Goal: Task Accomplishment & Management: Manage account settings

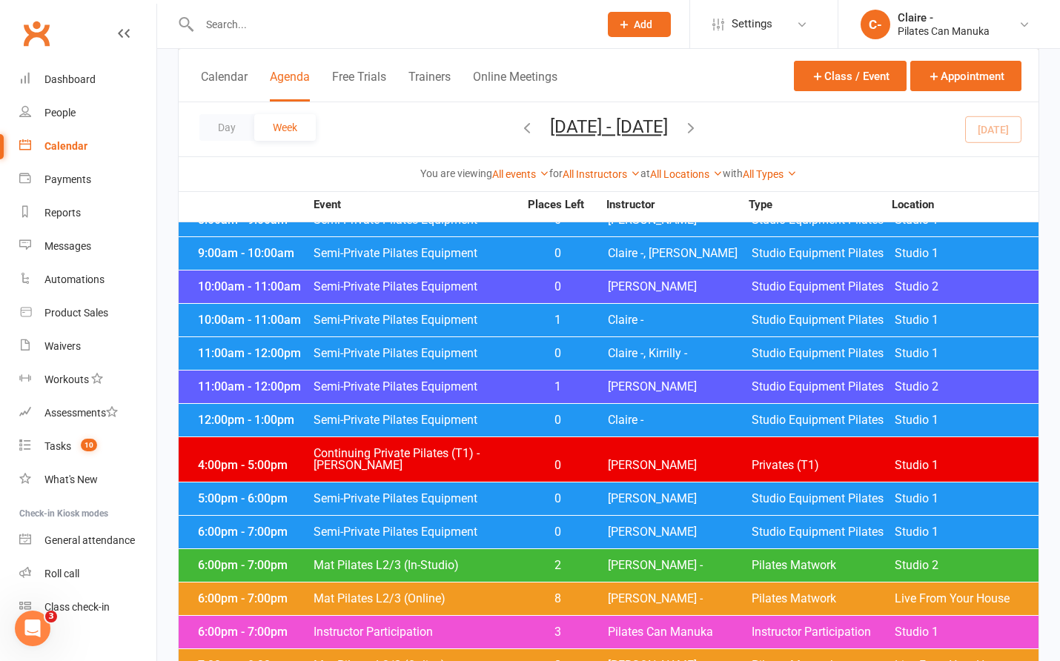
click at [344, 33] on input "text" at bounding box center [392, 24] width 394 height 21
type input "[PERSON_NAME]"
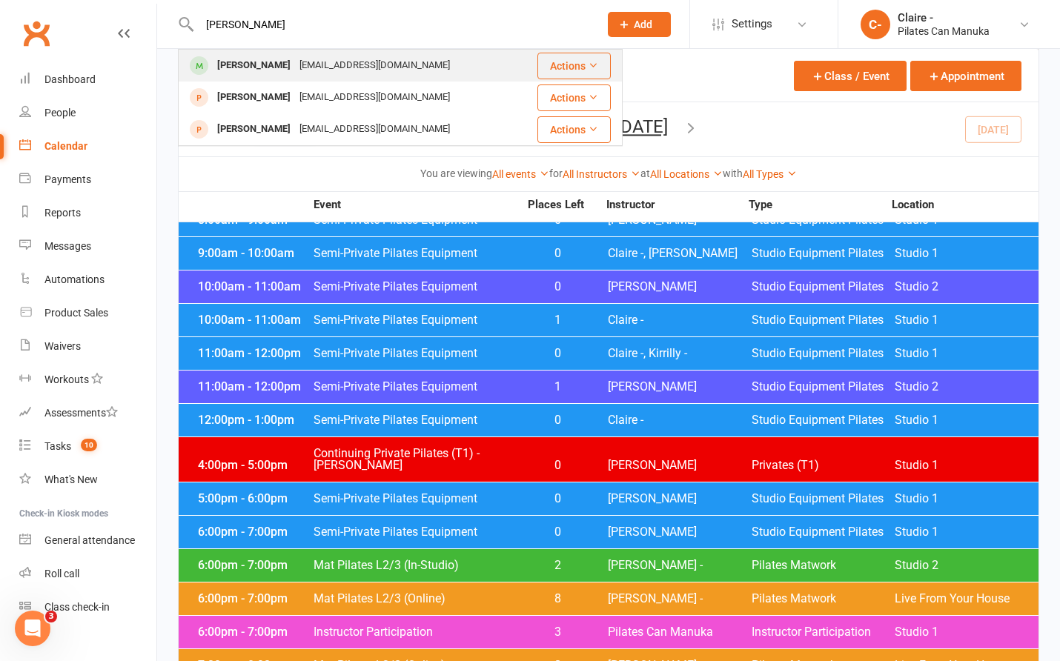
click at [311, 69] on div "[EMAIL_ADDRESS][DOMAIN_NAME]" at bounding box center [374, 66] width 159 height 22
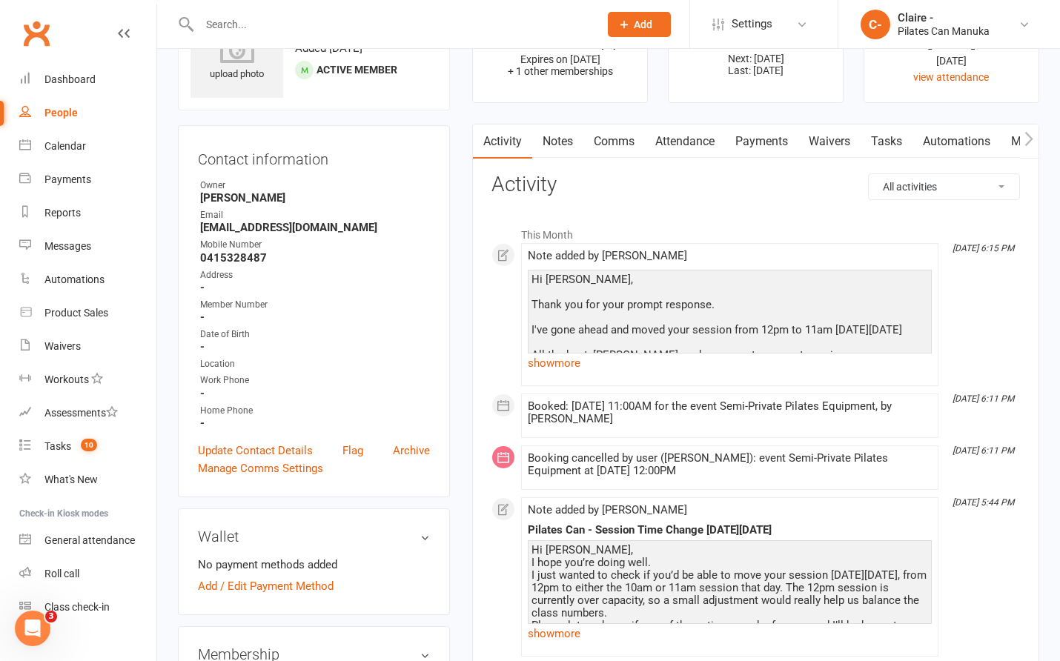
scroll to position [74, 0]
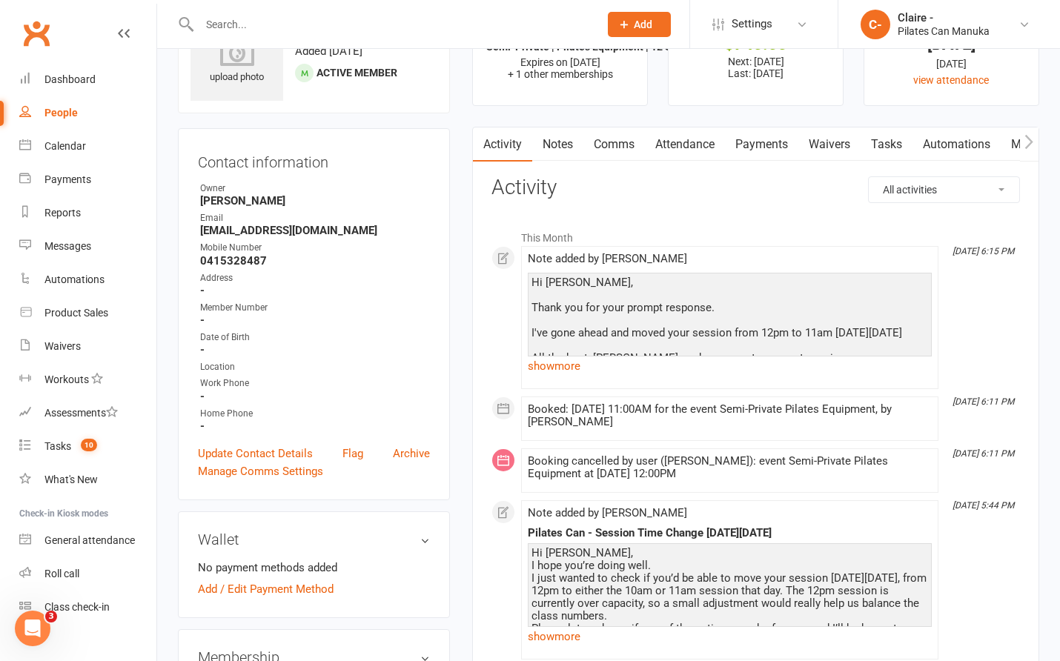
click at [669, 144] on link "Attendance" at bounding box center [685, 145] width 80 height 34
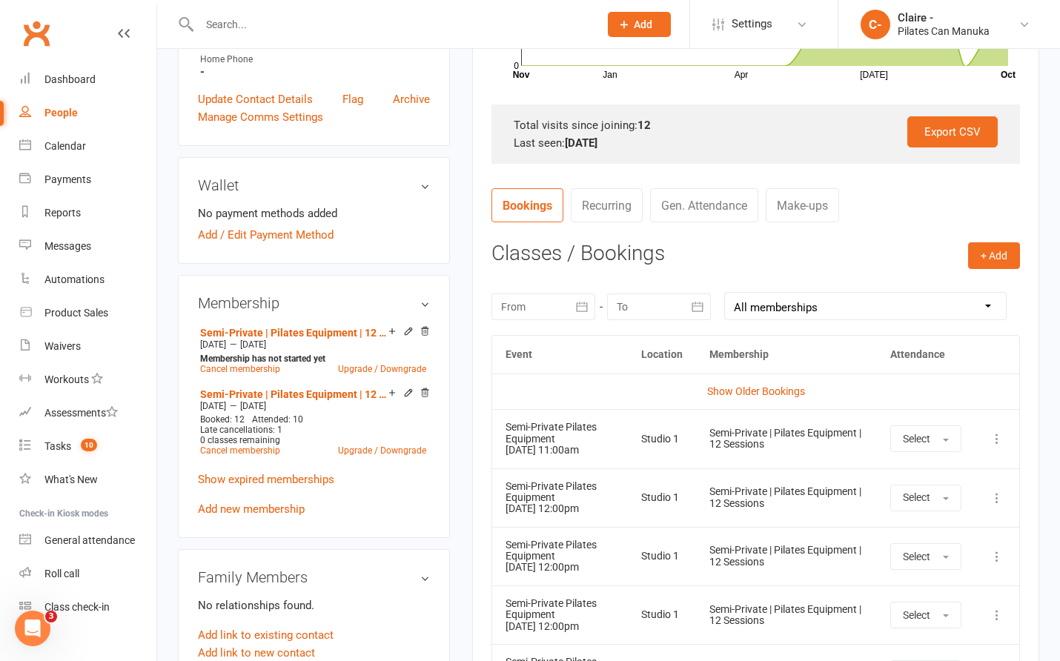
scroll to position [445, 0]
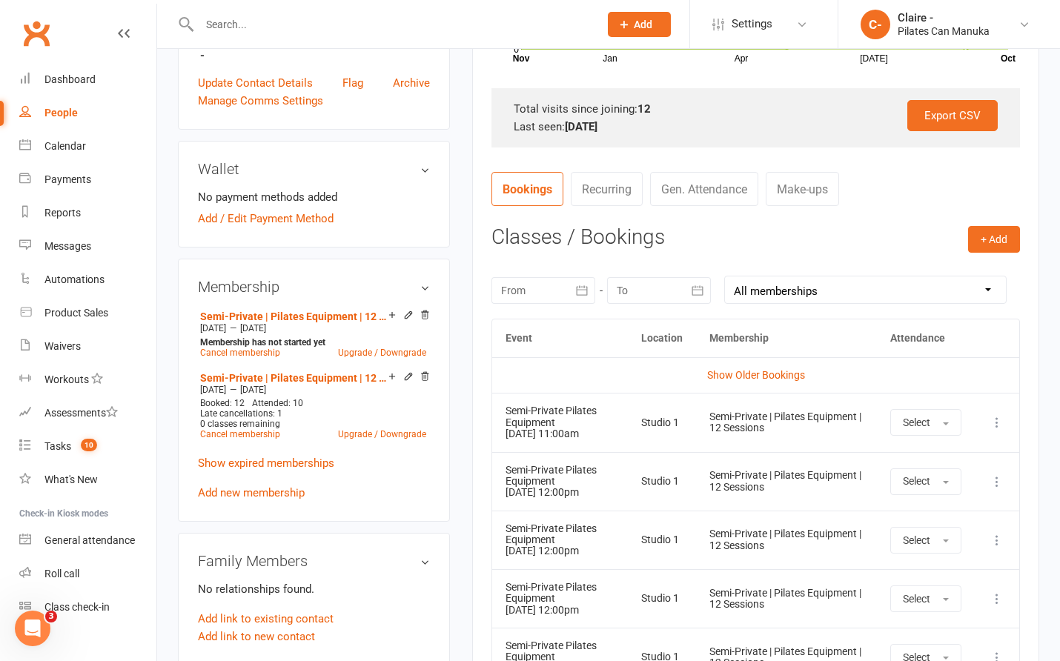
click at [314, 21] on input "text" at bounding box center [392, 24] width 394 height 21
type input "[PERSON_NAME]"
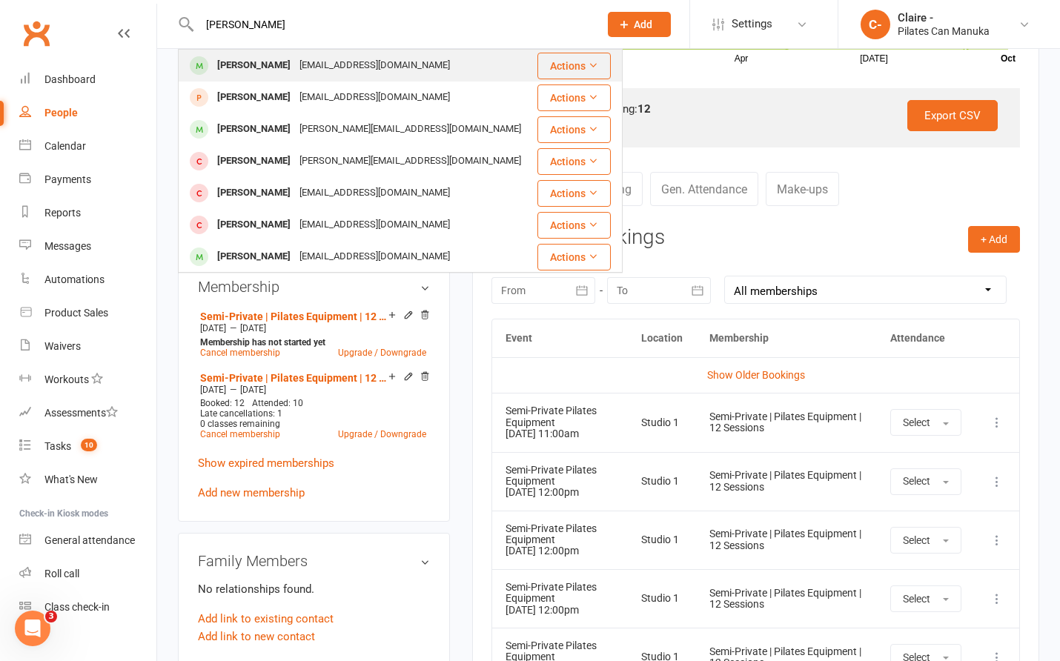
click at [302, 65] on div "[EMAIL_ADDRESS][DOMAIN_NAME]" at bounding box center [374, 66] width 159 height 22
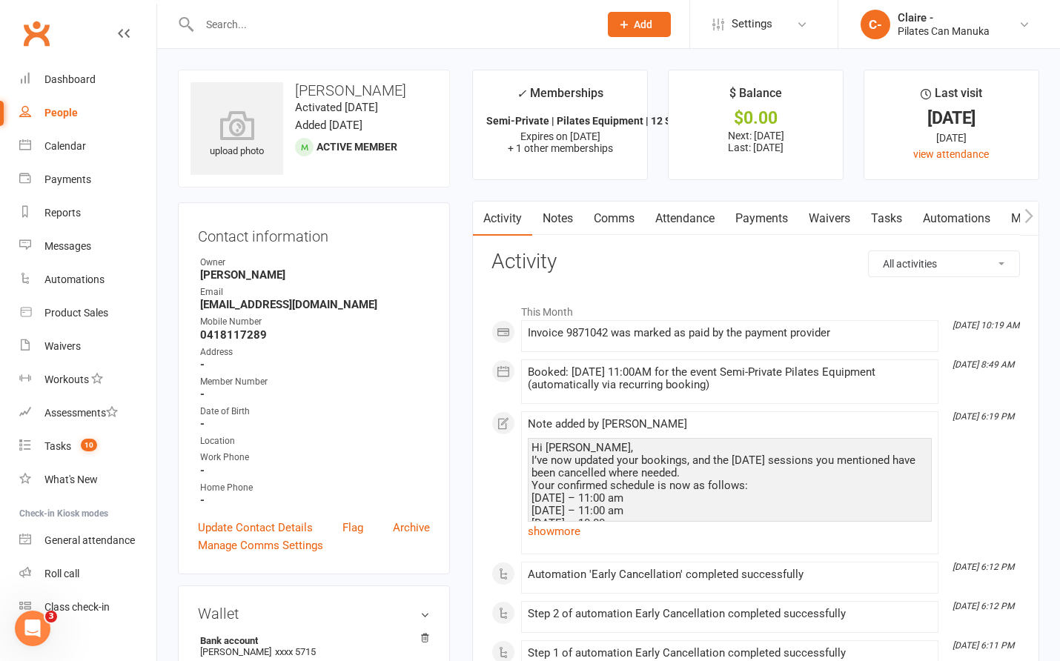
click at [676, 217] on link "Attendance" at bounding box center [685, 219] width 80 height 34
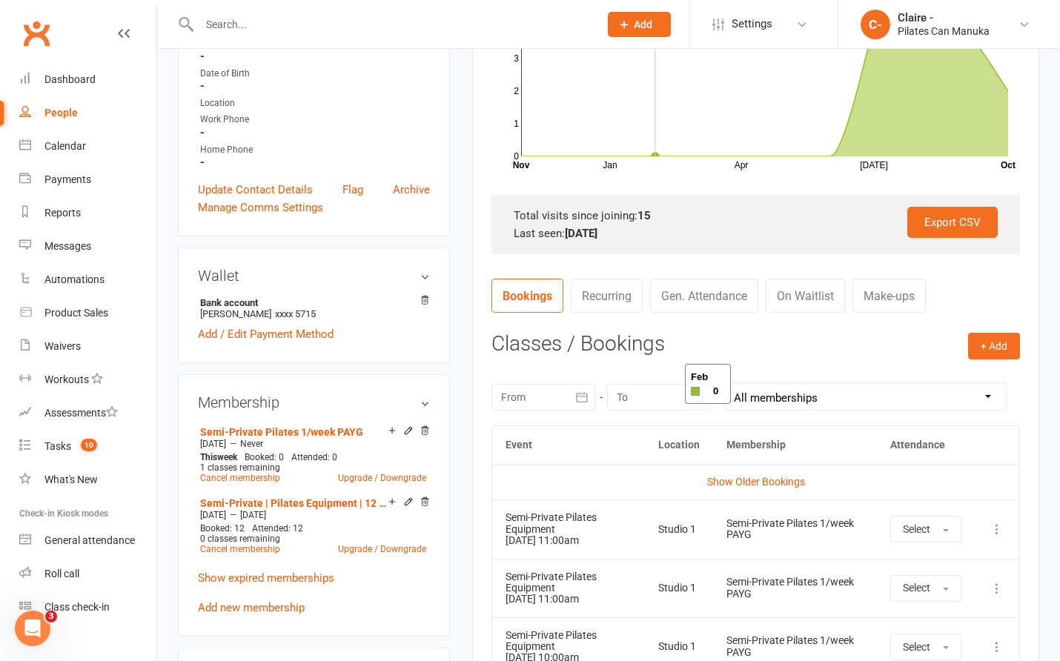
scroll to position [519, 0]
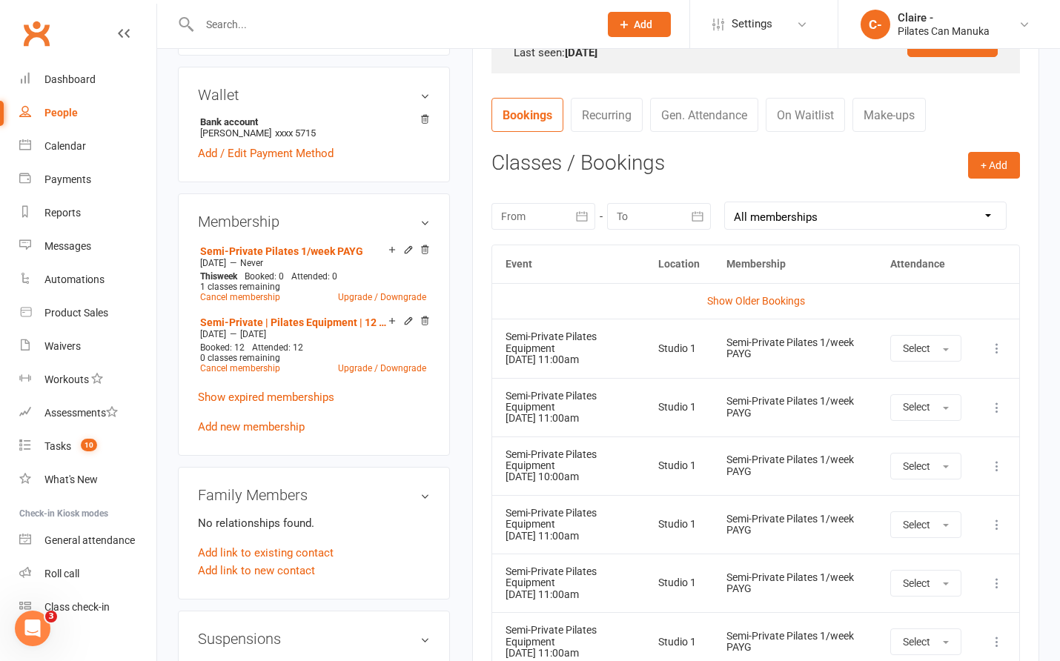
click at [234, 22] on input "text" at bounding box center [392, 24] width 394 height 21
type input "tilse"
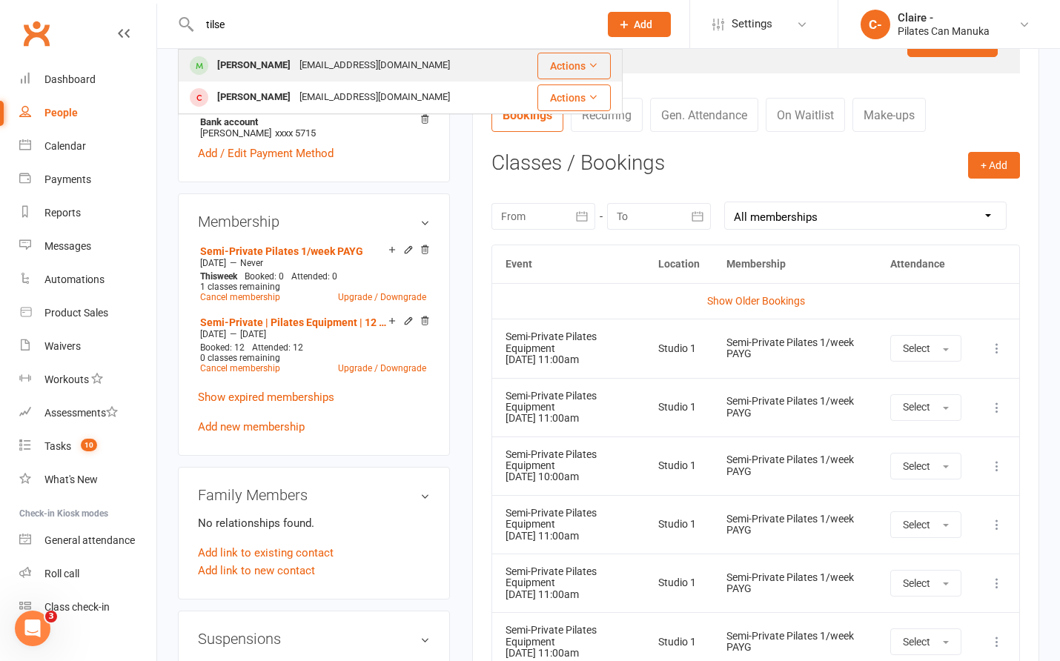
click at [266, 64] on div "[PERSON_NAME]" at bounding box center [254, 66] width 82 height 22
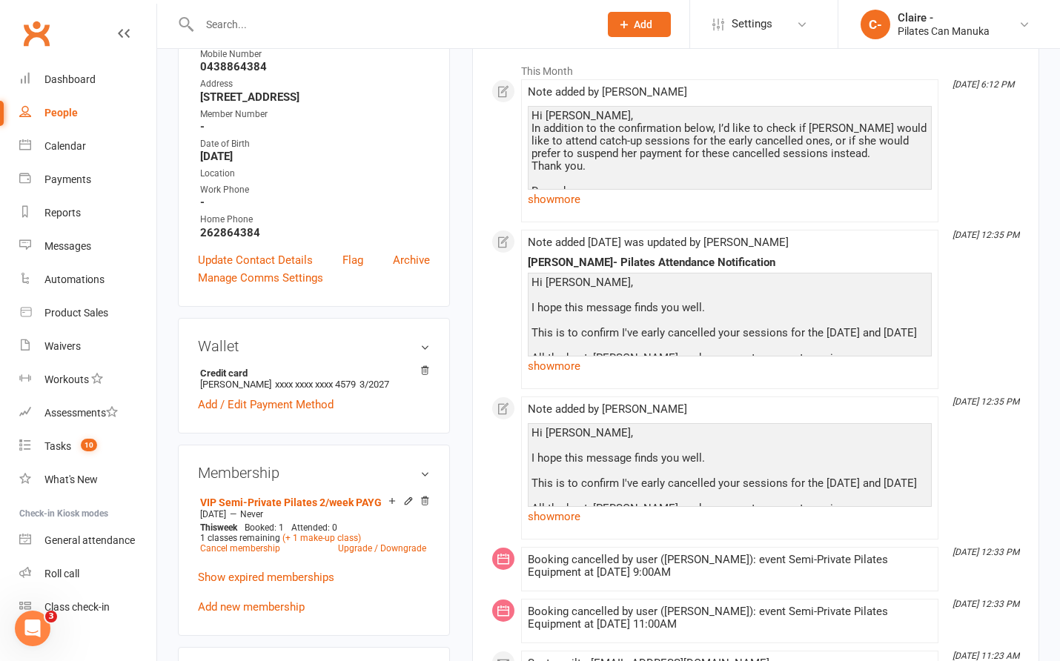
scroll to position [74, 0]
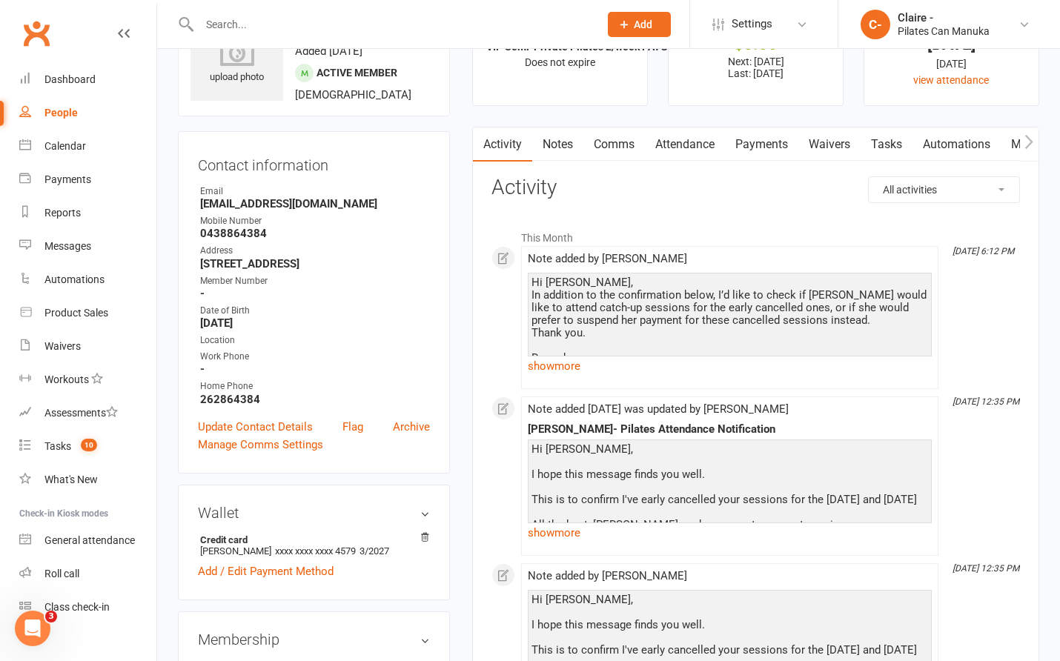
click at [694, 143] on link "Attendance" at bounding box center [685, 145] width 80 height 34
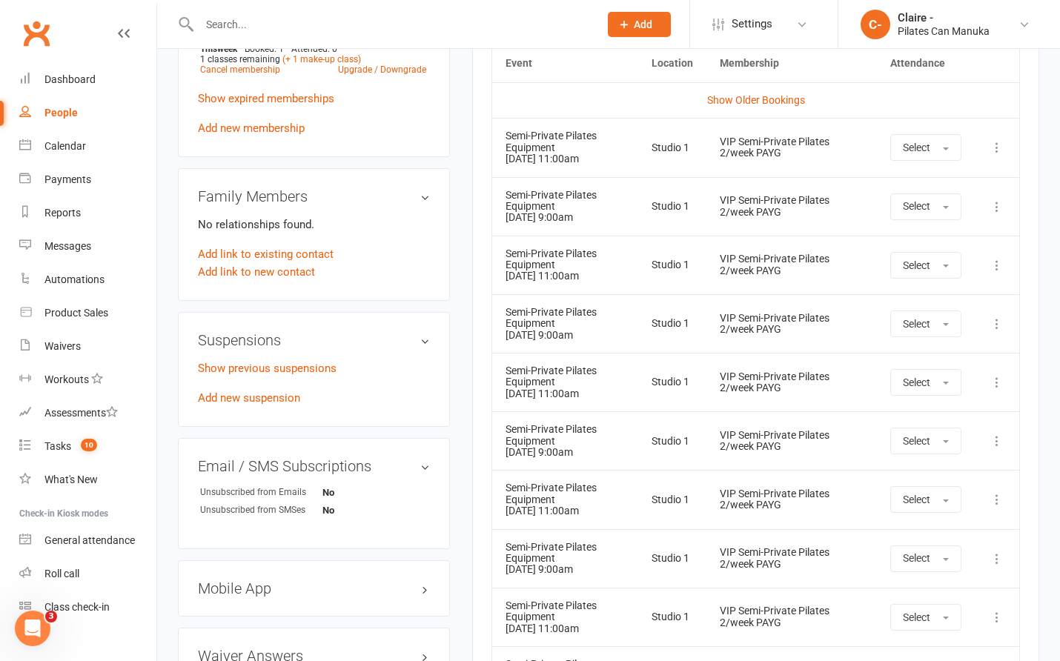
scroll to position [741, 0]
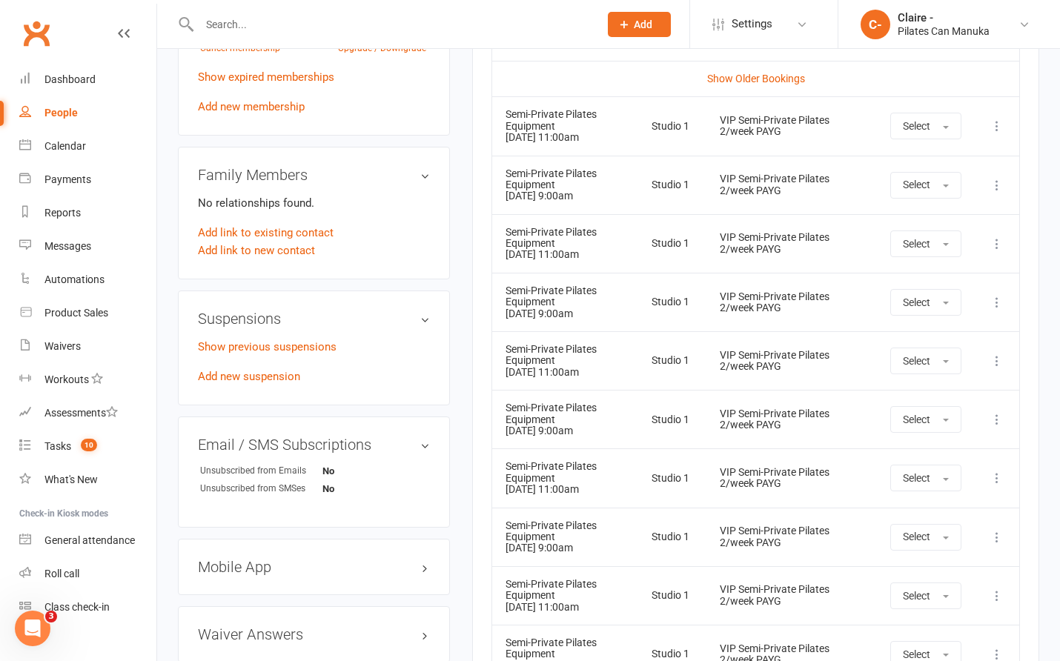
drag, startPoint x: 1045, startPoint y: 266, endPoint x: 976, endPoint y: 253, distance: 69.5
click at [1045, 266] on main "✓ Memberships VIP Semi-Private Pilates 2/week PAYG Does not expire $ Balance $0…" at bounding box center [755, 72] width 589 height 1489
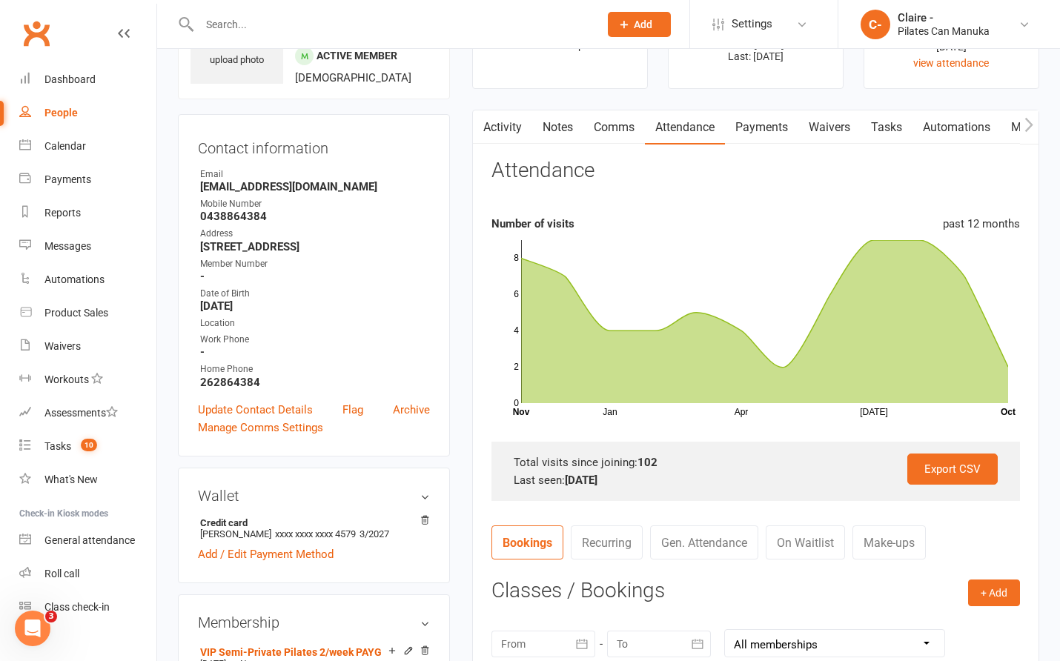
scroll to position [0, 0]
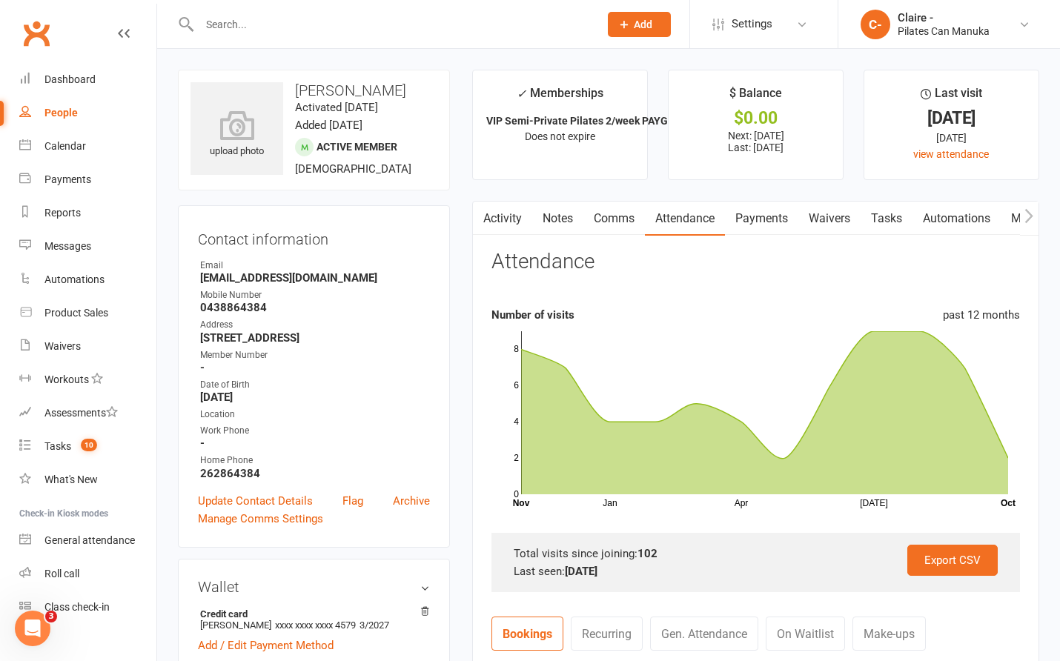
click at [561, 217] on link "Notes" at bounding box center [557, 219] width 51 height 34
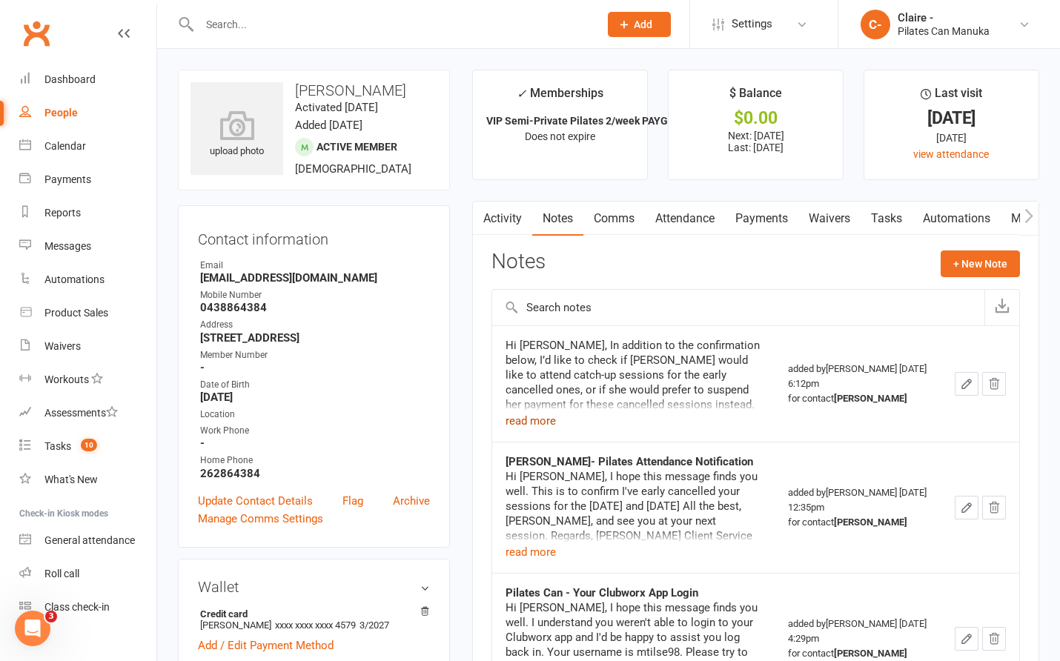
click at [534, 423] on button "read more" at bounding box center [531, 421] width 50 height 18
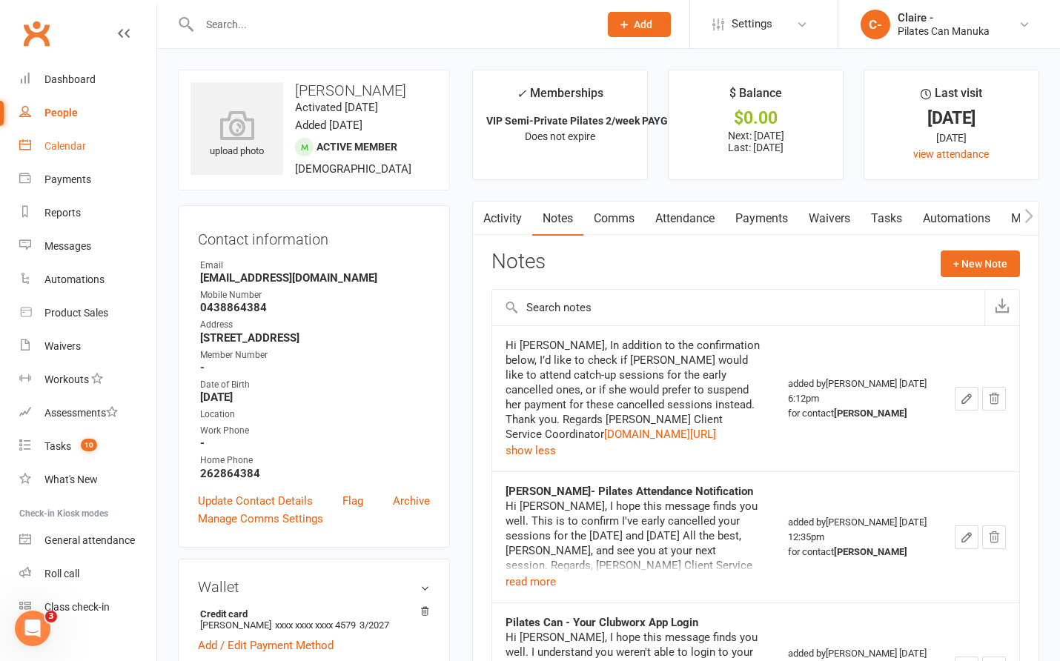
drag, startPoint x: 76, startPoint y: 141, endPoint x: 147, endPoint y: 194, distance: 88.4
click at [76, 141] on div "Calendar" at bounding box center [65, 146] width 42 height 12
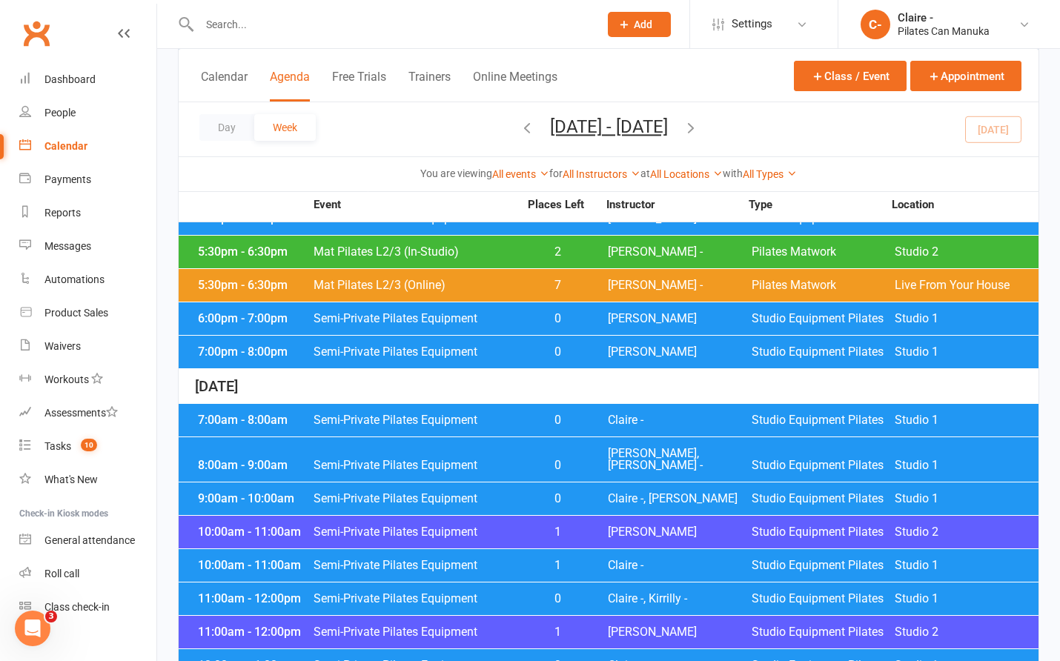
scroll to position [371, 0]
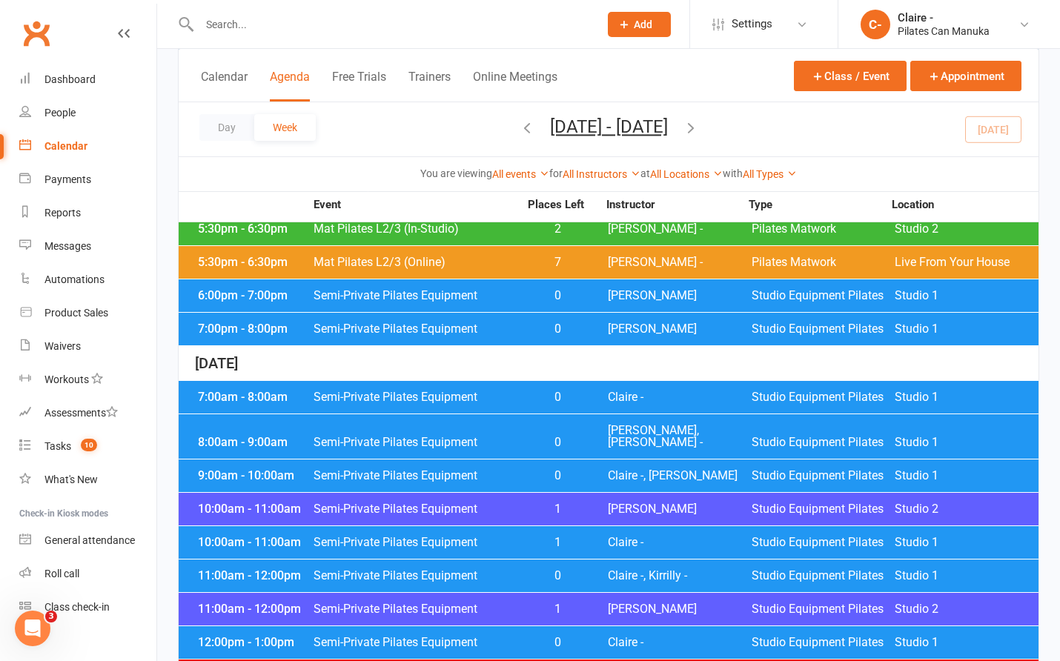
click at [699, 132] on icon "button" at bounding box center [691, 127] width 16 height 16
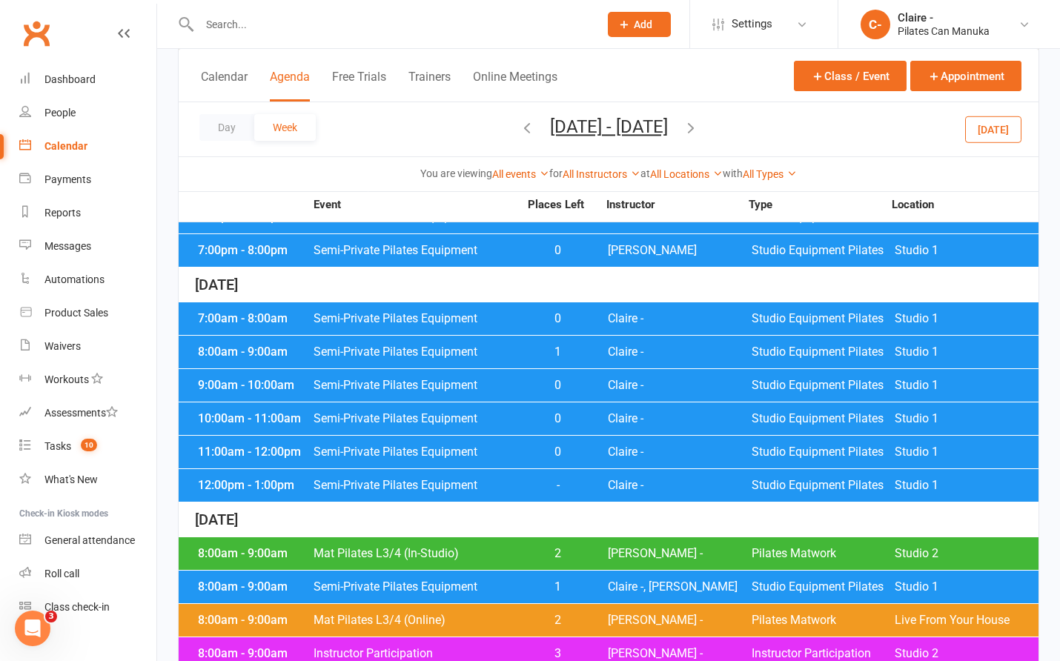
scroll to position [1656, 0]
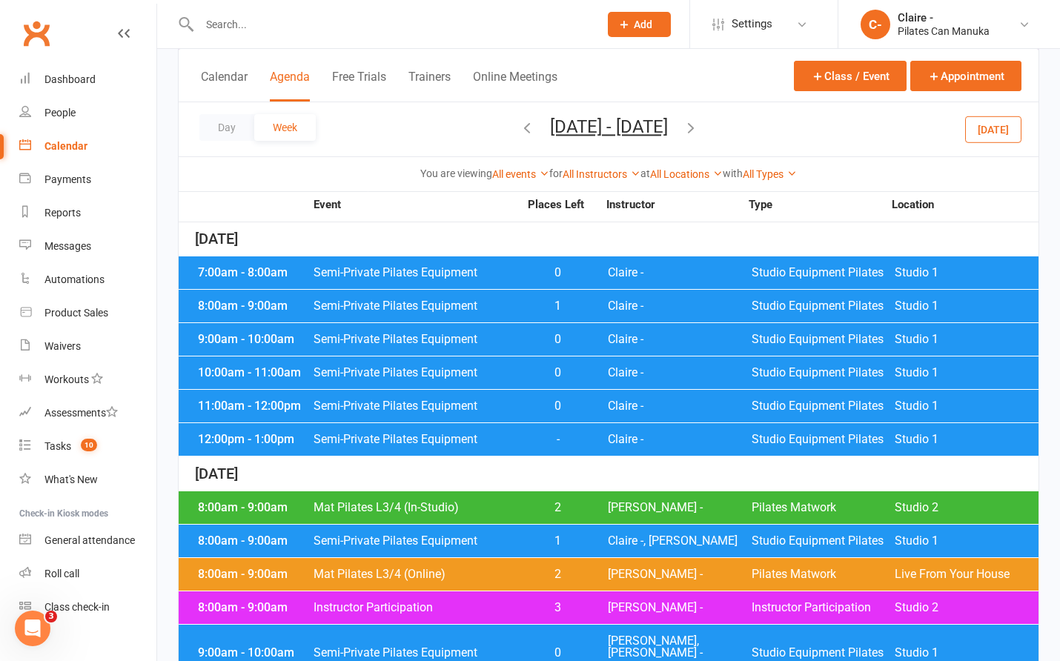
click at [673, 536] on div "8:00am - 9:00am Semi-Private Pilates Equipment 1 Claire -, Claire D Studio Equi…" at bounding box center [609, 541] width 860 height 33
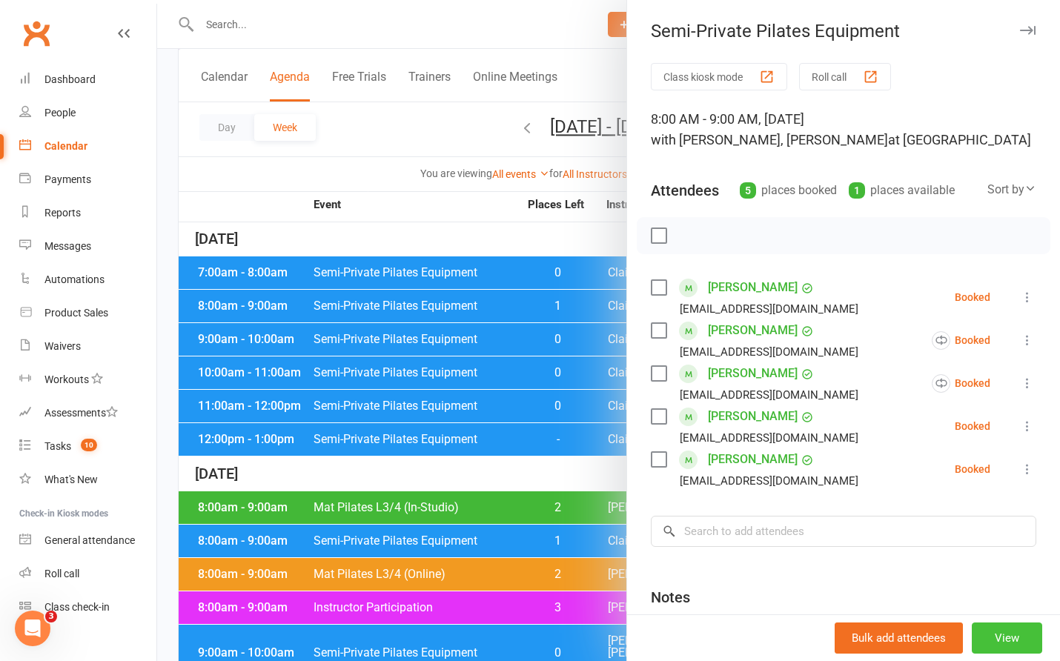
click at [983, 644] on button "View" at bounding box center [1007, 638] width 70 height 31
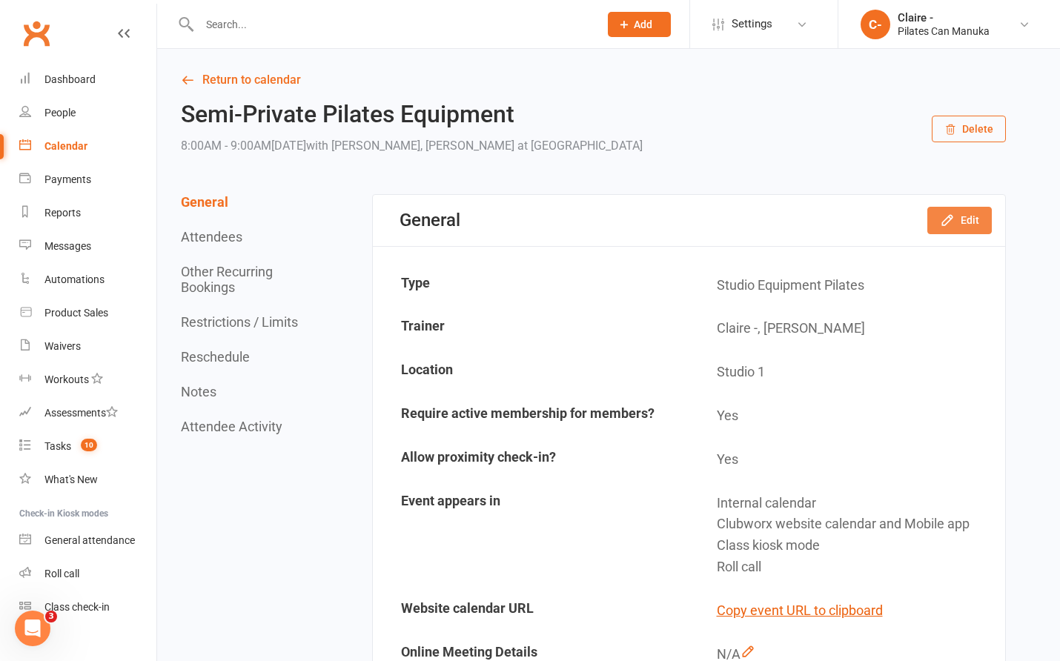
click at [968, 222] on button "Edit" at bounding box center [960, 220] width 65 height 27
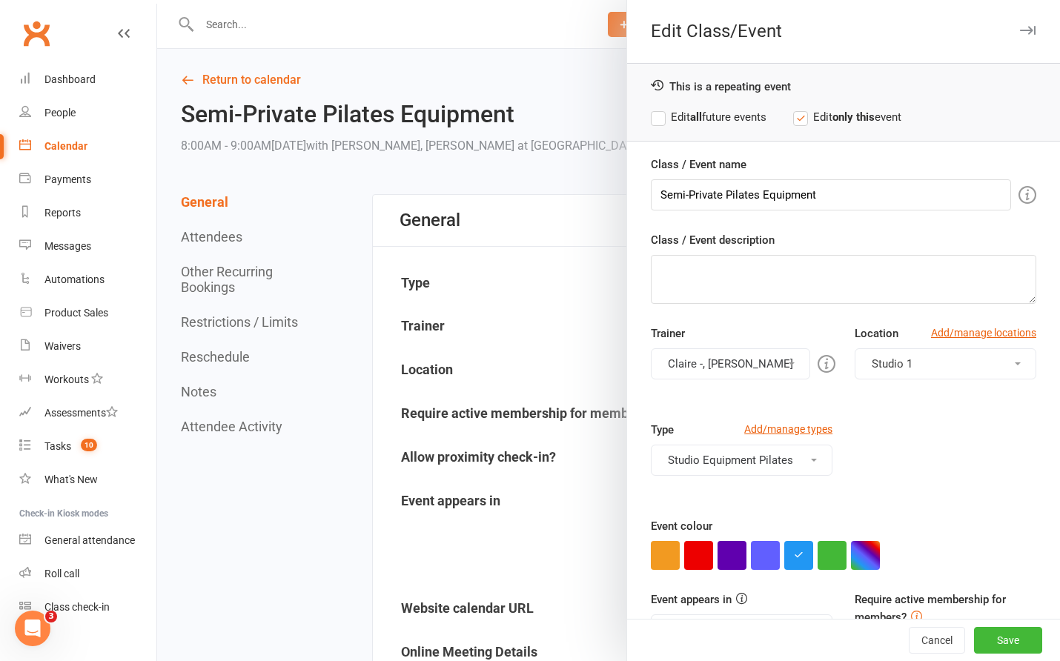
click at [723, 364] on button "Claire -, [PERSON_NAME]" at bounding box center [730, 363] width 159 height 31
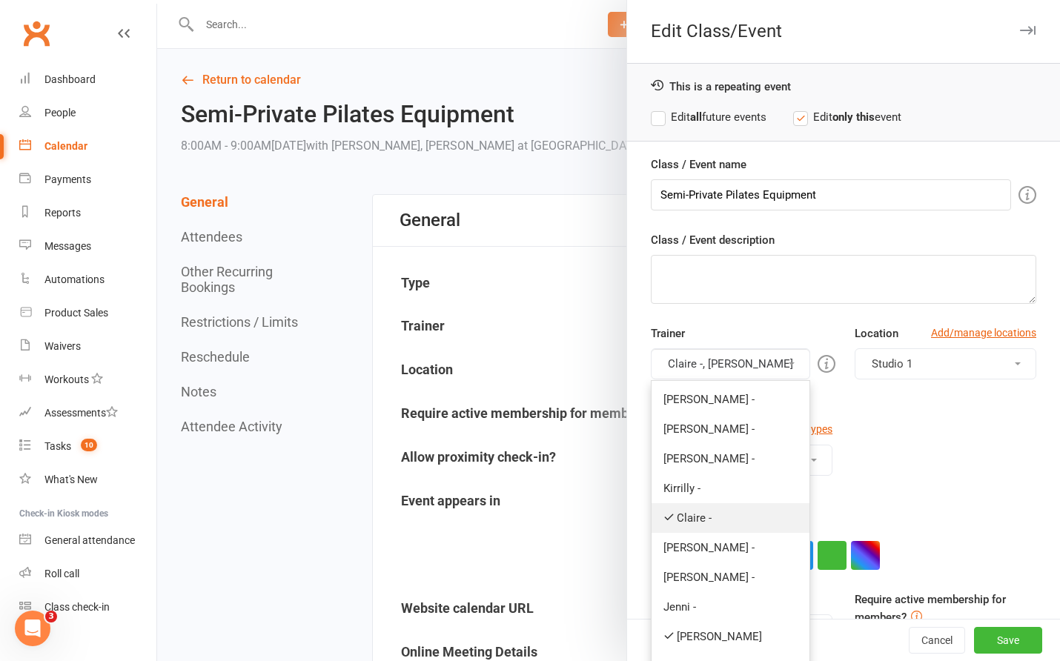
click at [676, 525] on link "Claire -" at bounding box center [731, 518] width 158 height 30
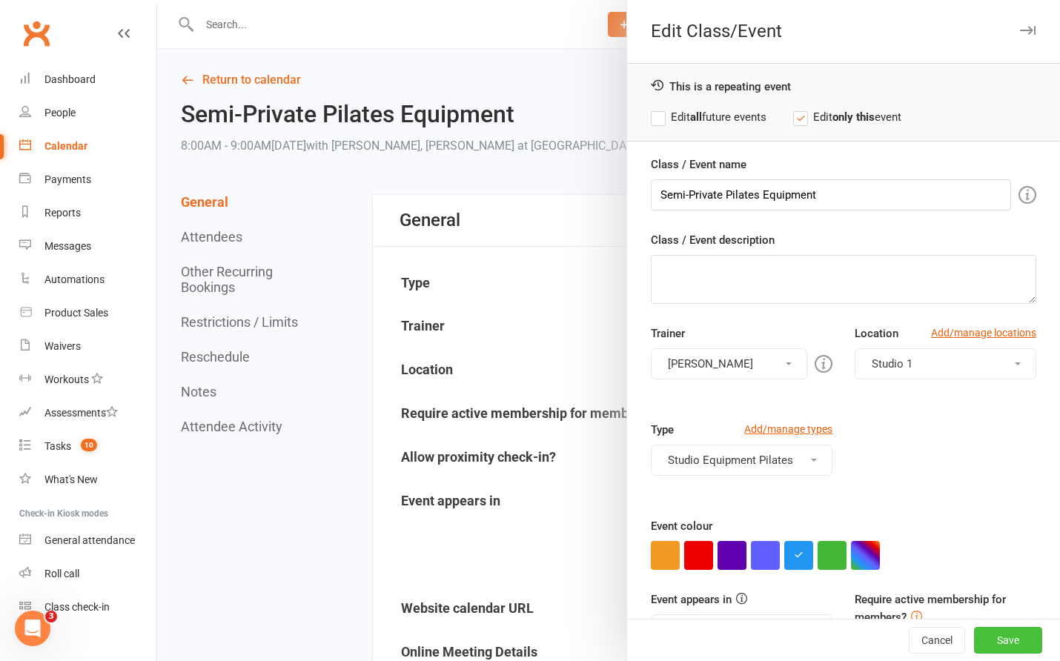
click at [983, 641] on button "Save" at bounding box center [1008, 640] width 68 height 27
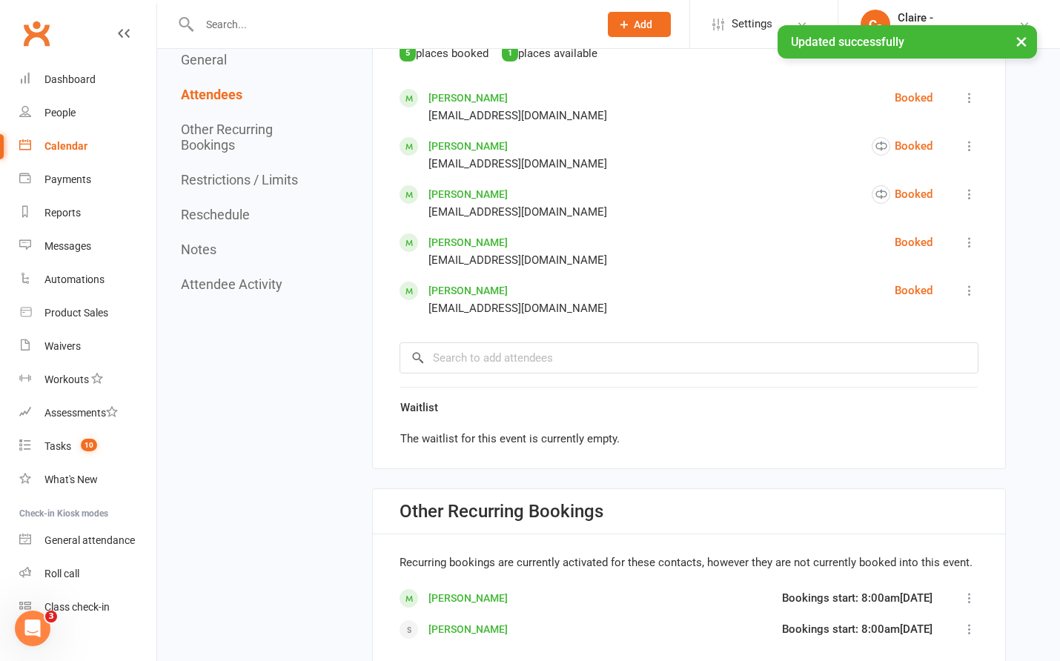
scroll to position [1038, 0]
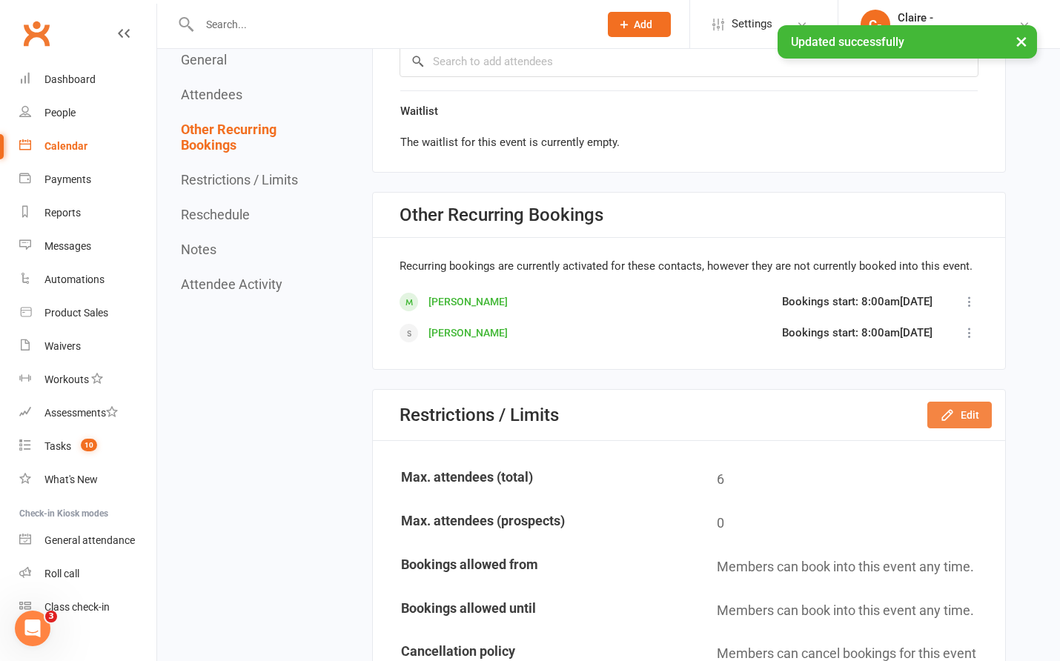
click at [976, 417] on button "Edit" at bounding box center [960, 415] width 65 height 27
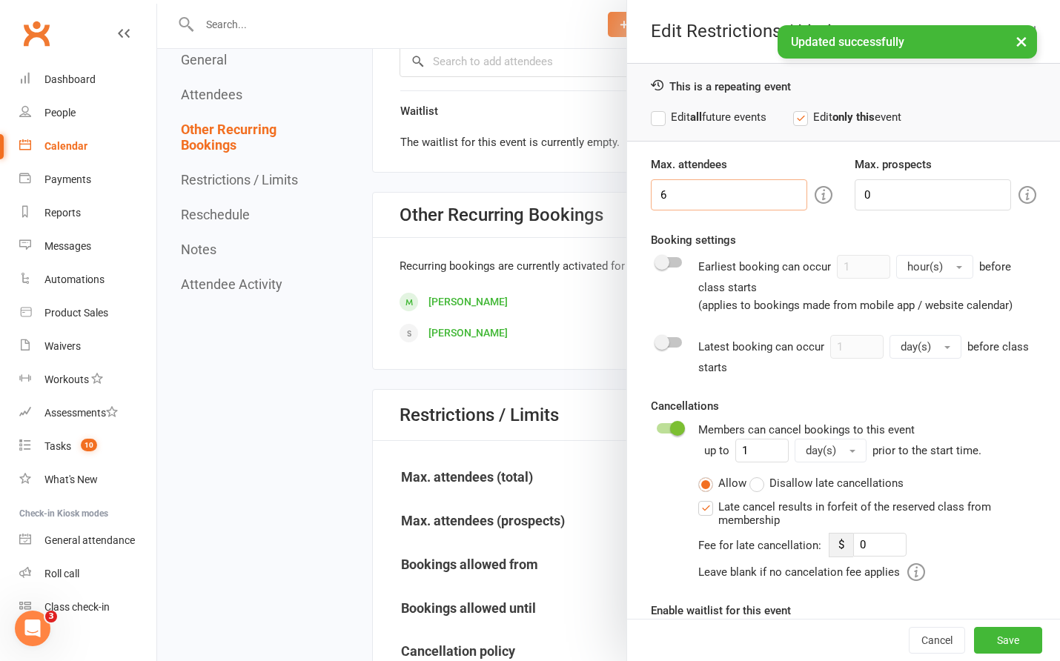
drag, startPoint x: 693, startPoint y: 189, endPoint x: 638, endPoint y: 189, distance: 54.1
click at [640, 189] on div "Max. attendees 6" at bounding box center [742, 183] width 204 height 55
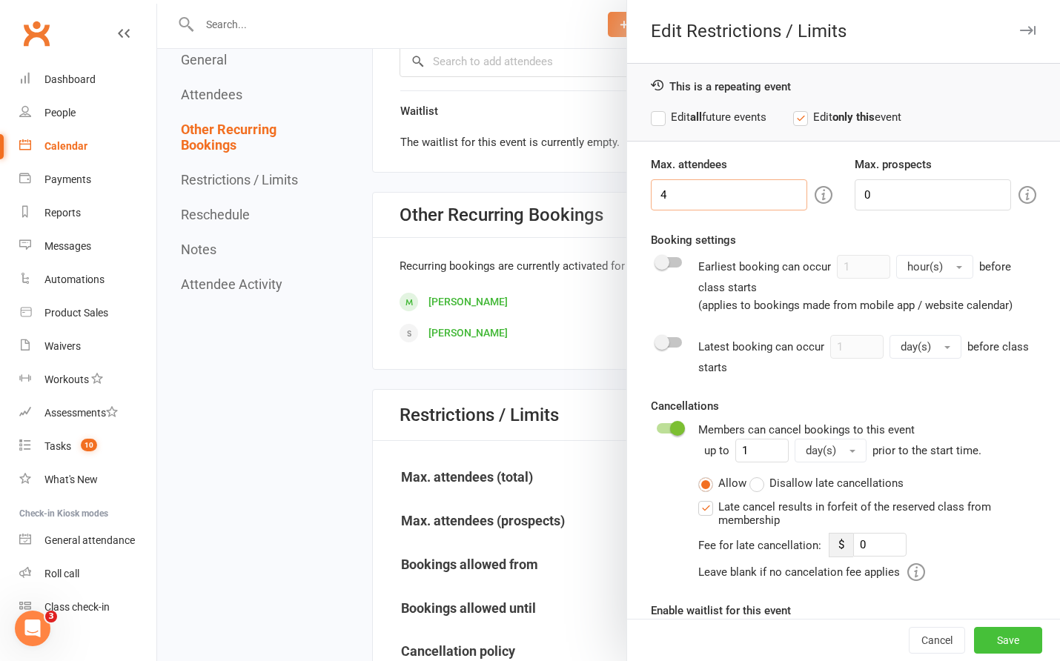
type input "4"
click at [983, 636] on button "Save" at bounding box center [1008, 640] width 68 height 27
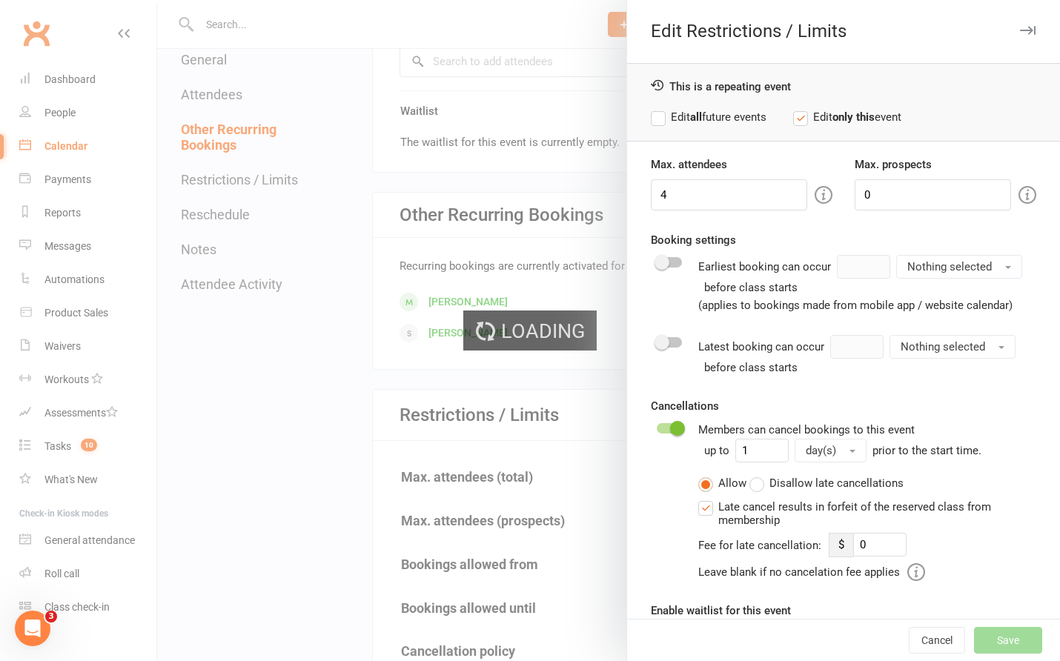
type input "0"
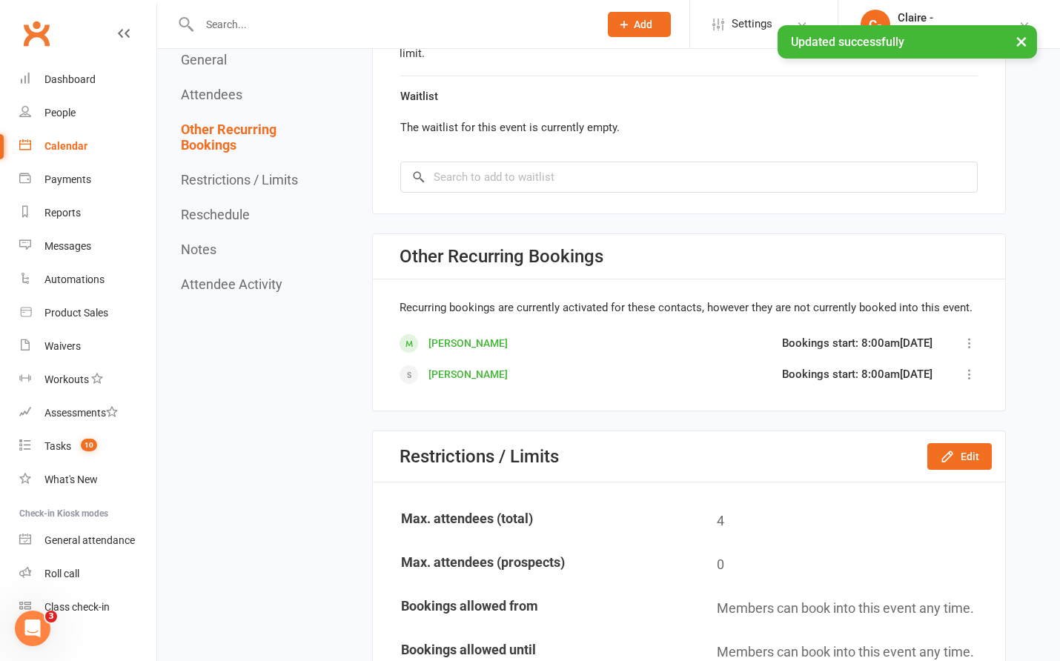
click at [59, 150] on div "Calendar" at bounding box center [65, 146] width 43 height 12
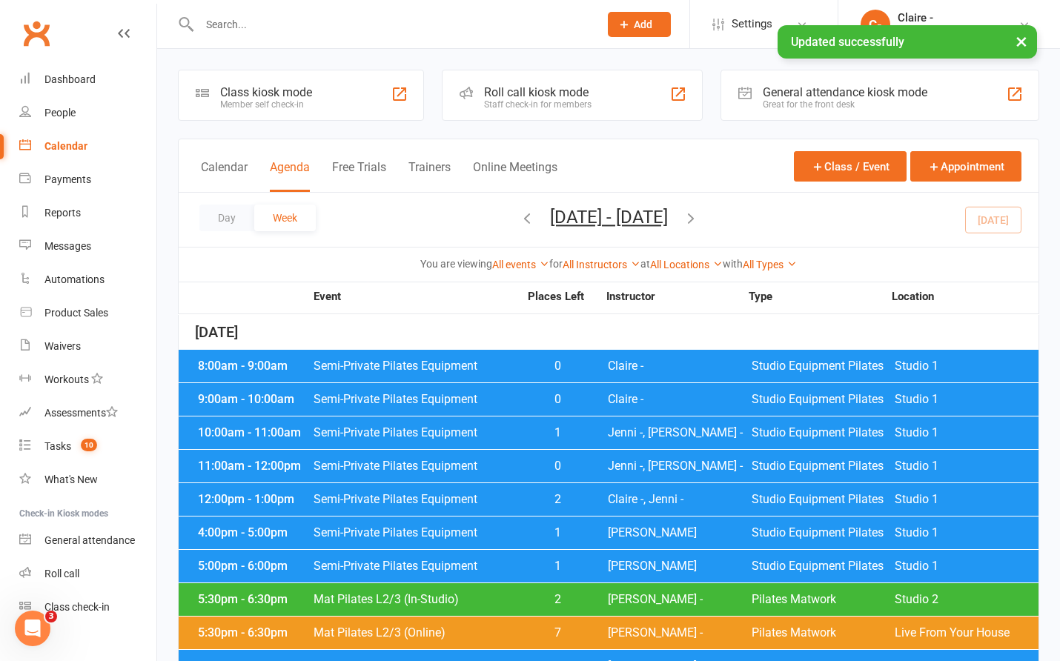
click at [699, 217] on icon "button" at bounding box center [691, 218] width 16 height 16
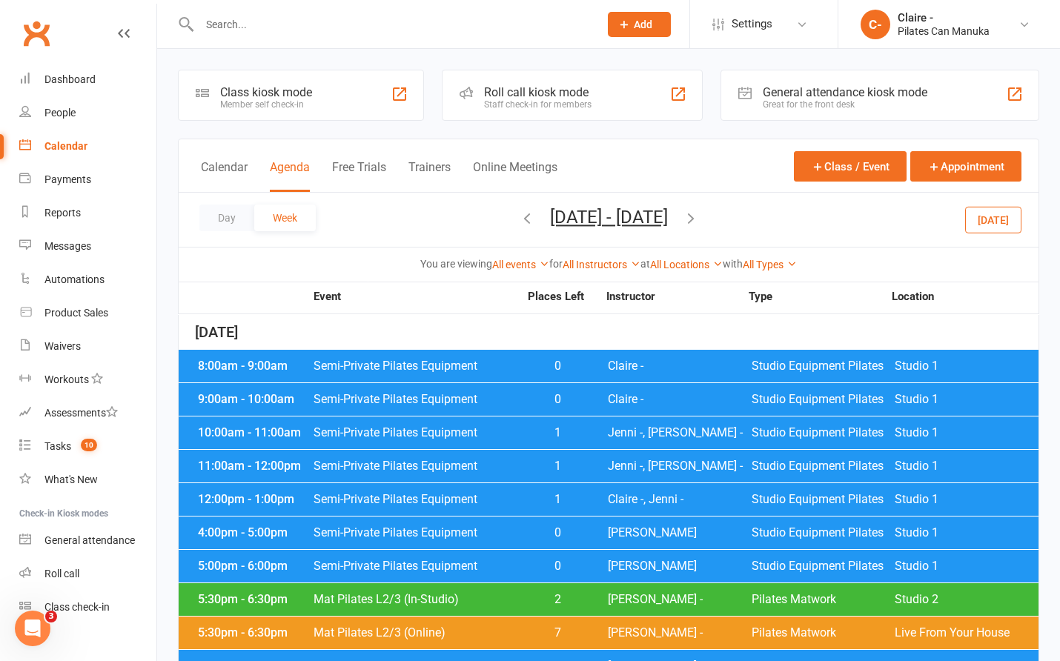
click at [699, 217] on icon "button" at bounding box center [691, 218] width 16 height 16
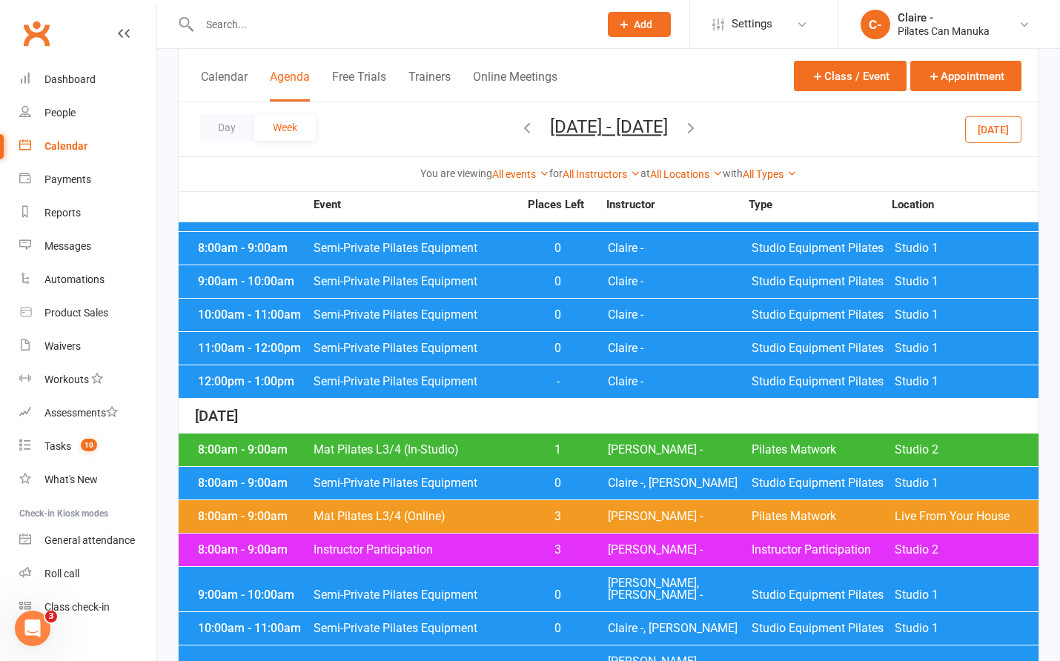
scroll to position [1731, 0]
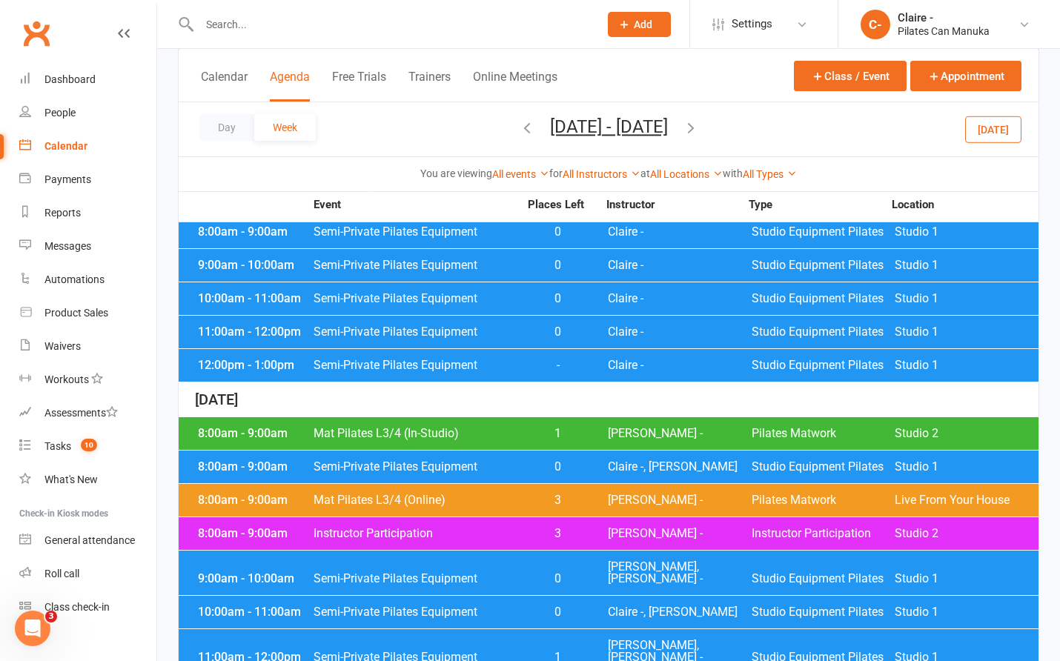
click at [684, 461] on span "Claire -, [PERSON_NAME]" at bounding box center [680, 467] width 144 height 12
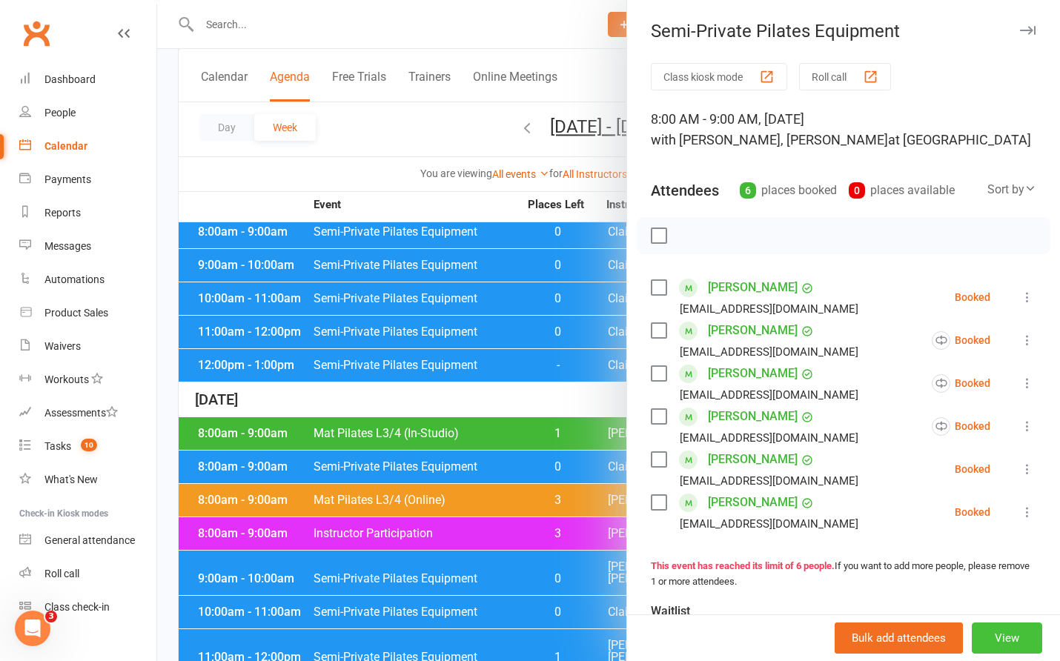
click at [981, 636] on button "View" at bounding box center [1007, 638] width 70 height 31
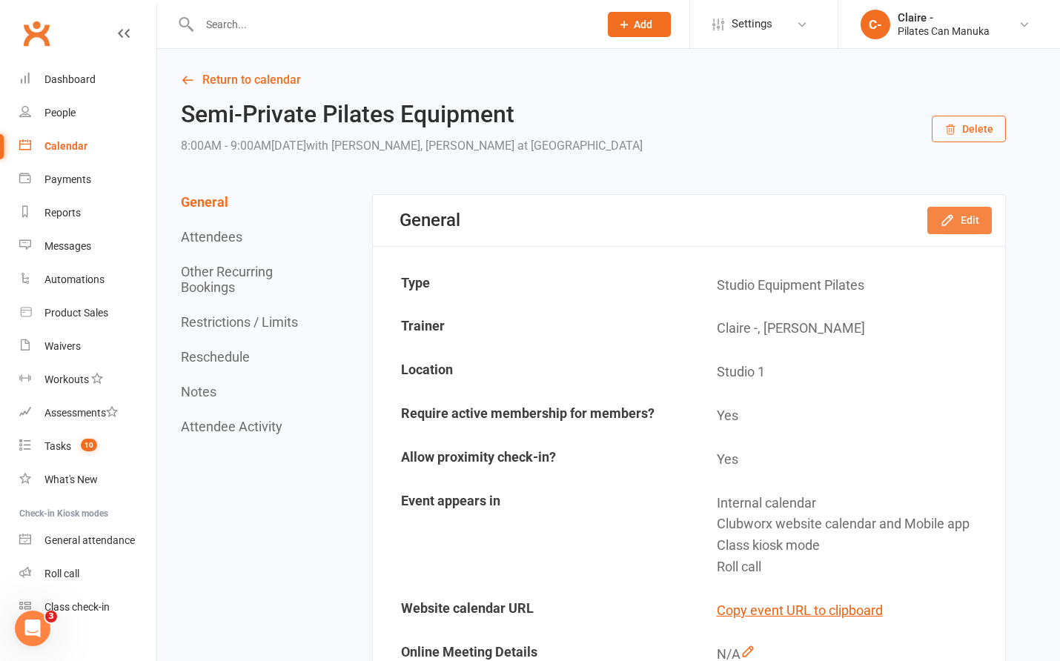
click at [956, 226] on button "Edit" at bounding box center [960, 220] width 65 height 27
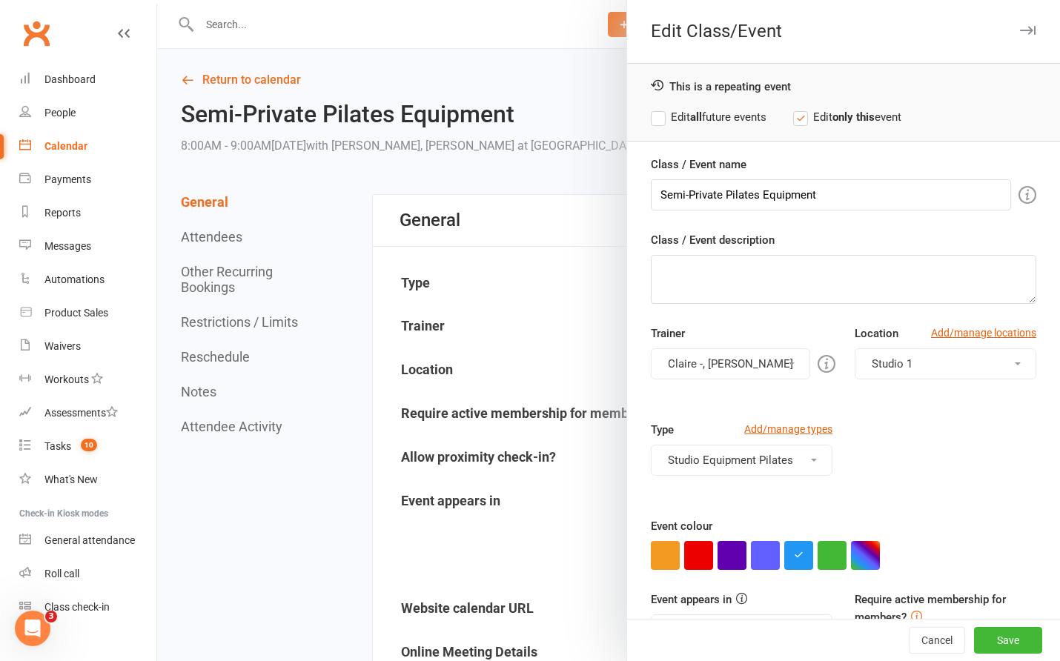
click at [713, 362] on button "Claire -, [PERSON_NAME]" at bounding box center [730, 363] width 159 height 31
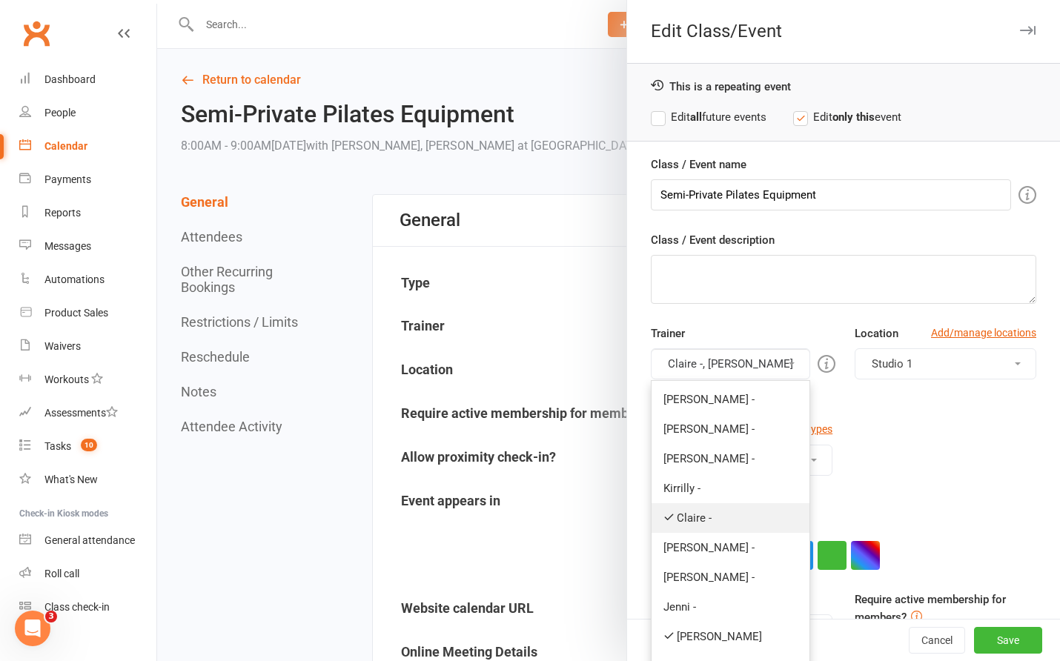
click at [677, 516] on link "Claire -" at bounding box center [731, 518] width 158 height 30
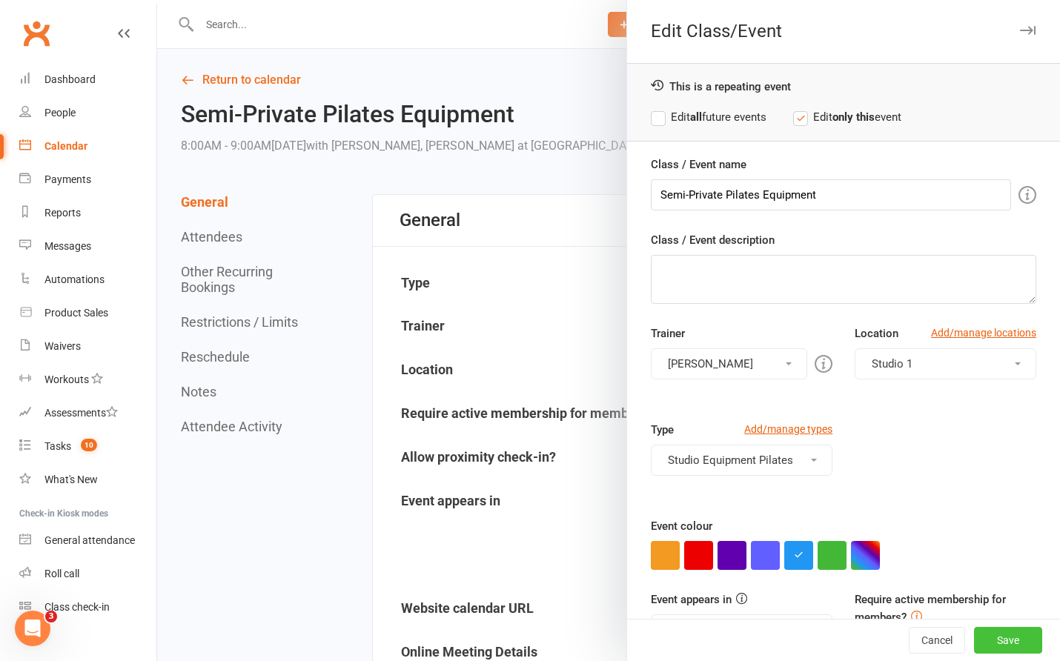
click at [979, 641] on button "Save" at bounding box center [1008, 640] width 68 height 27
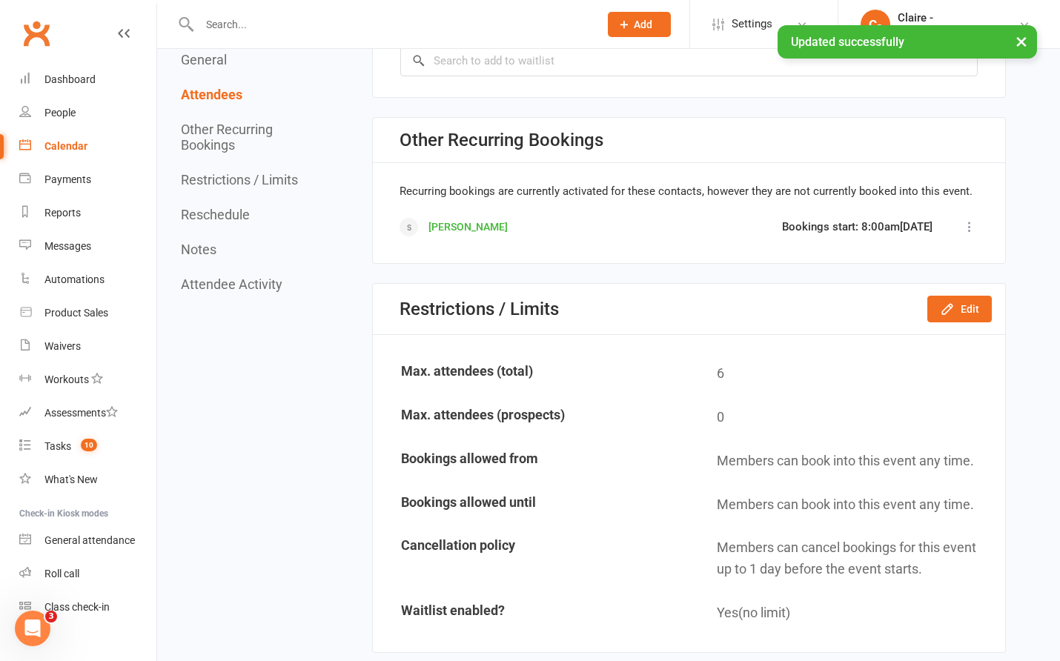
scroll to position [1186, 0]
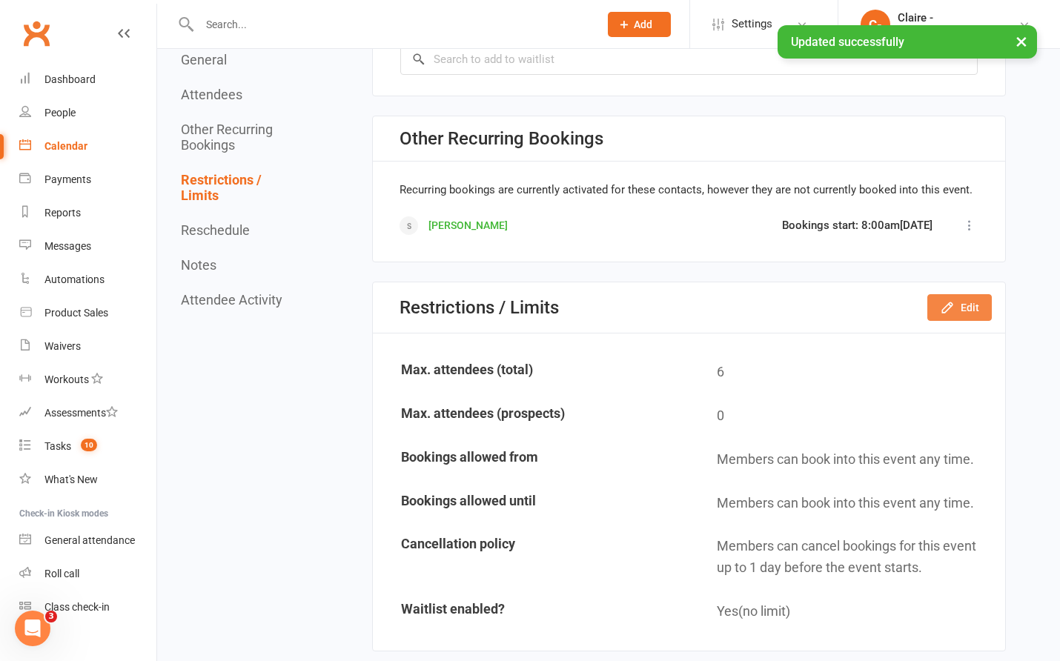
click at [979, 314] on button "Edit" at bounding box center [960, 307] width 65 height 27
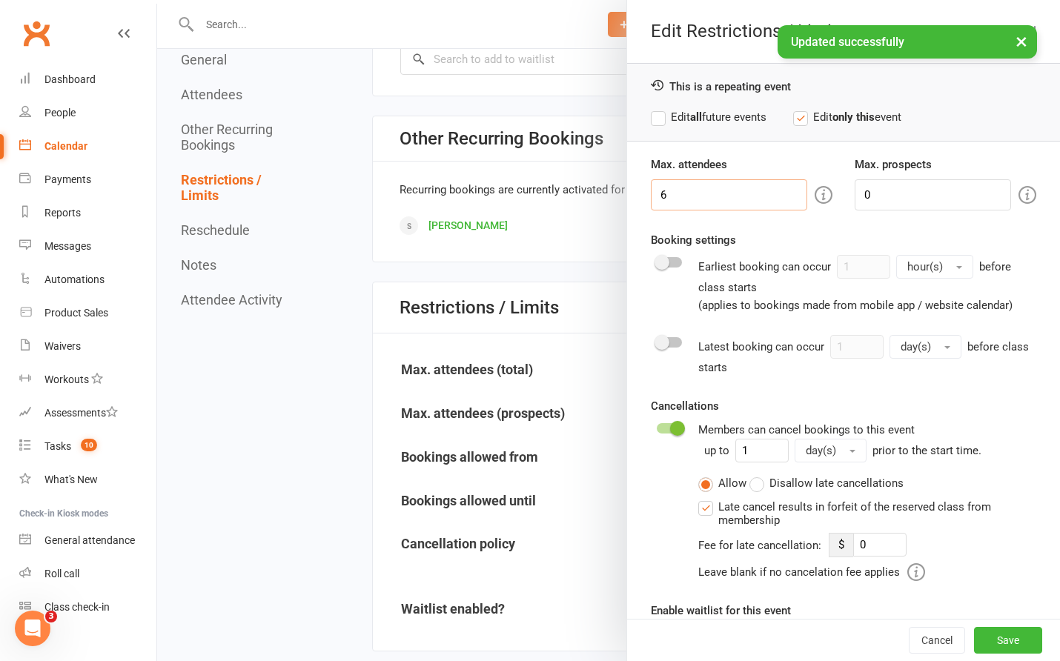
drag, startPoint x: 667, startPoint y: 183, endPoint x: 605, endPoint y: 182, distance: 61.5
click at [605, 0] on div "Edit Restrictions / Limits This is a repeating event Edit all future events Edi…" at bounding box center [608, 0] width 903 height 0
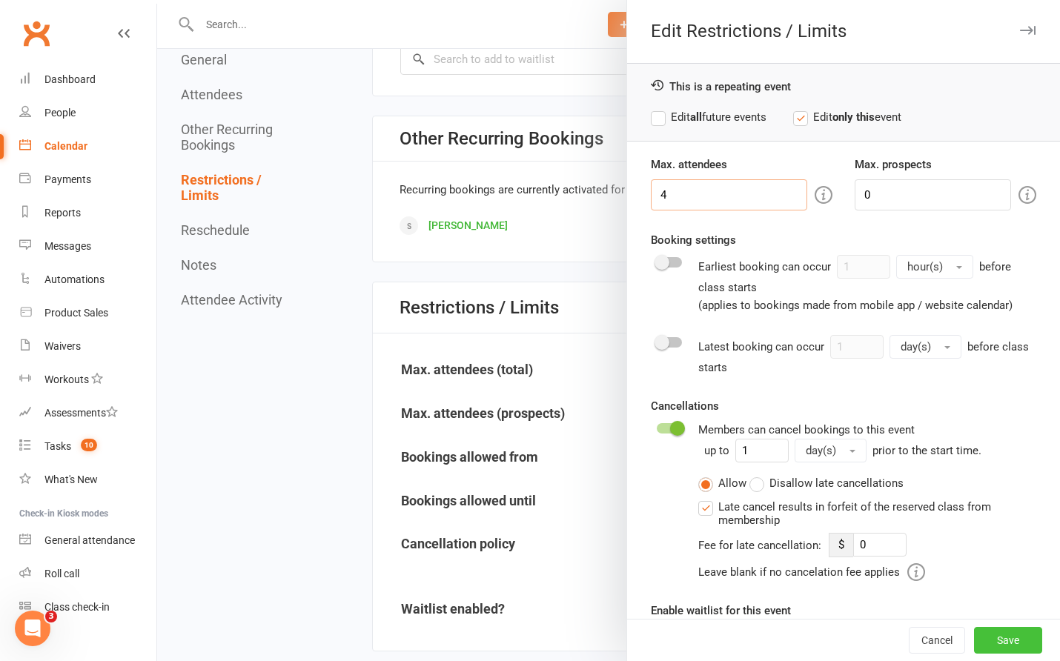
type input "4"
click at [1003, 645] on button "Save" at bounding box center [1008, 640] width 68 height 27
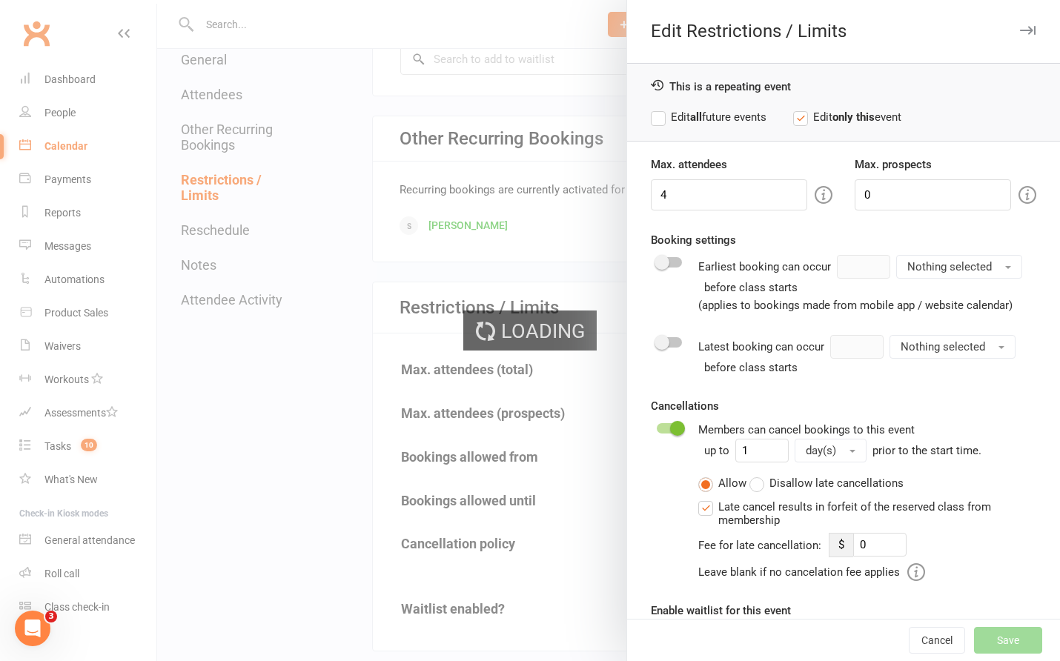
type input "0"
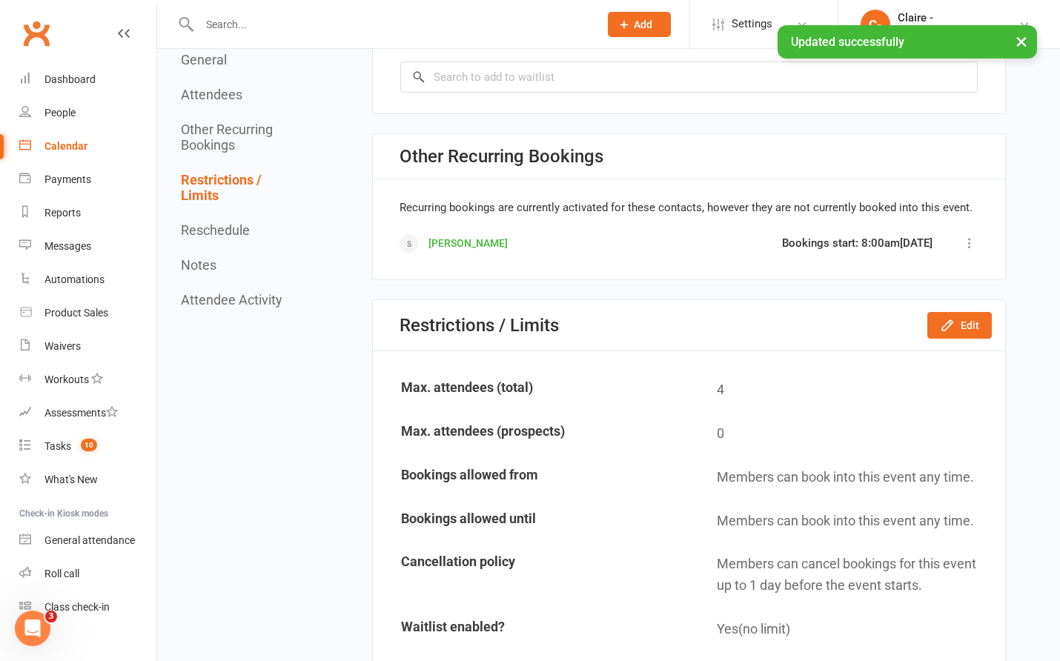
drag, startPoint x: 61, startPoint y: 143, endPoint x: 336, endPoint y: 143, distance: 275.1
click at [61, 143] on div "Calendar" at bounding box center [65, 146] width 43 height 12
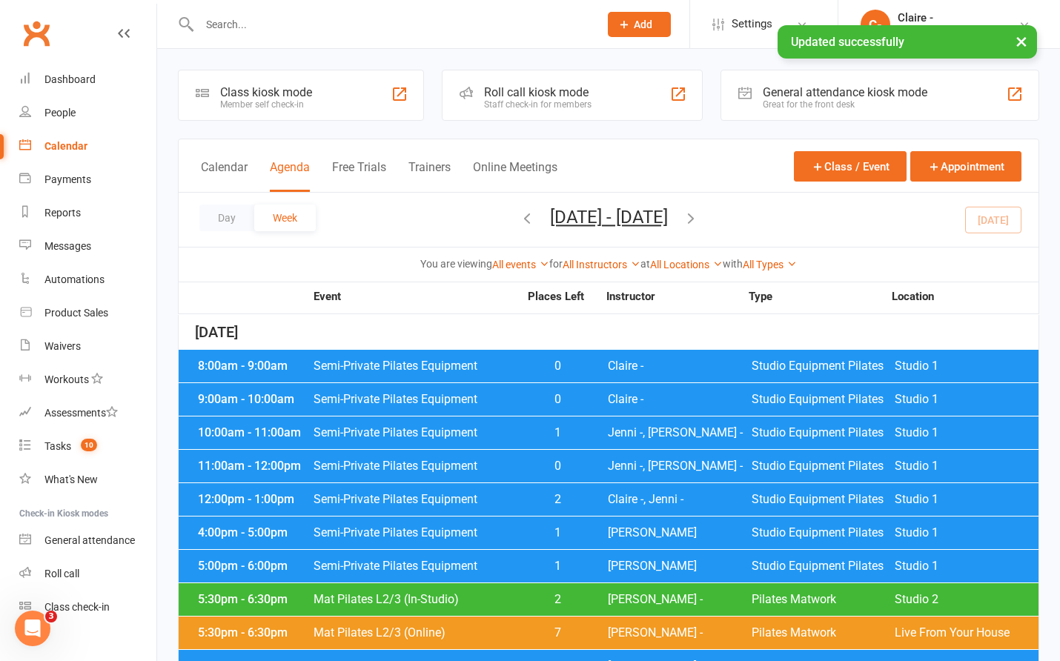
click at [699, 220] on icon "button" at bounding box center [691, 218] width 16 height 16
click at [699, 219] on icon "button" at bounding box center [691, 218] width 16 height 16
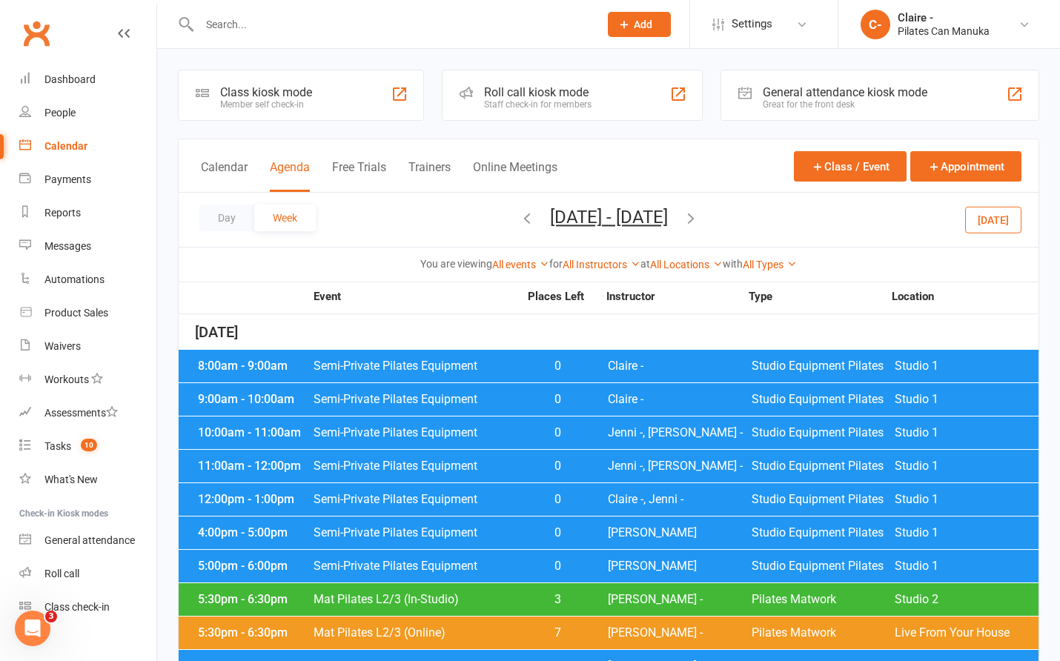
click at [699, 219] on icon "button" at bounding box center [691, 218] width 16 height 16
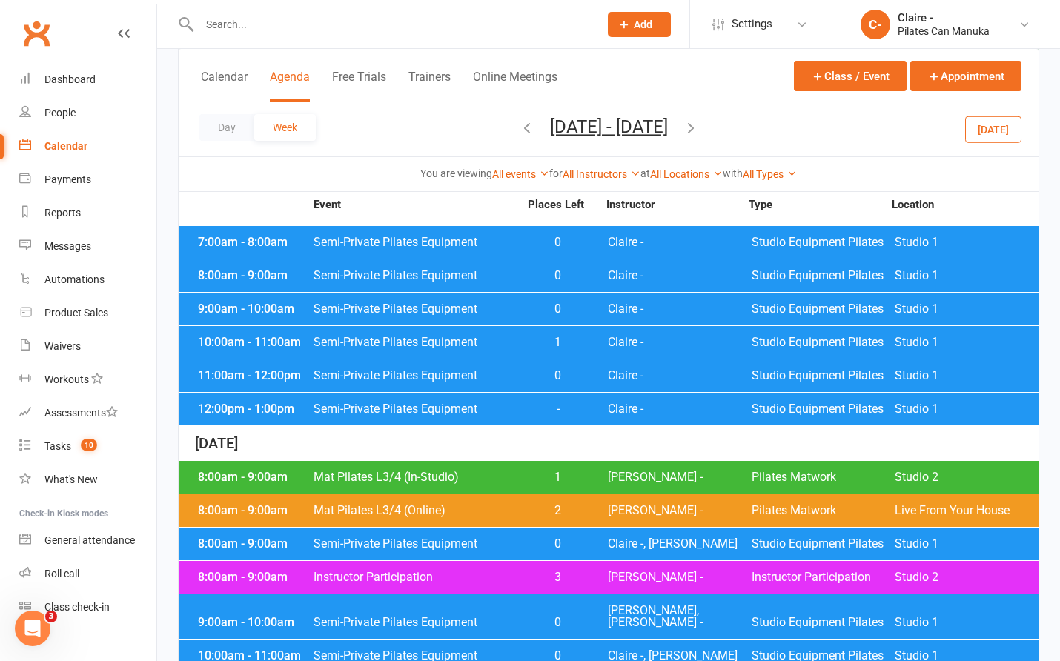
scroll to position [1685, 0]
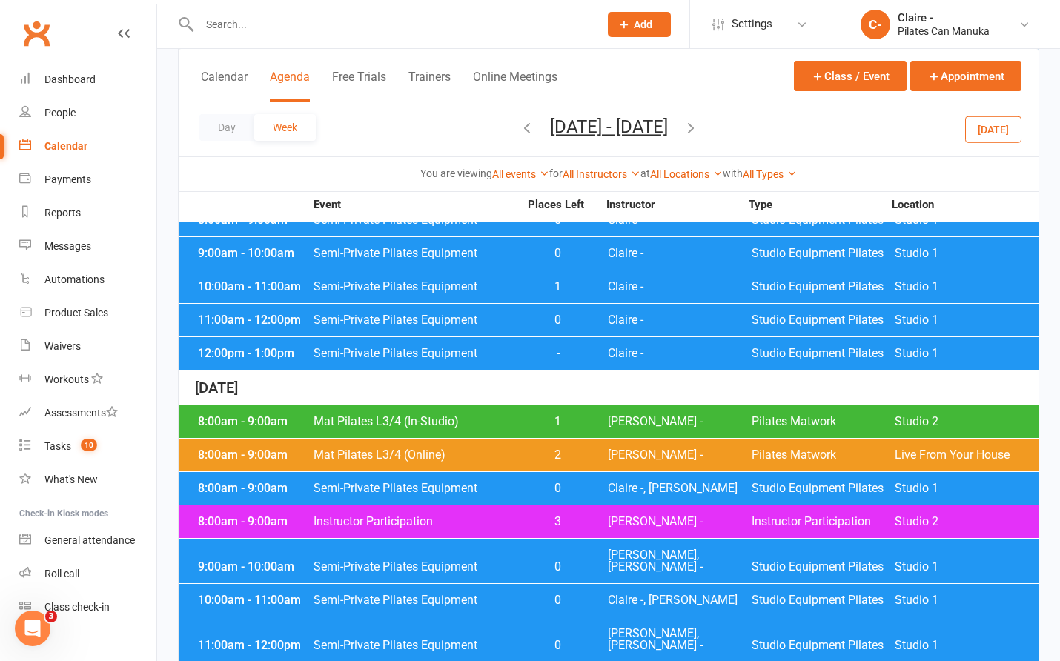
click at [693, 492] on span "Claire -, [PERSON_NAME]" at bounding box center [680, 489] width 144 height 12
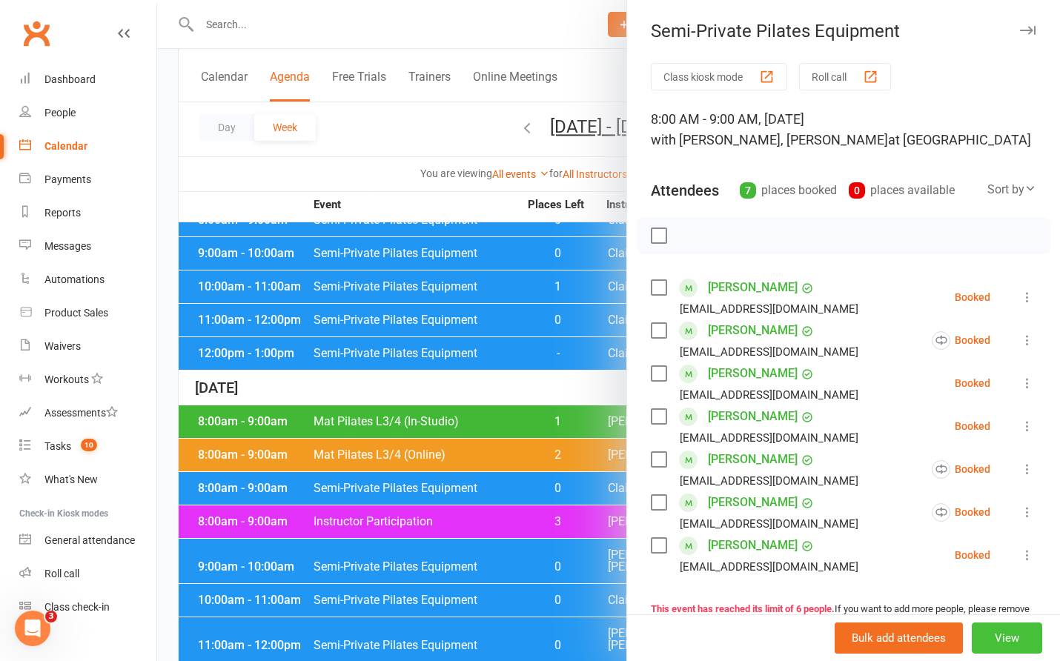
click at [989, 641] on button "View" at bounding box center [1007, 638] width 70 height 31
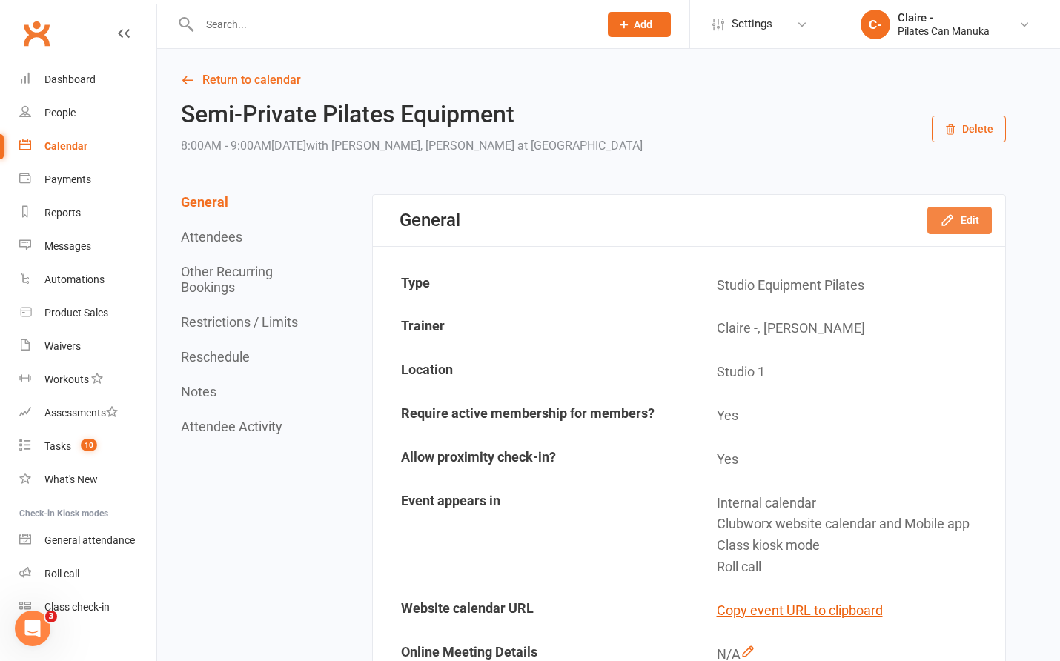
click at [965, 214] on button "Edit" at bounding box center [960, 220] width 65 height 27
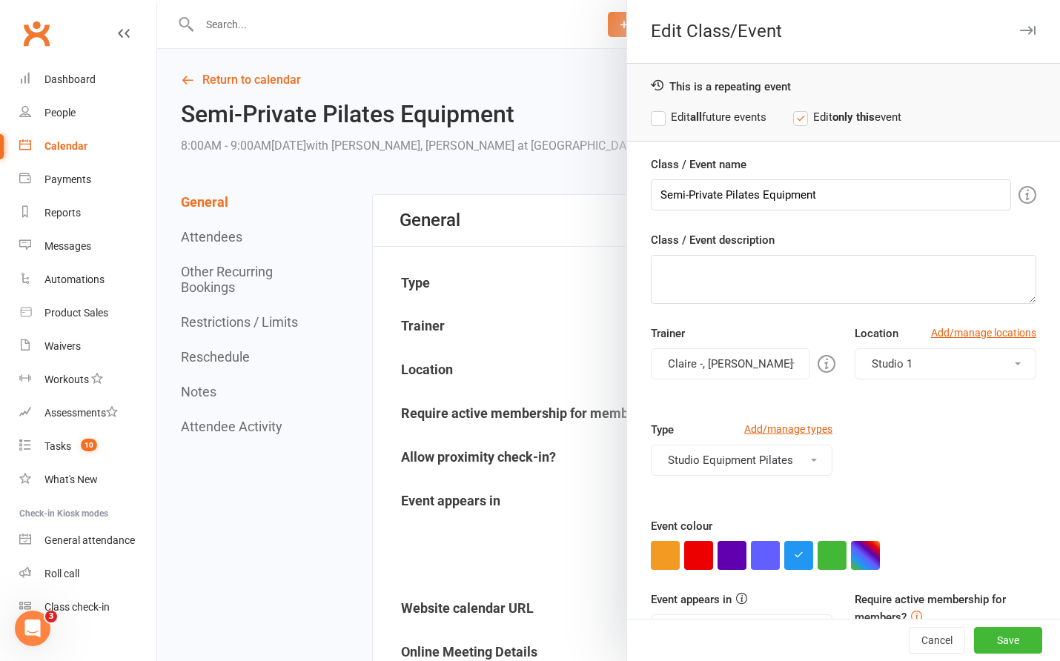
click at [739, 368] on button "Claire -, [PERSON_NAME]" at bounding box center [730, 363] width 159 height 31
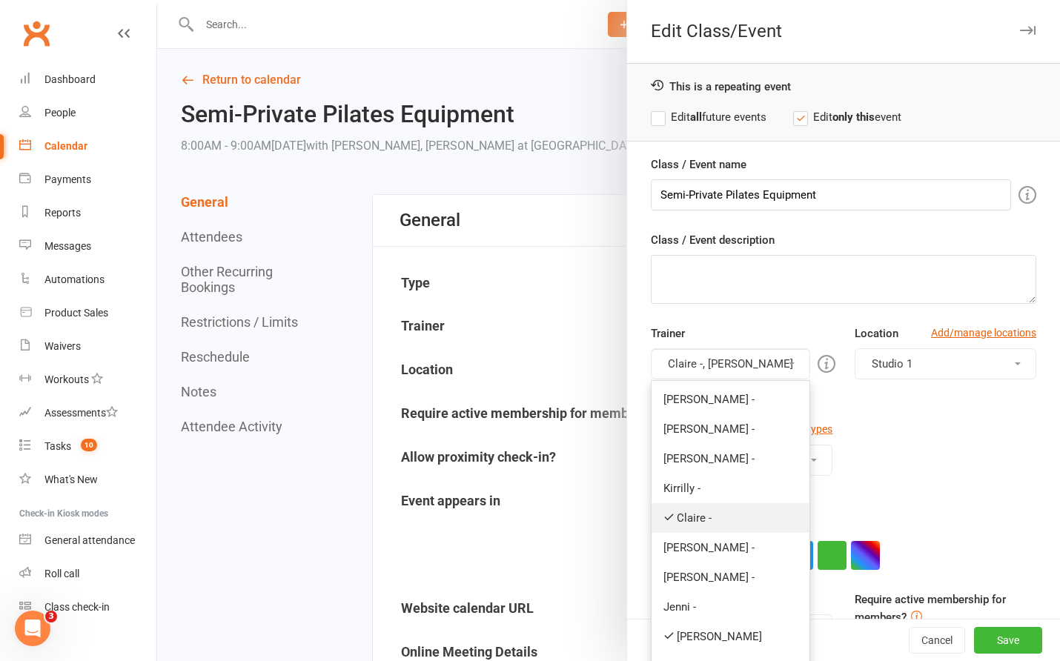
click at [664, 512] on icon at bounding box center [669, 517] width 11 height 11
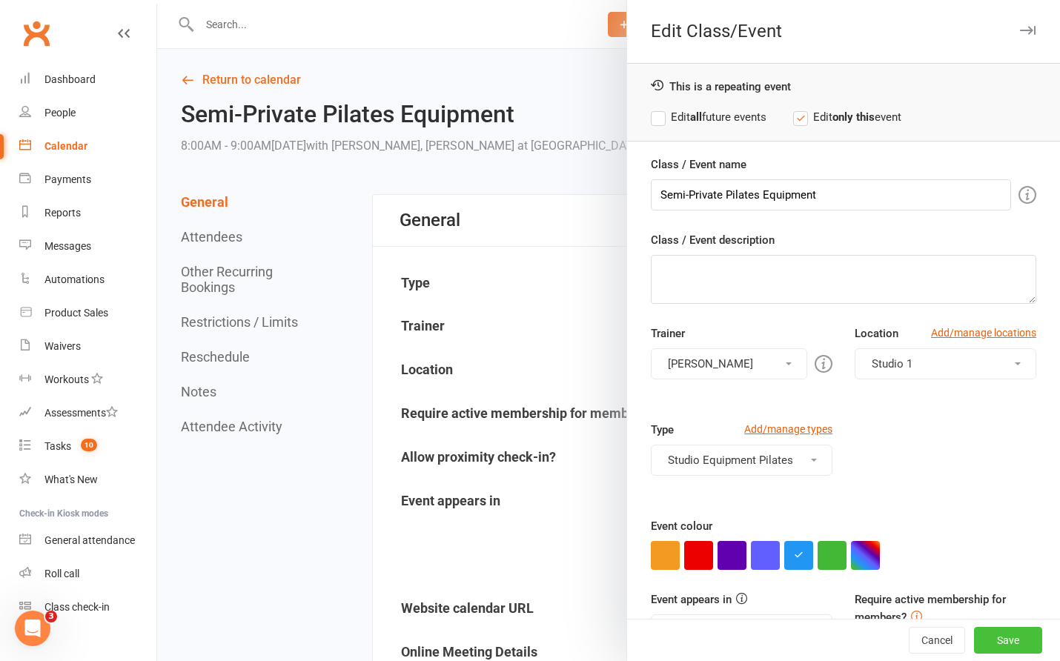
click at [995, 632] on button "Save" at bounding box center [1008, 640] width 68 height 27
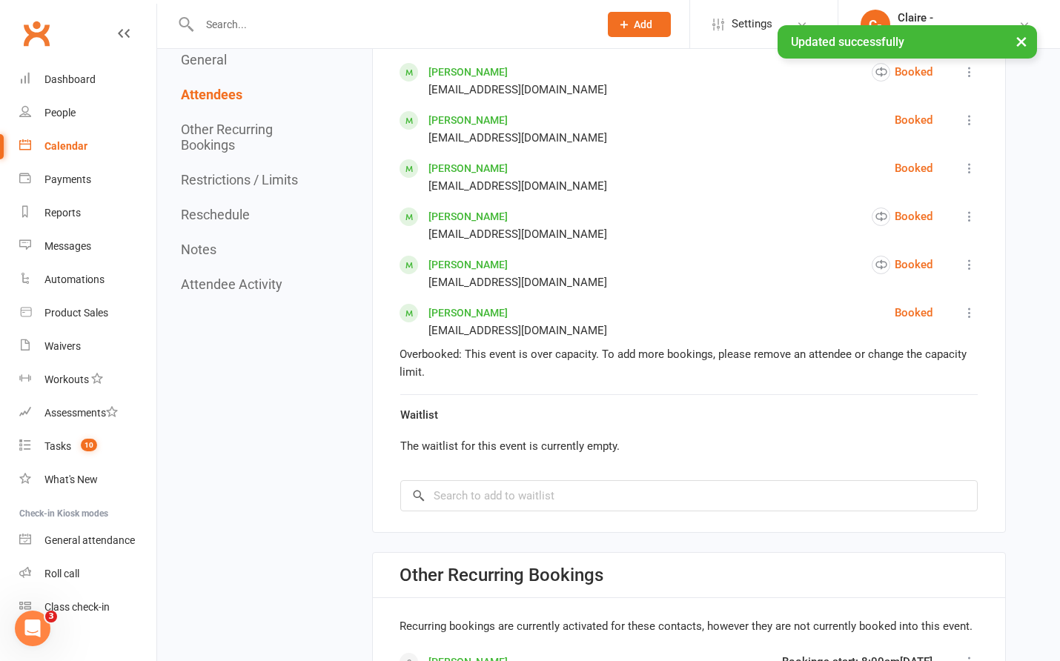
scroll to position [1186, 0]
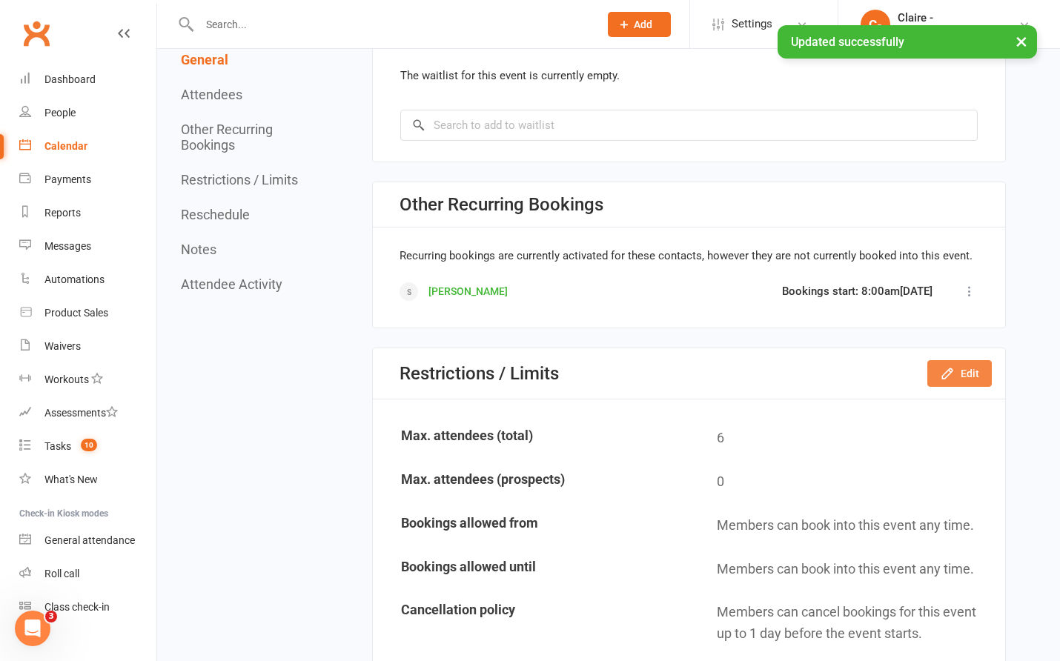
click at [975, 374] on button "Edit" at bounding box center [960, 373] width 65 height 27
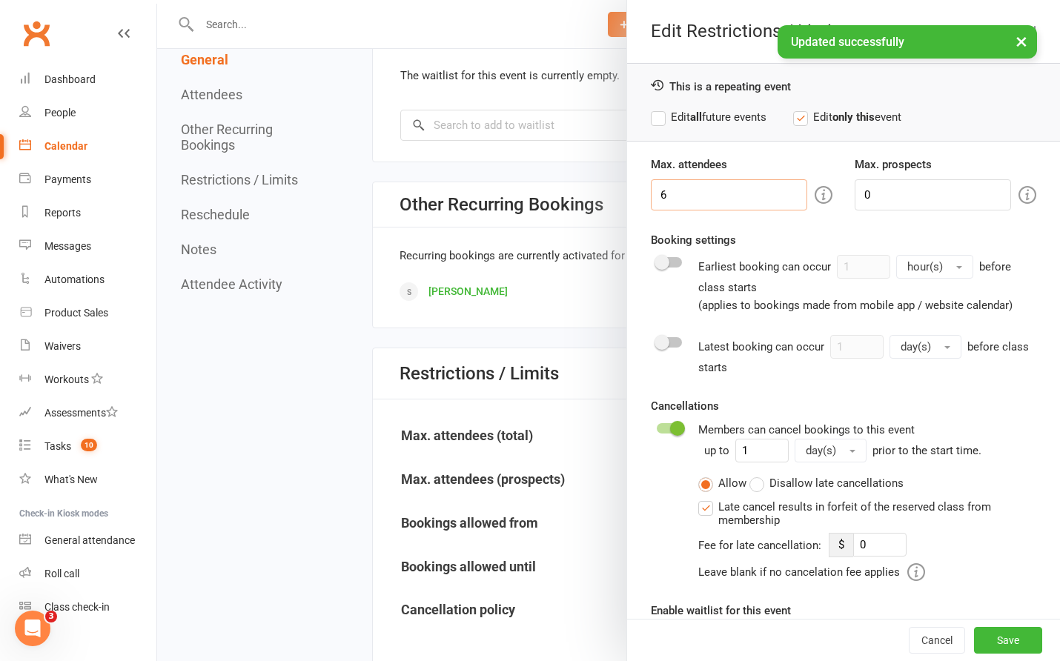
click at [665, 188] on input "6" at bounding box center [729, 194] width 156 height 31
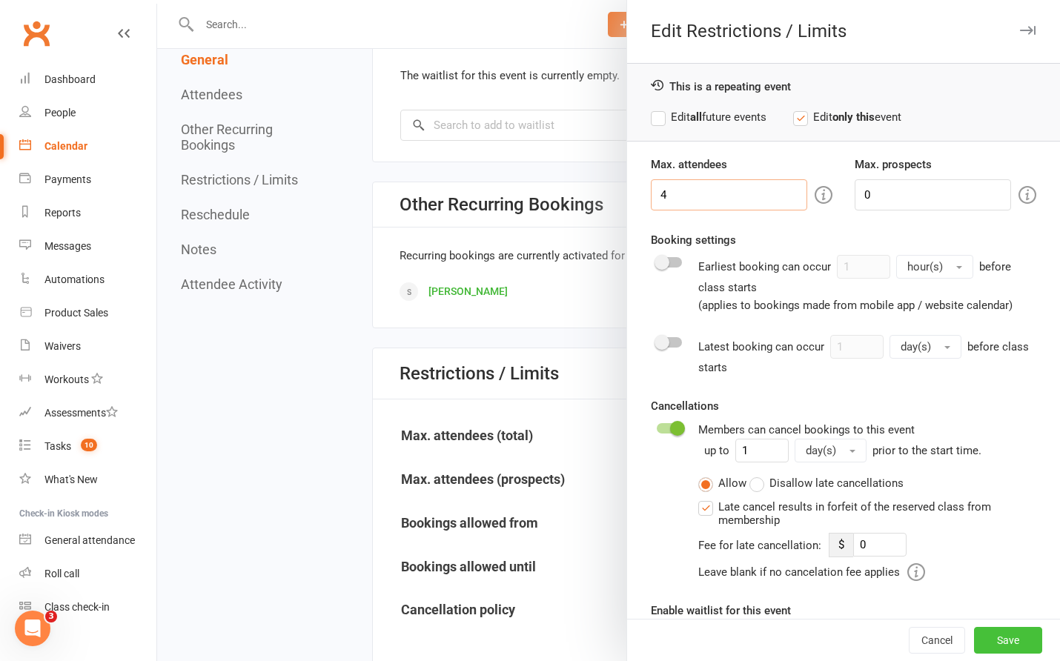
type input "4"
click at [978, 638] on button "Save" at bounding box center [1008, 640] width 68 height 27
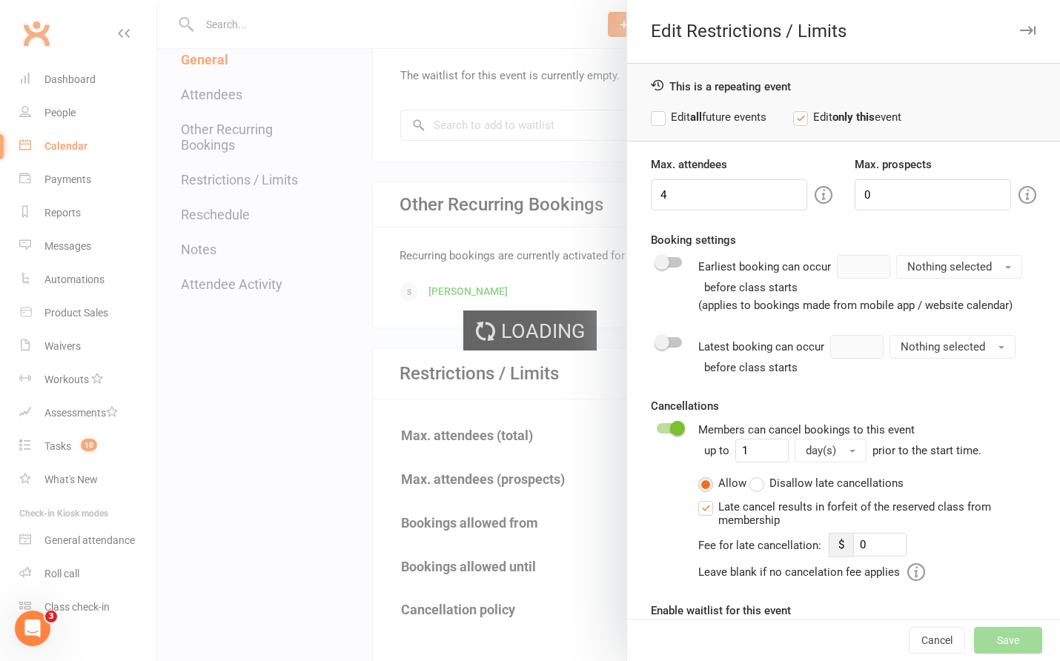
type input "0"
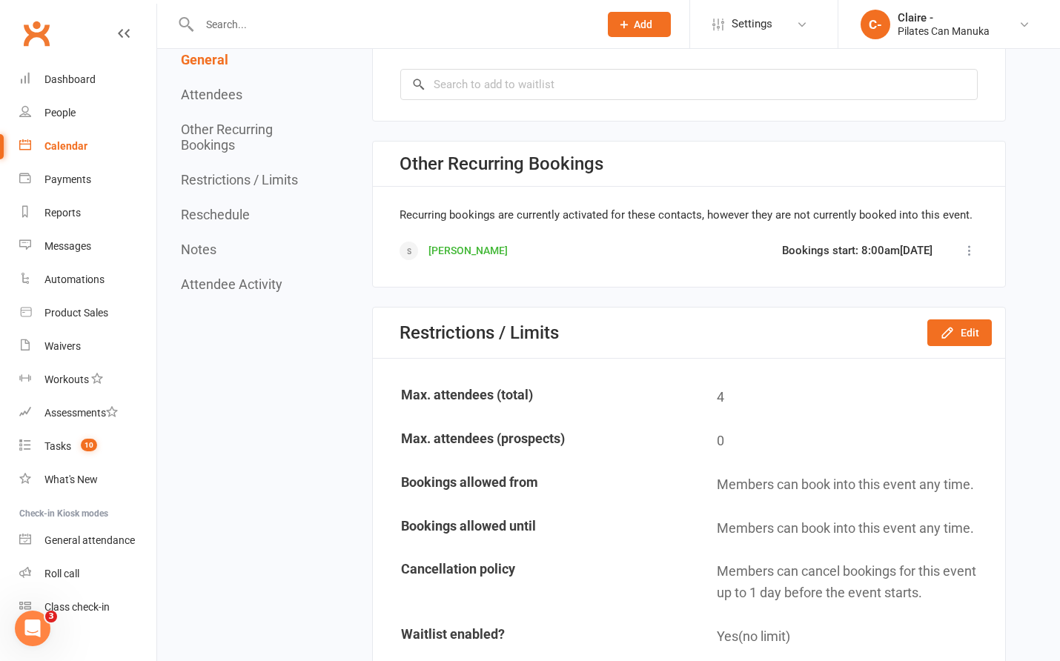
scroll to position [1260, 0]
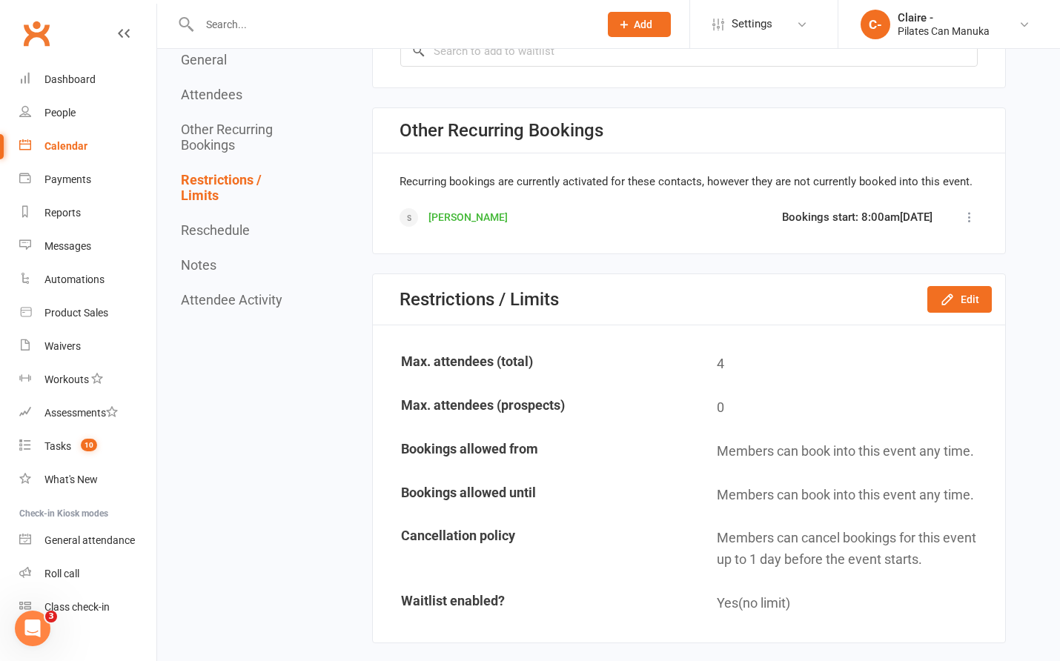
click at [53, 141] on div "Calendar" at bounding box center [65, 146] width 43 height 12
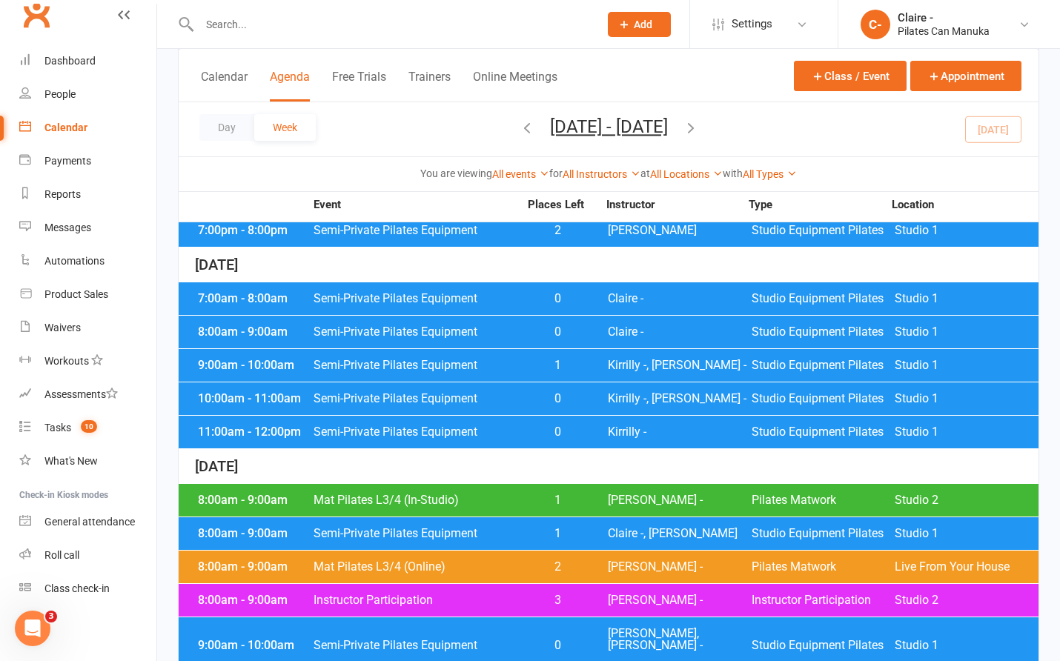
scroll to position [1631, 0]
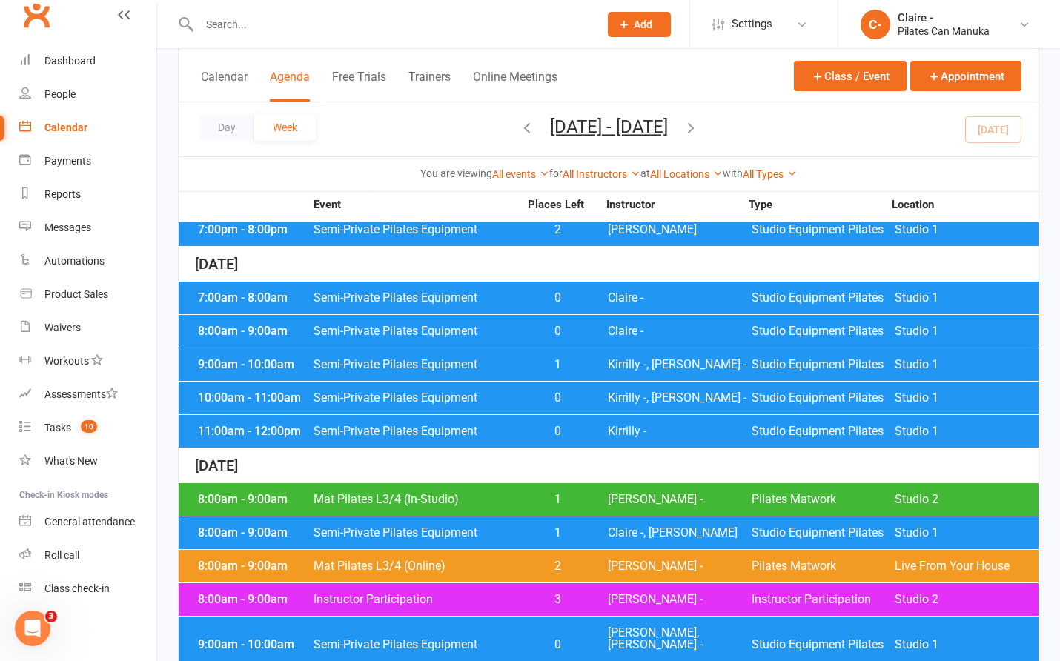
click at [615, 359] on span "Kirrilly -, [PERSON_NAME] -" at bounding box center [680, 365] width 144 height 12
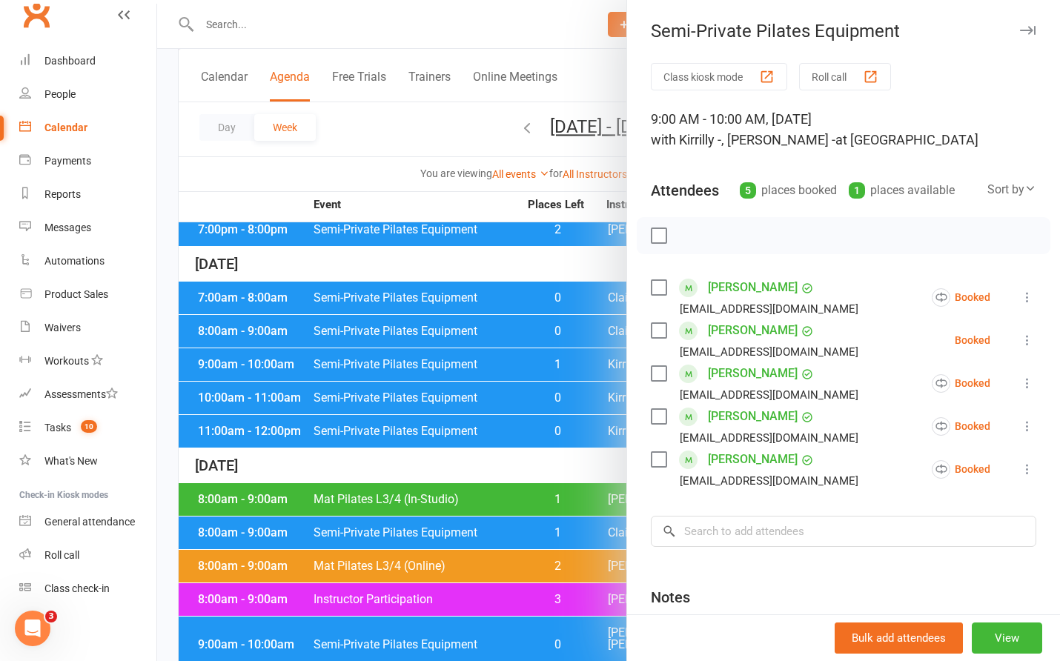
click at [552, 254] on div at bounding box center [608, 330] width 903 height 661
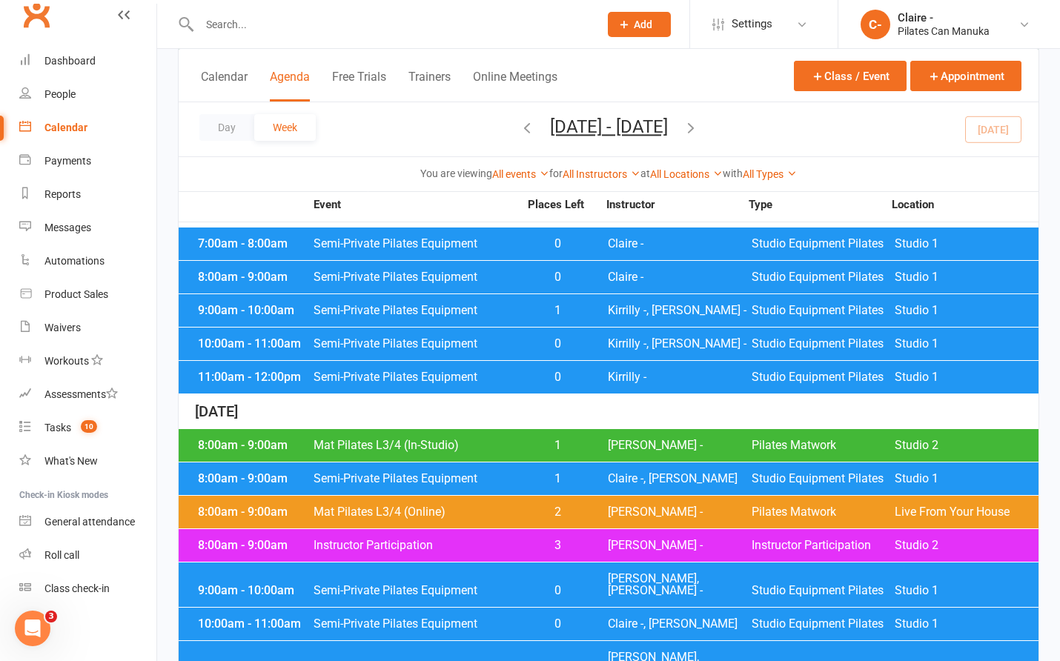
scroll to position [1742, 0]
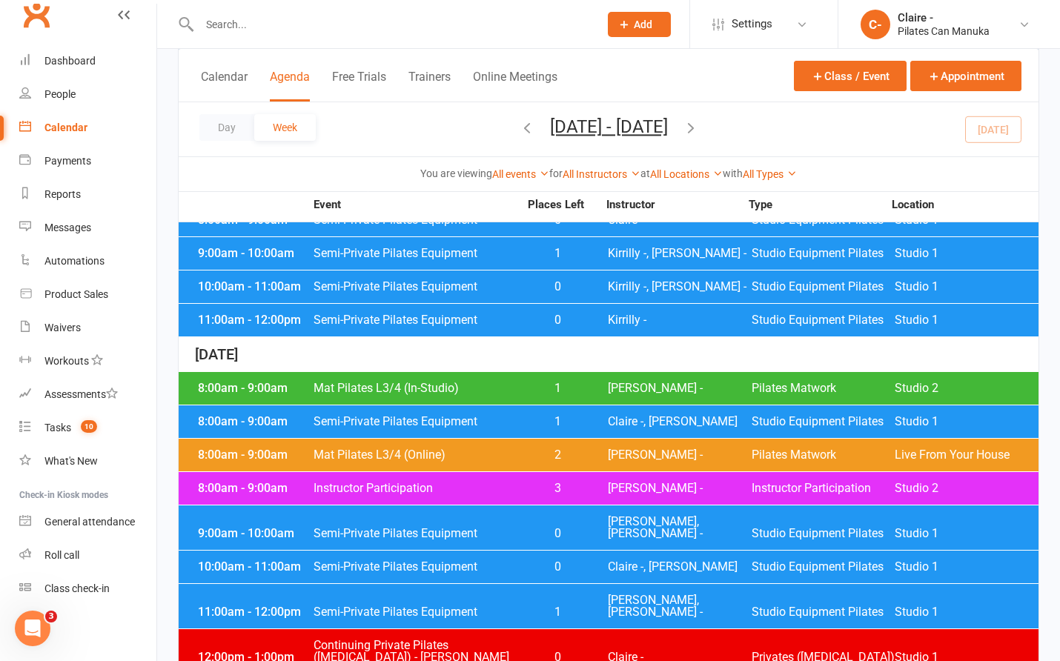
click at [642, 595] on span "[PERSON_NAME], [PERSON_NAME] -" at bounding box center [680, 607] width 144 height 24
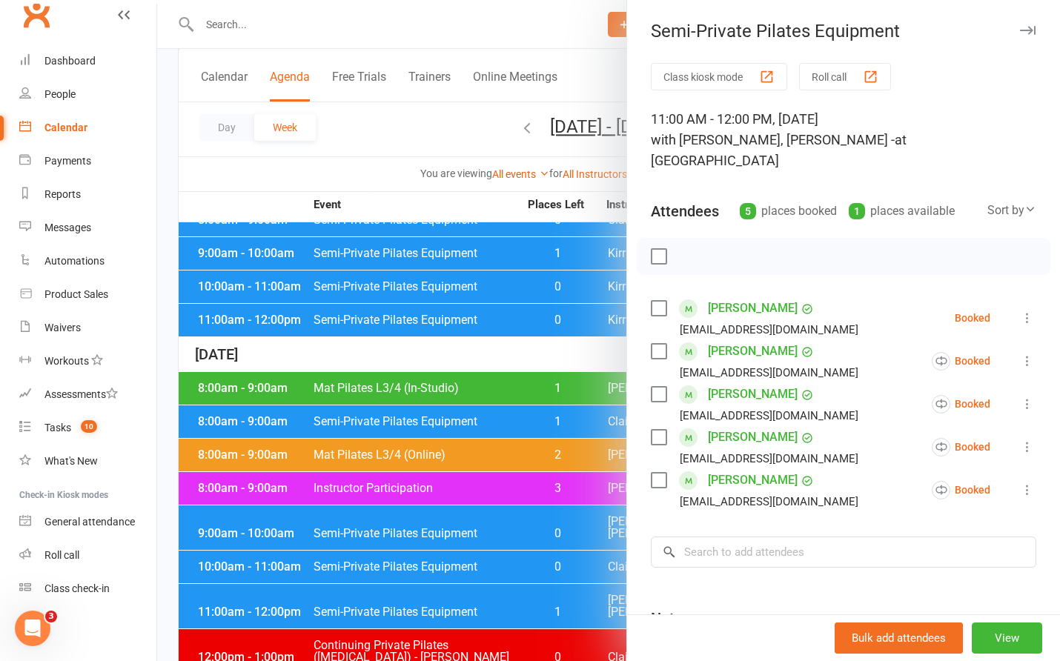
click at [558, 340] on div at bounding box center [608, 330] width 903 height 661
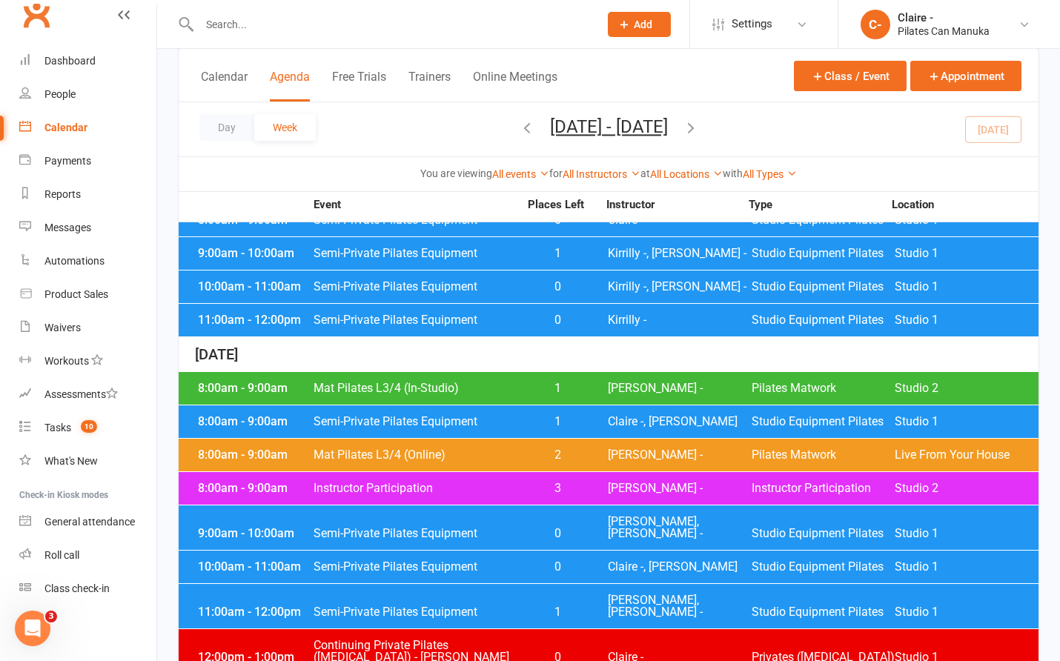
click at [604, 584] on div "11:00am - 12:00pm Semi-Private Pilates Equipment 1 [PERSON_NAME], [PERSON_NAME]…" at bounding box center [609, 606] width 860 height 44
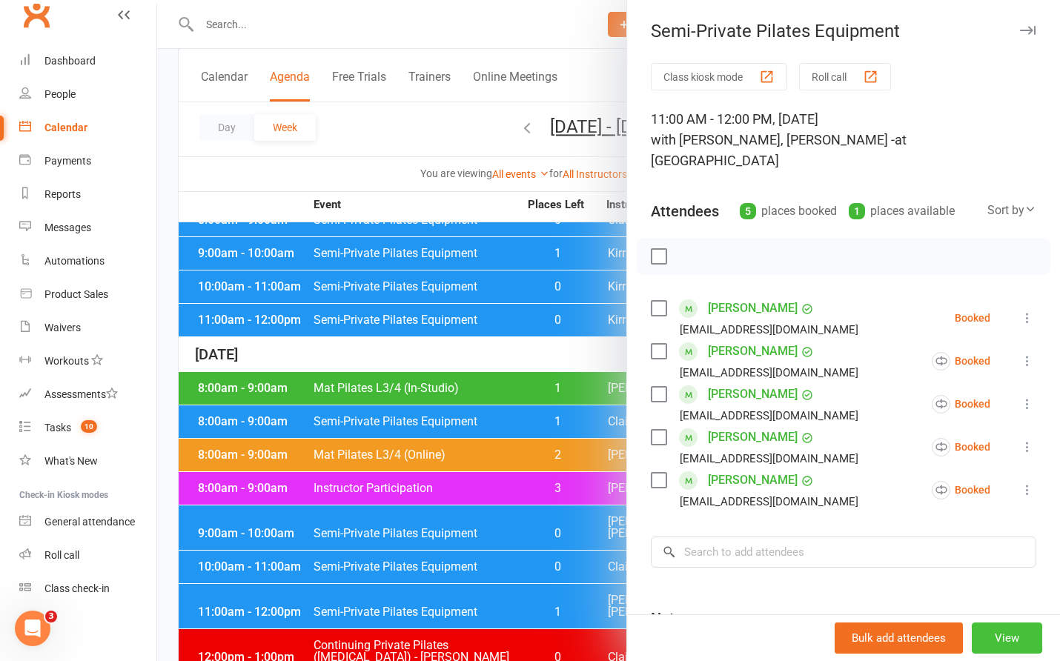
click at [997, 640] on button "View" at bounding box center [1007, 638] width 70 height 31
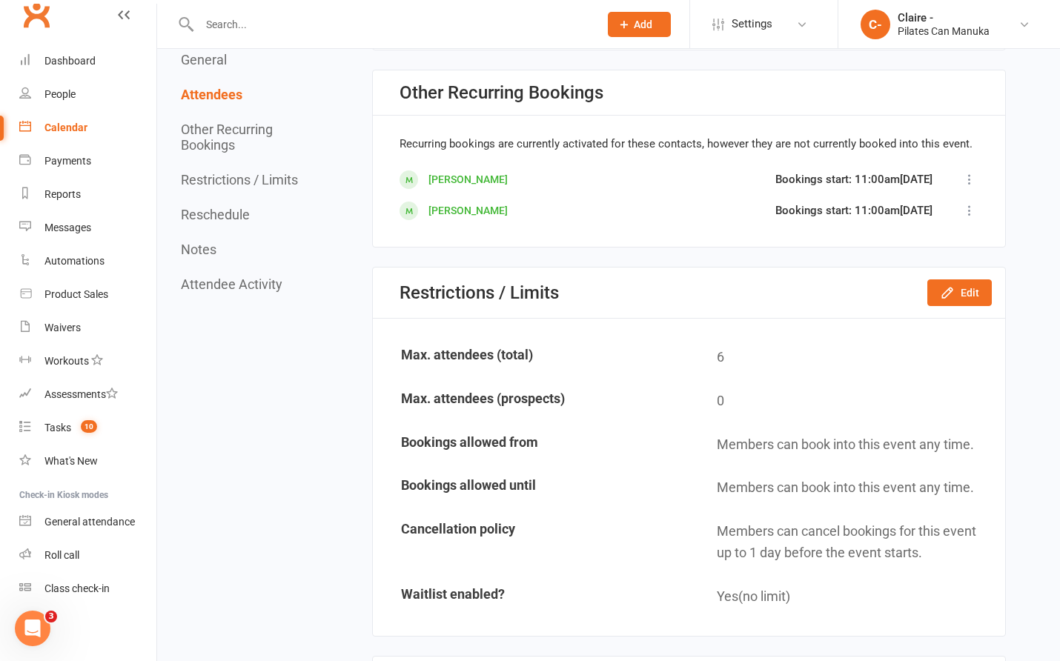
scroll to position [1260, 0]
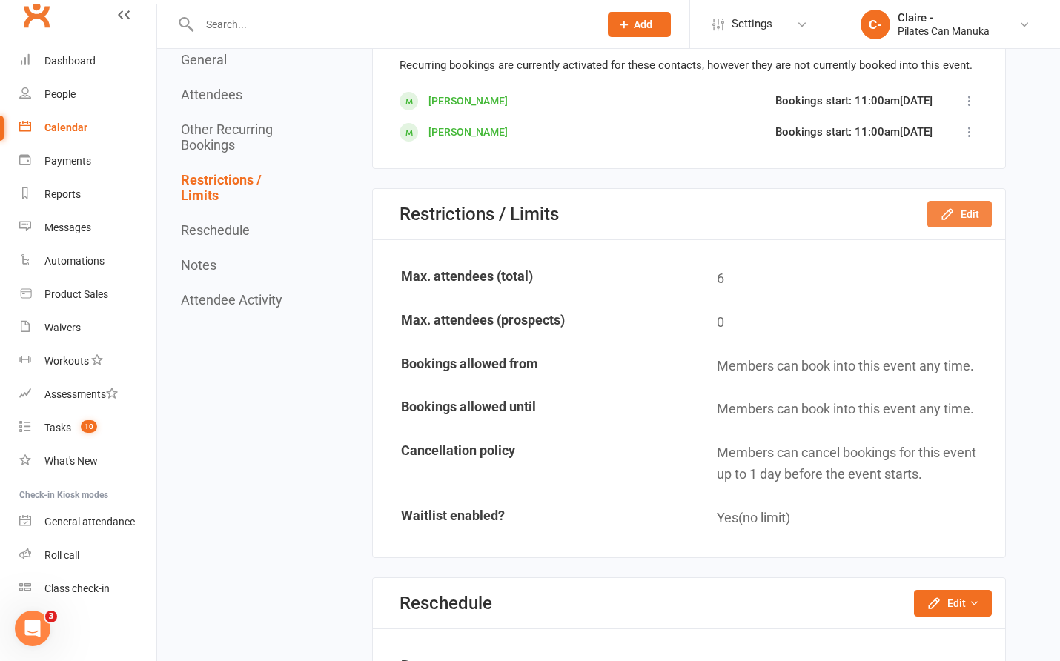
click at [987, 218] on button "Edit" at bounding box center [960, 214] width 65 height 27
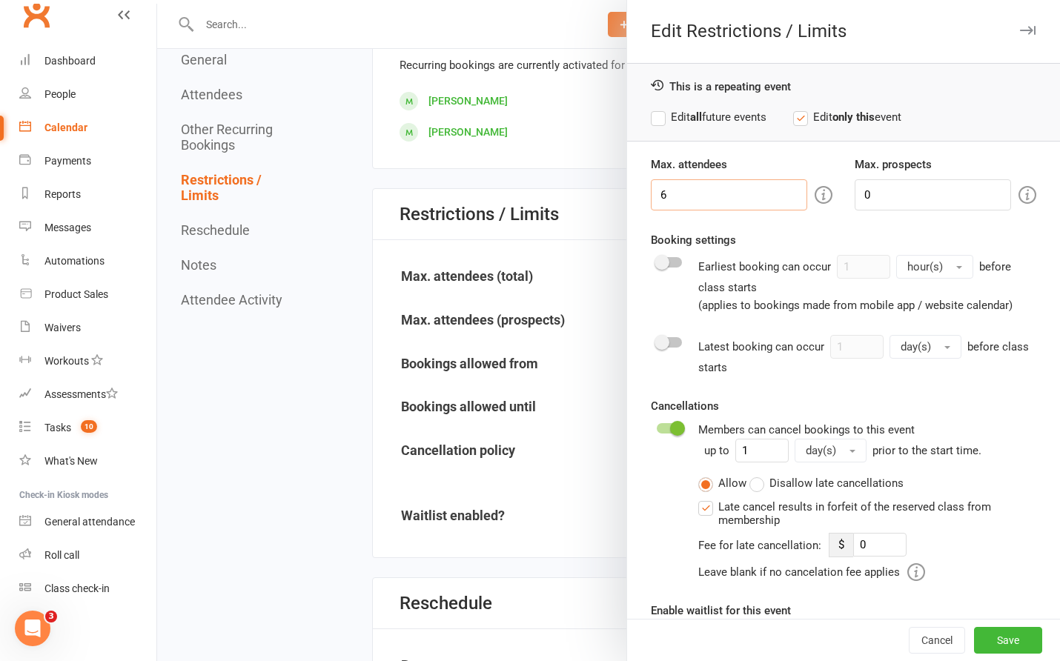
drag, startPoint x: 652, startPoint y: 198, endPoint x: 606, endPoint y: 202, distance: 46.9
click at [627, 202] on div "Max. attendees 6 Max. prospects 0 Booking settings Earliest booking can occur 1…" at bounding box center [843, 413] width 433 height 515
type input "4"
click at [995, 644] on button "Save" at bounding box center [1008, 640] width 68 height 27
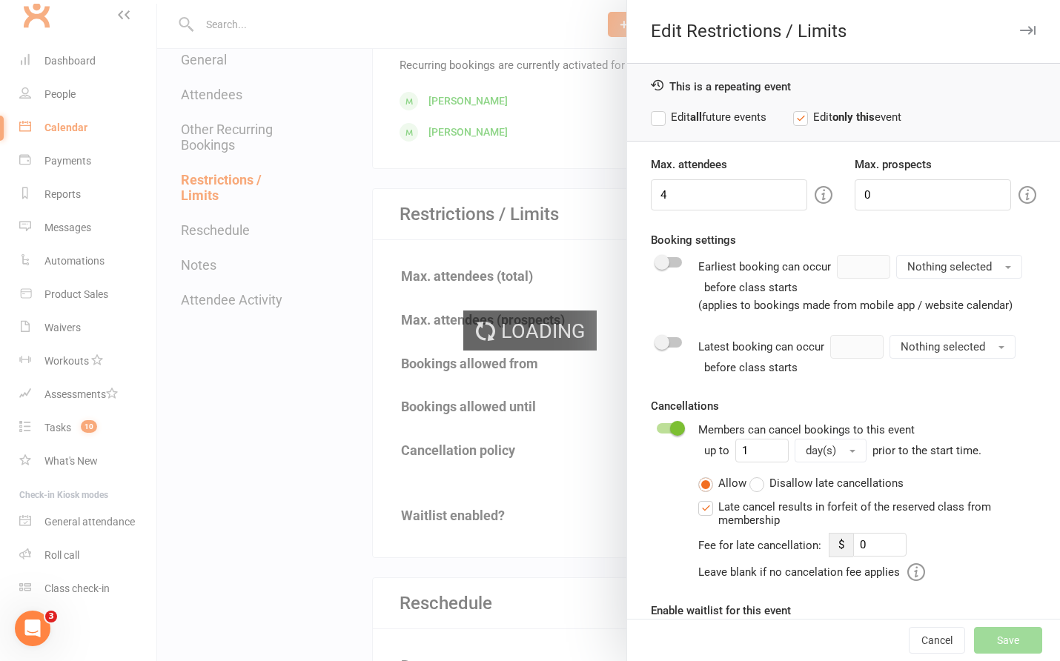
type input "0"
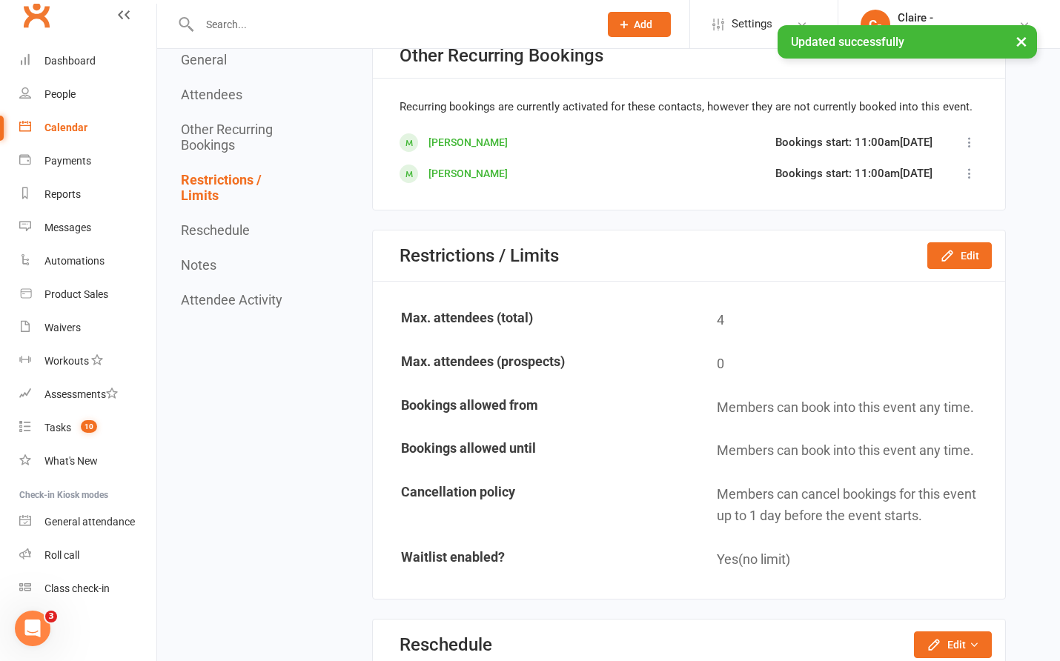
click at [54, 130] on div "Calendar" at bounding box center [65, 128] width 43 height 12
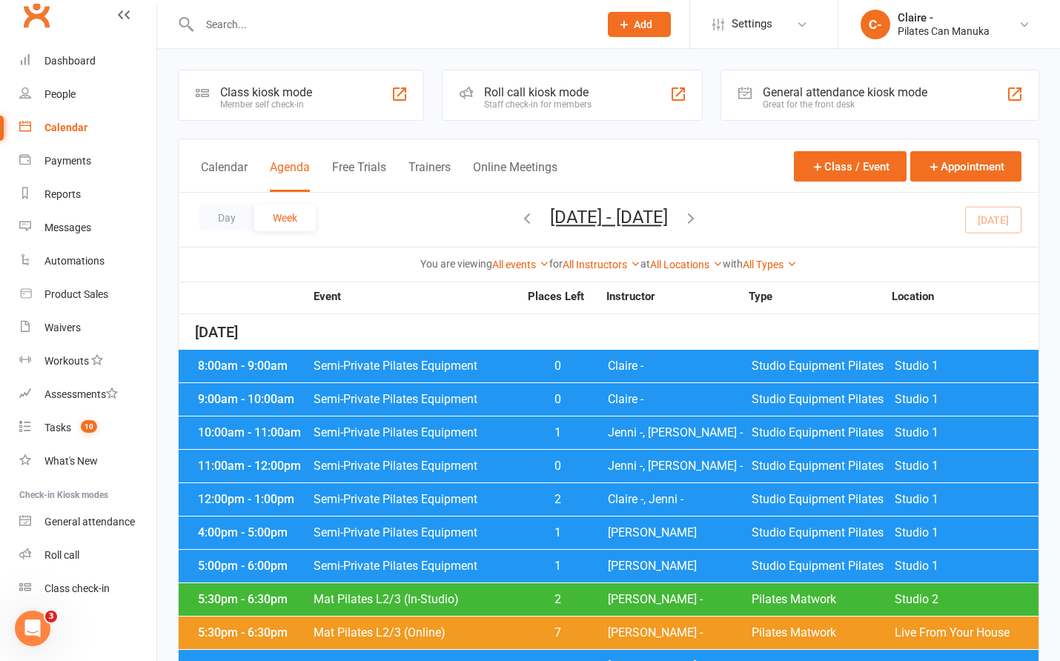
click at [76, 124] on div "Calendar" at bounding box center [65, 128] width 43 height 12
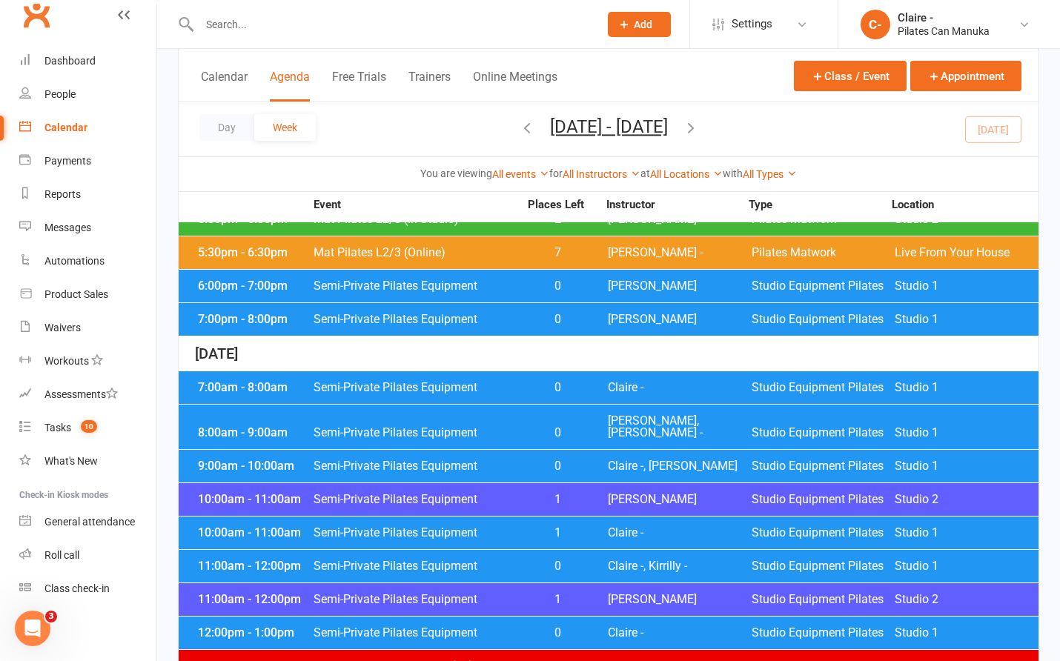
scroll to position [371, 0]
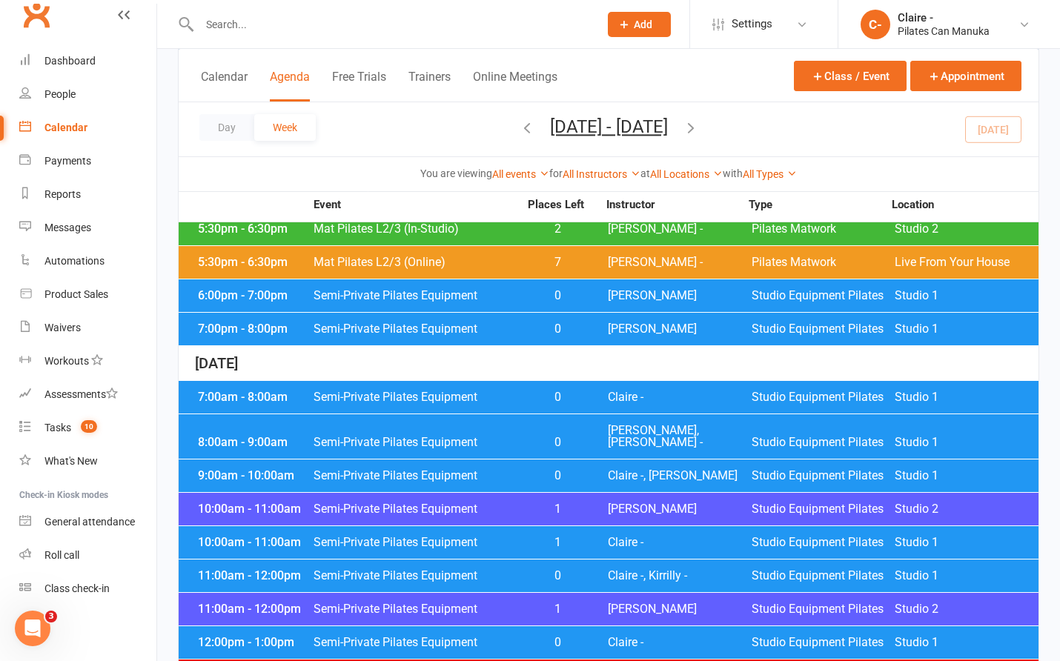
click at [659, 503] on span "[PERSON_NAME]" at bounding box center [680, 509] width 144 height 12
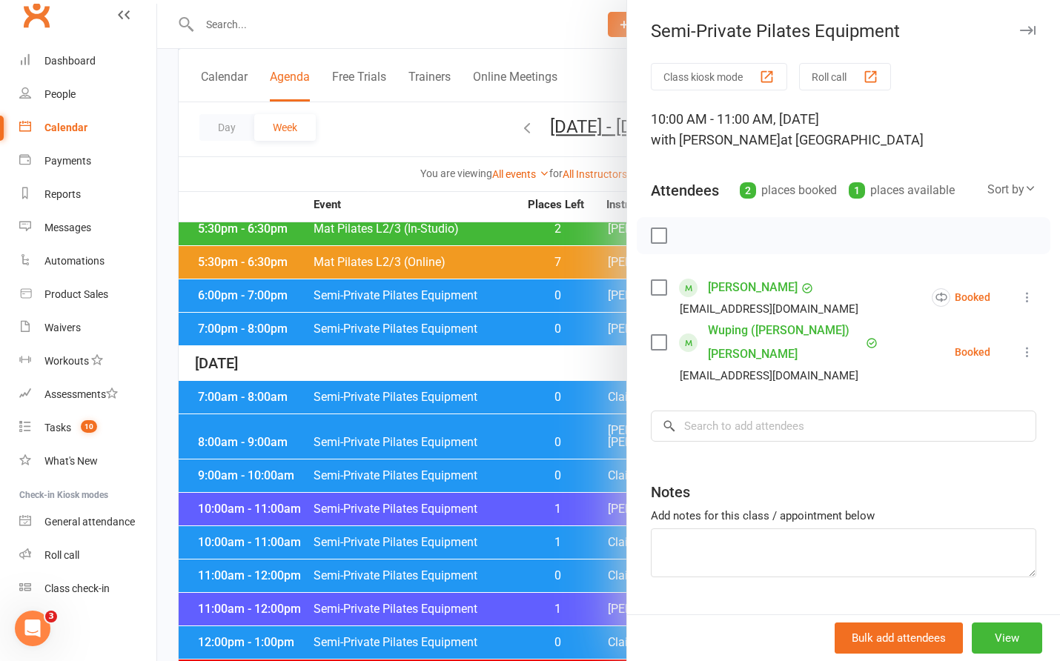
click at [593, 363] on div at bounding box center [608, 330] width 903 height 661
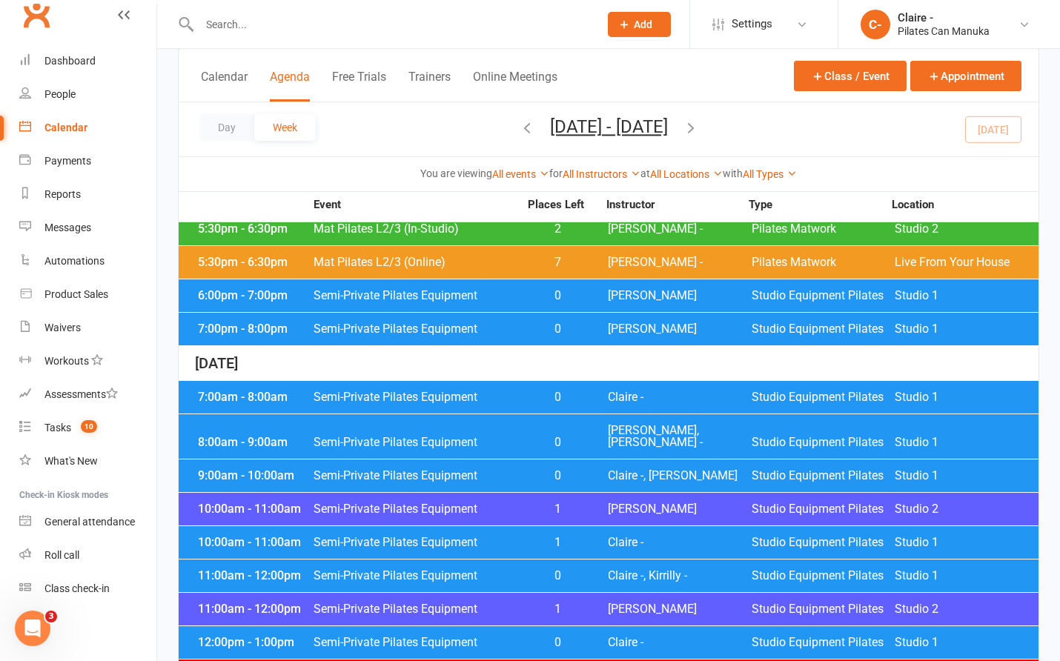
click at [633, 537] on span "Claire -" at bounding box center [680, 543] width 144 height 12
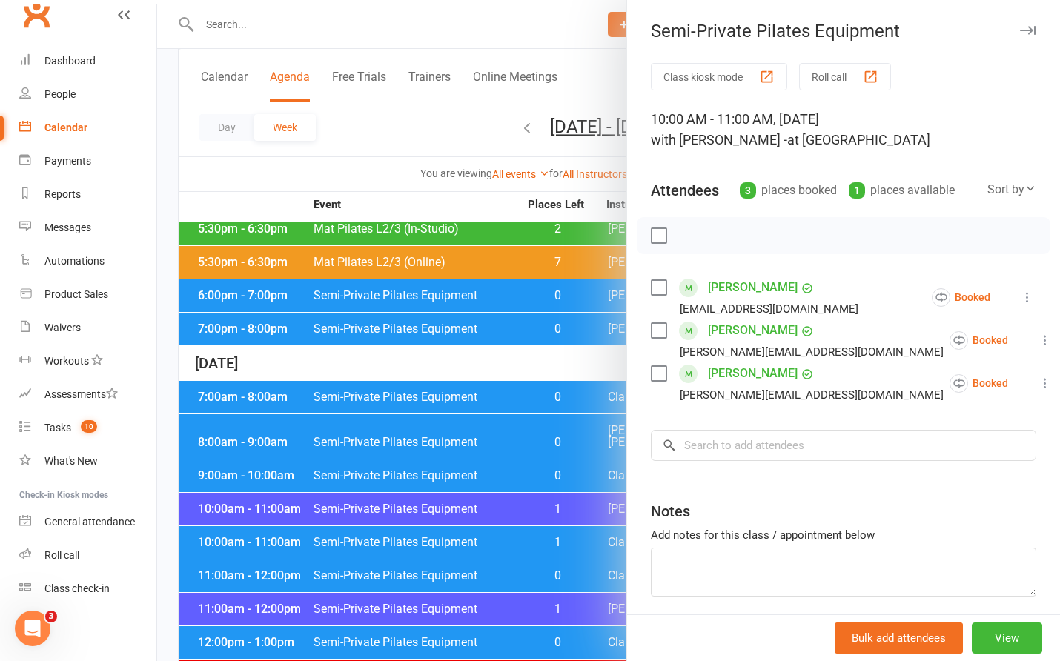
click at [545, 366] on div at bounding box center [608, 330] width 903 height 661
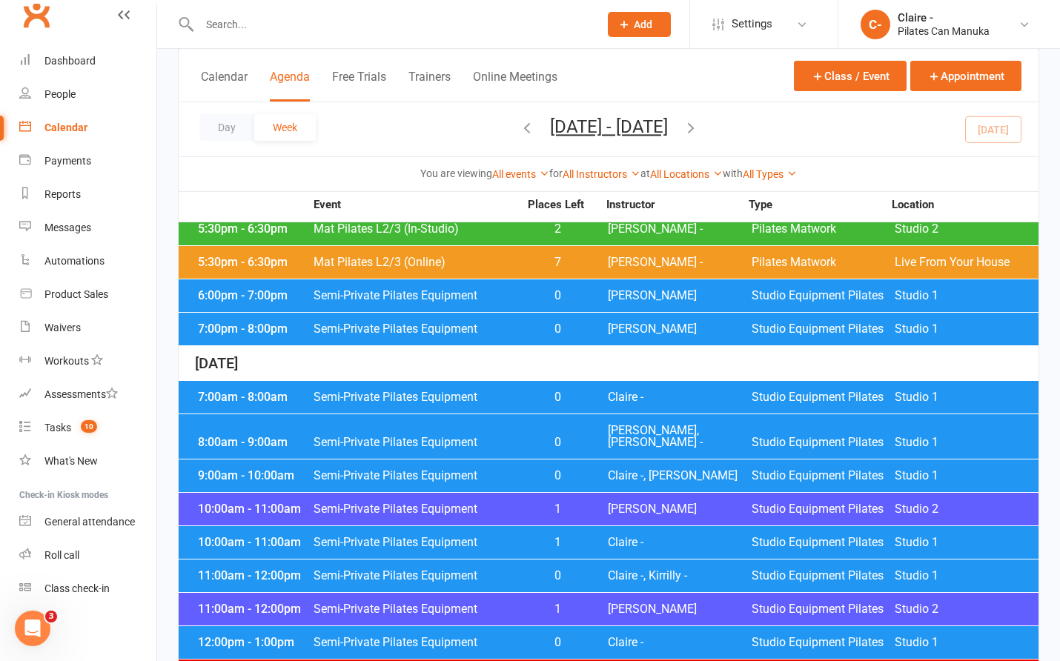
click at [664, 426] on span "[PERSON_NAME], [PERSON_NAME] -" at bounding box center [680, 437] width 144 height 24
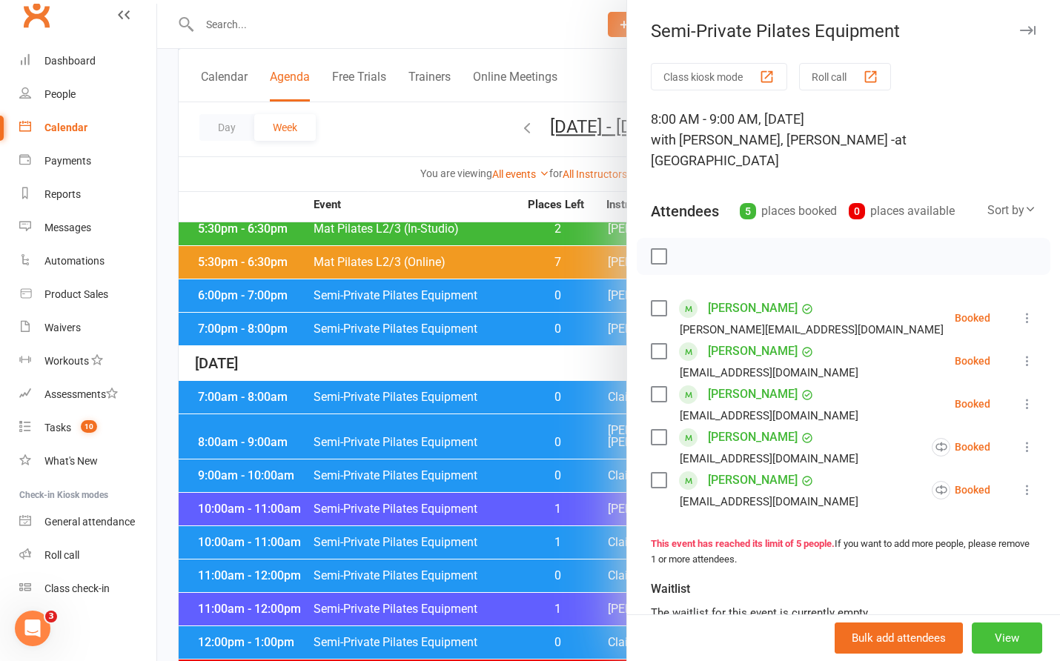
click at [1001, 640] on button "View" at bounding box center [1007, 638] width 70 height 31
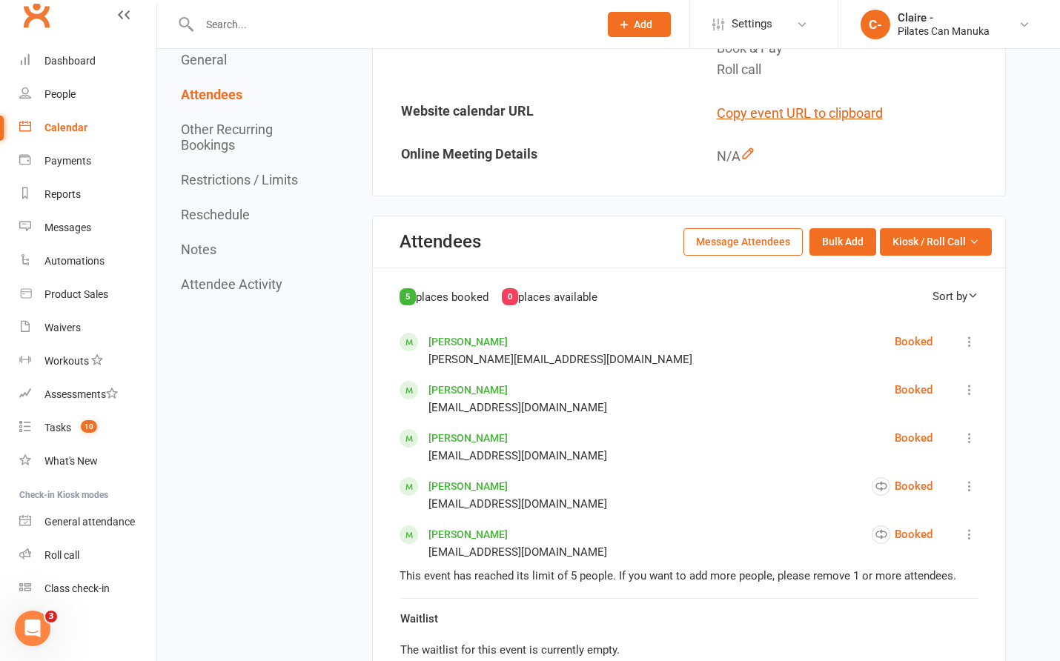
scroll to position [964, 0]
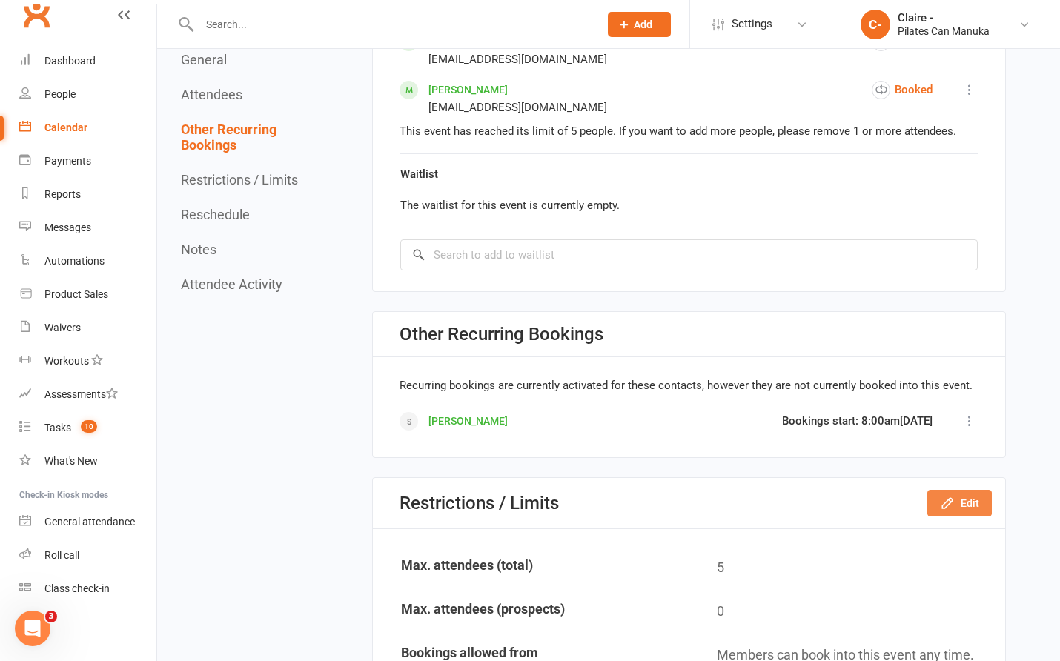
click at [981, 505] on button "Edit" at bounding box center [960, 503] width 65 height 27
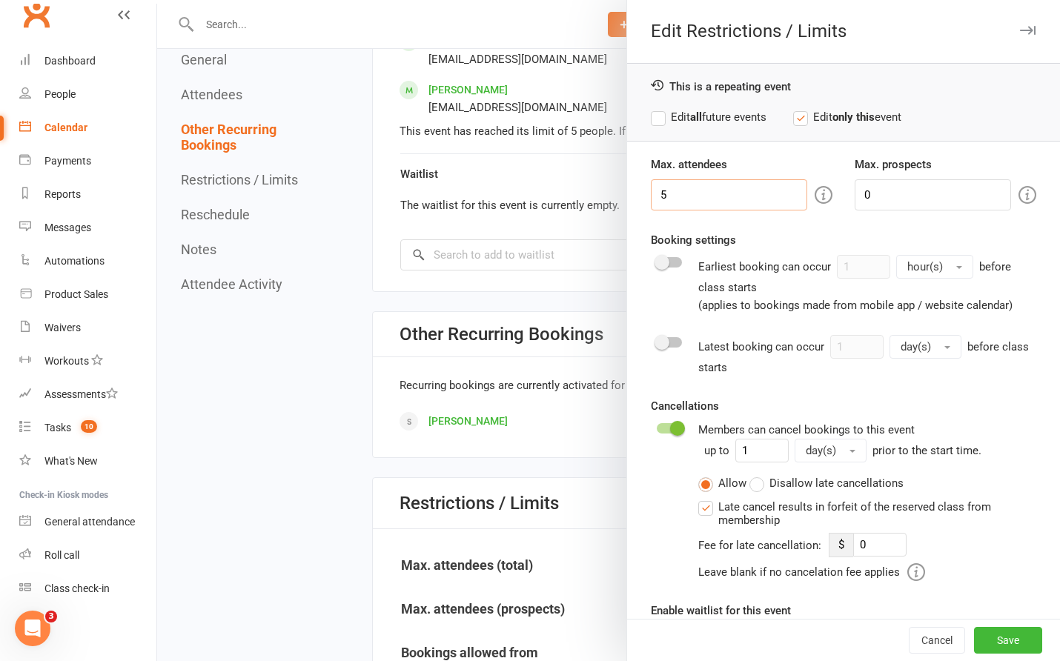
drag, startPoint x: 668, startPoint y: 192, endPoint x: 566, endPoint y: 196, distance: 101.6
click at [566, 0] on div "Edit Restrictions / Limits This is a repeating event Edit all future events Edi…" at bounding box center [608, 0] width 903 height 0
type input "6"
click at [1003, 639] on button "Save" at bounding box center [1008, 640] width 68 height 27
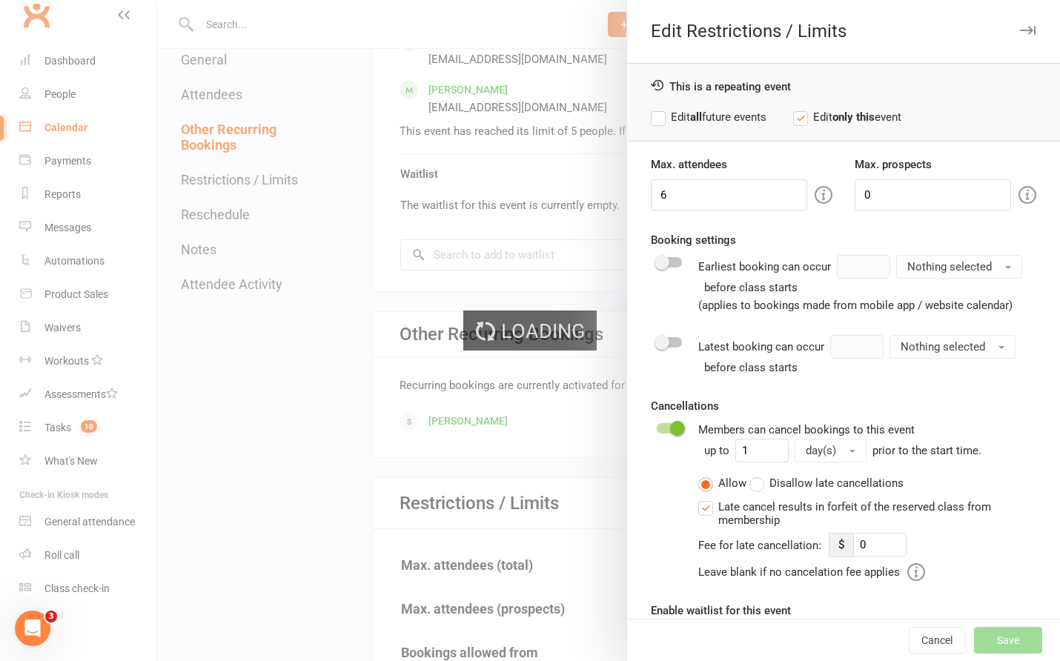
type input "0"
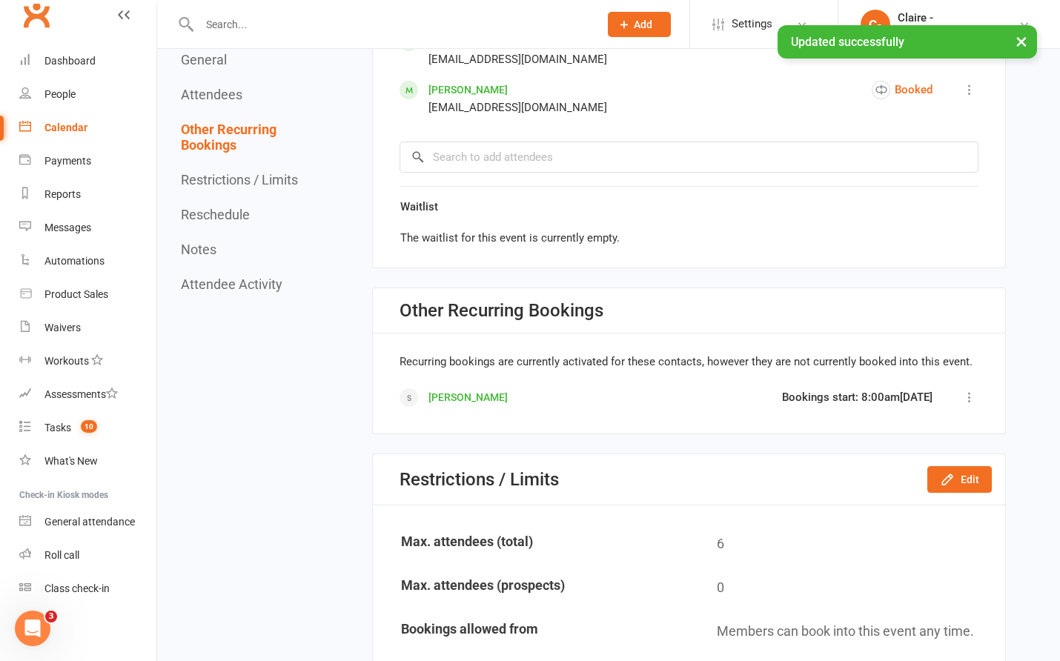
click at [60, 125] on div "Calendar" at bounding box center [65, 128] width 43 height 12
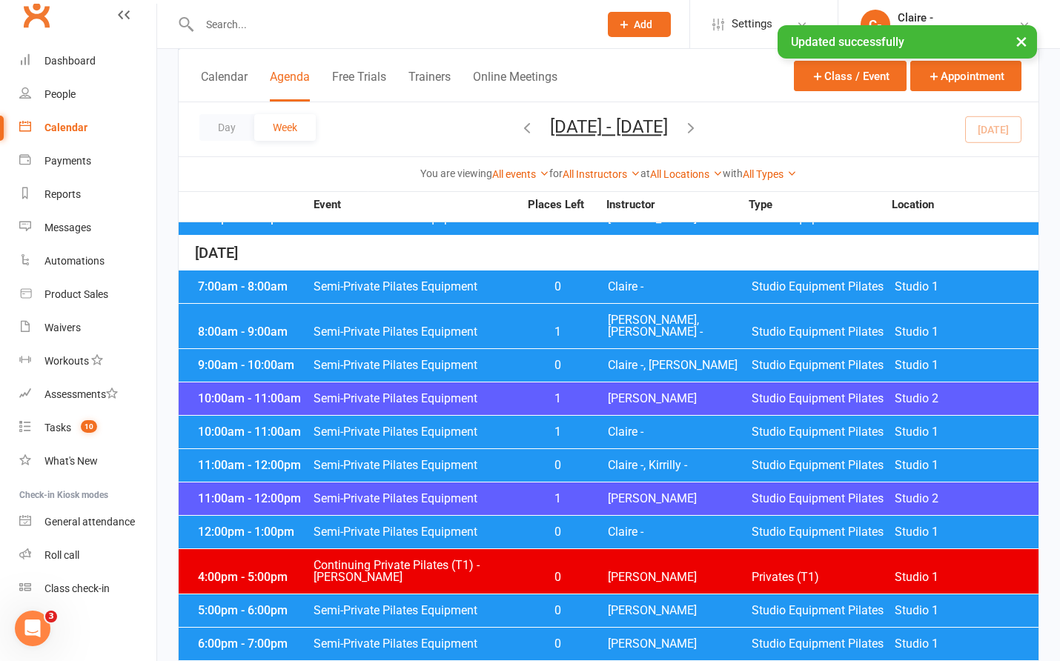
scroll to position [445, 0]
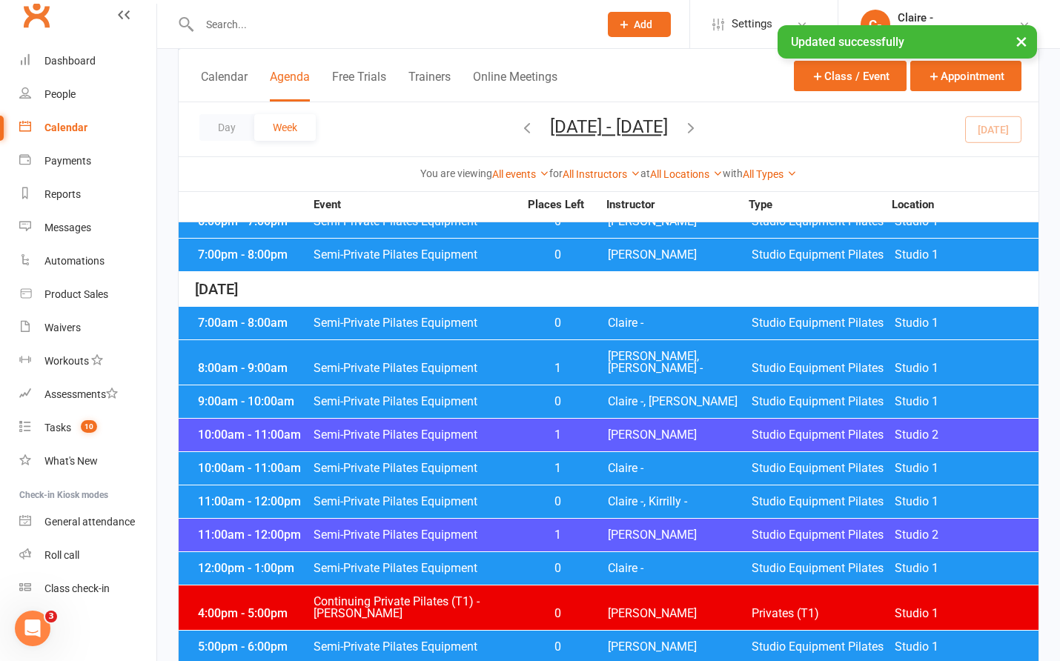
click at [658, 351] on span "[PERSON_NAME], [PERSON_NAME] -" at bounding box center [680, 363] width 144 height 24
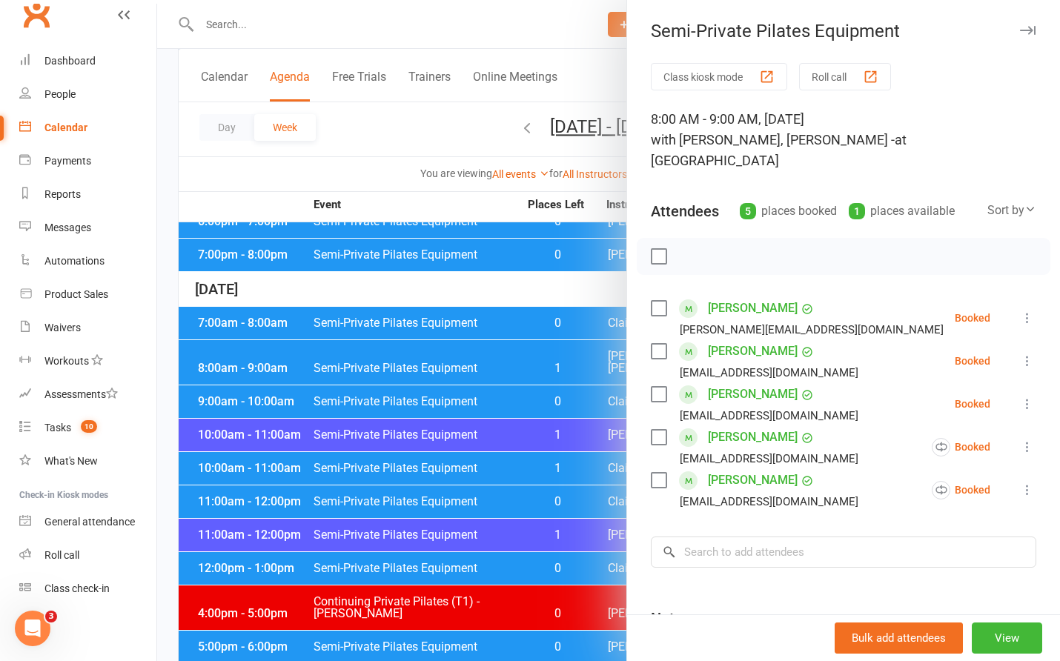
click at [568, 293] on div at bounding box center [608, 330] width 903 height 661
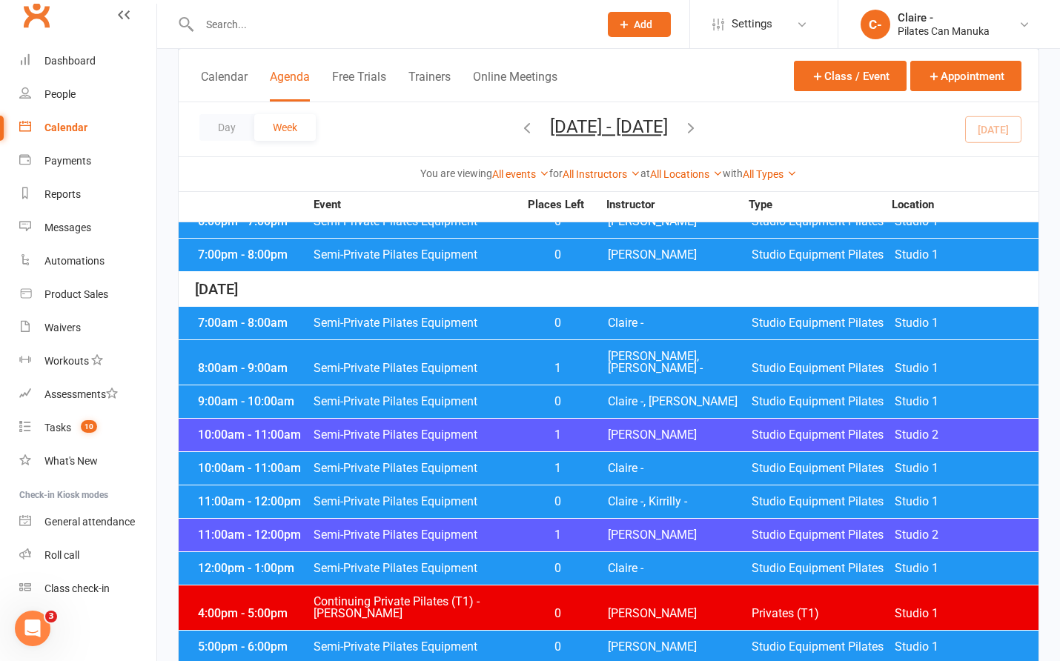
click at [650, 325] on span "Claire -" at bounding box center [680, 323] width 144 height 12
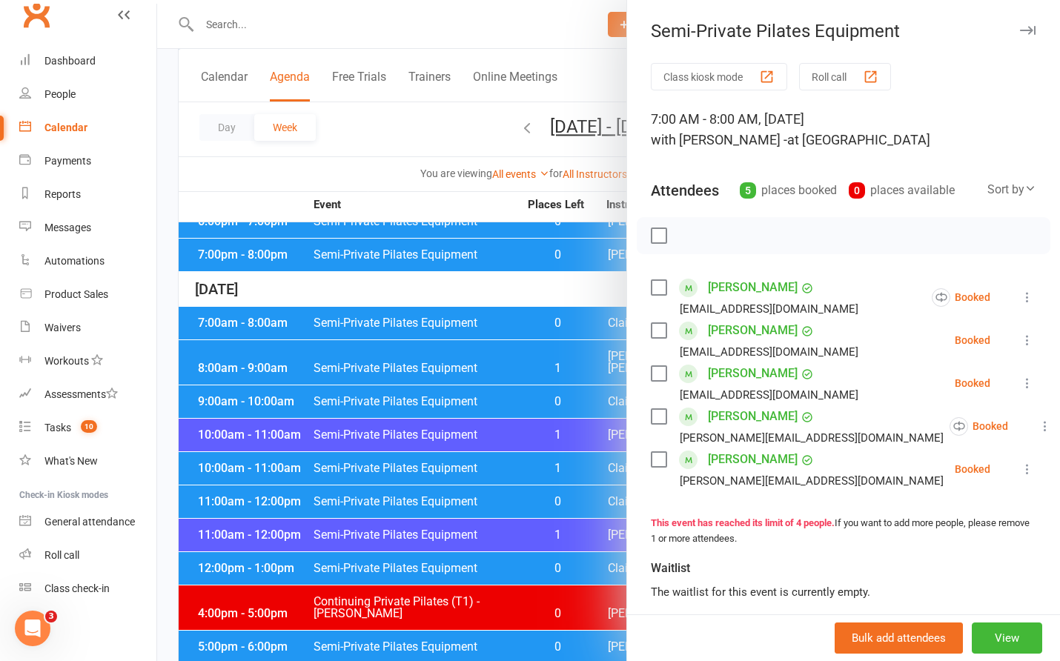
click at [535, 294] on div at bounding box center [608, 330] width 903 height 661
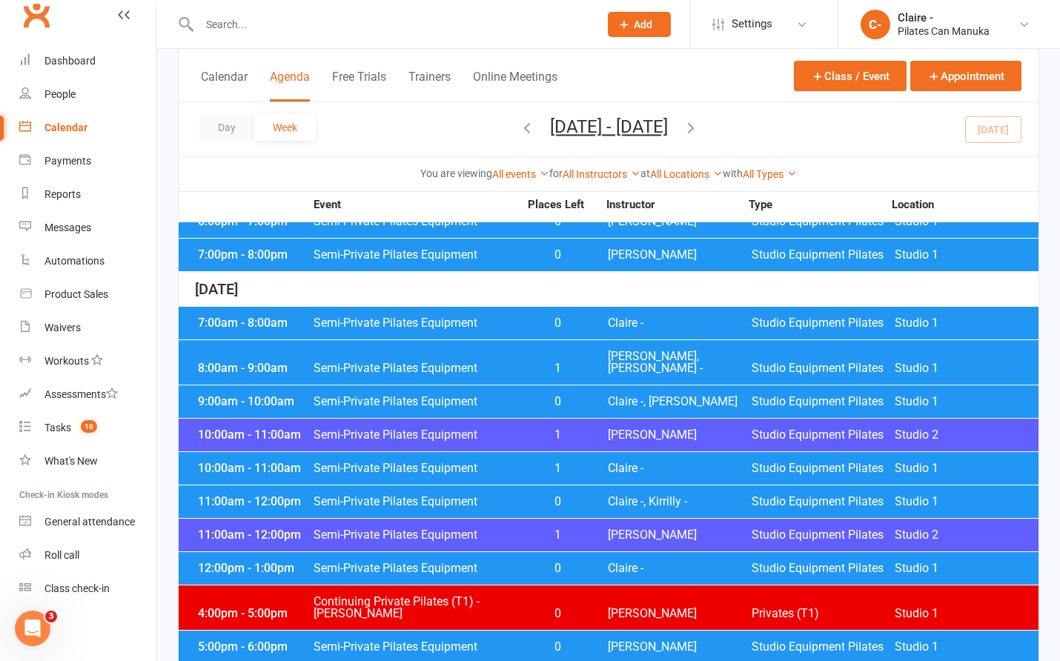
click at [617, 364] on div "8:00am - 9:00am Semi-Private Pilates Equipment 1 [PERSON_NAME], [PERSON_NAME] -…" at bounding box center [609, 362] width 860 height 44
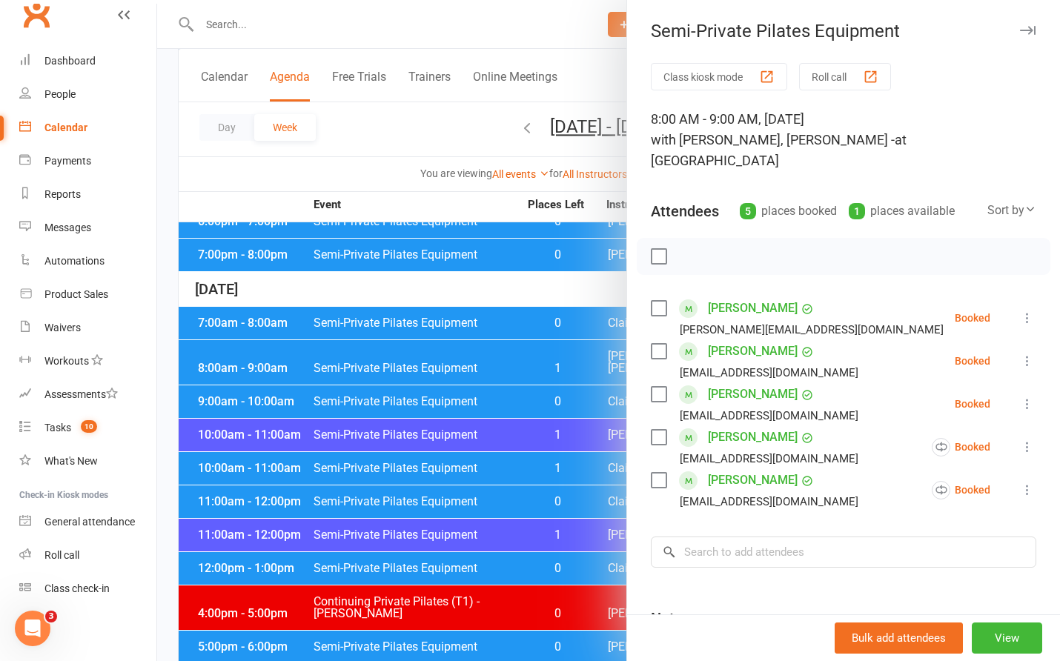
click at [586, 286] on div at bounding box center [608, 330] width 903 height 661
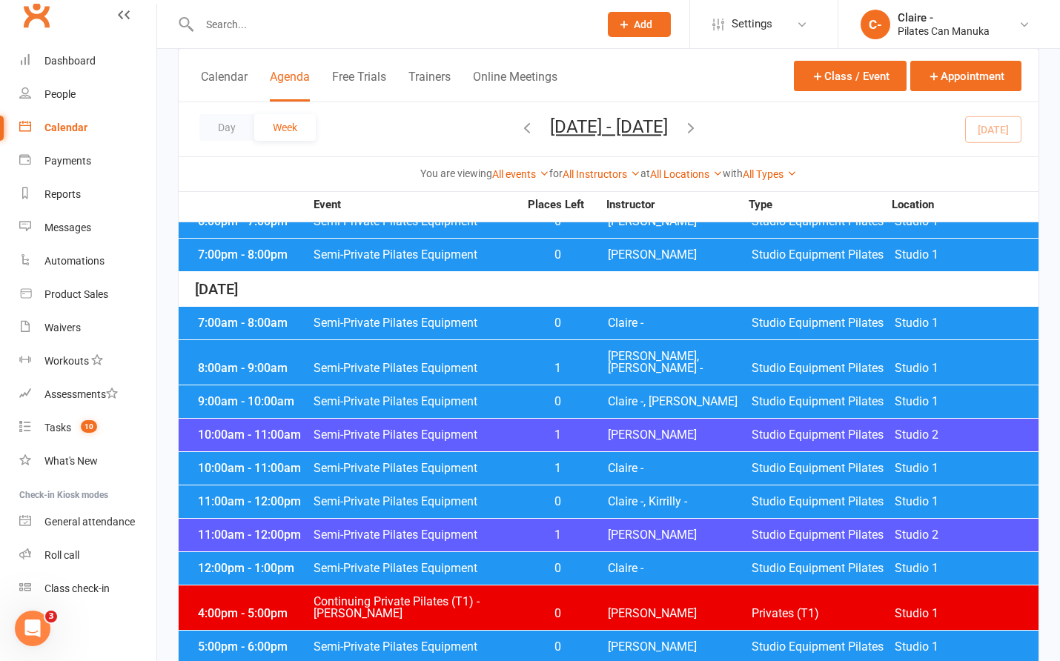
click at [644, 396] on span "Claire -, [PERSON_NAME]" at bounding box center [680, 402] width 144 height 12
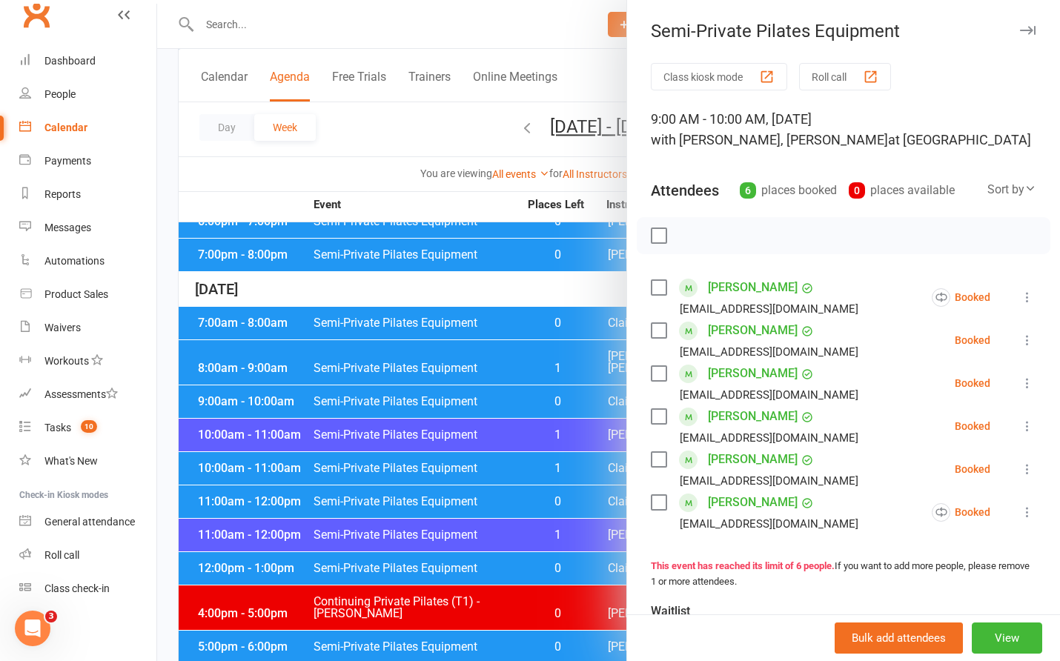
click at [558, 296] on div at bounding box center [608, 330] width 903 height 661
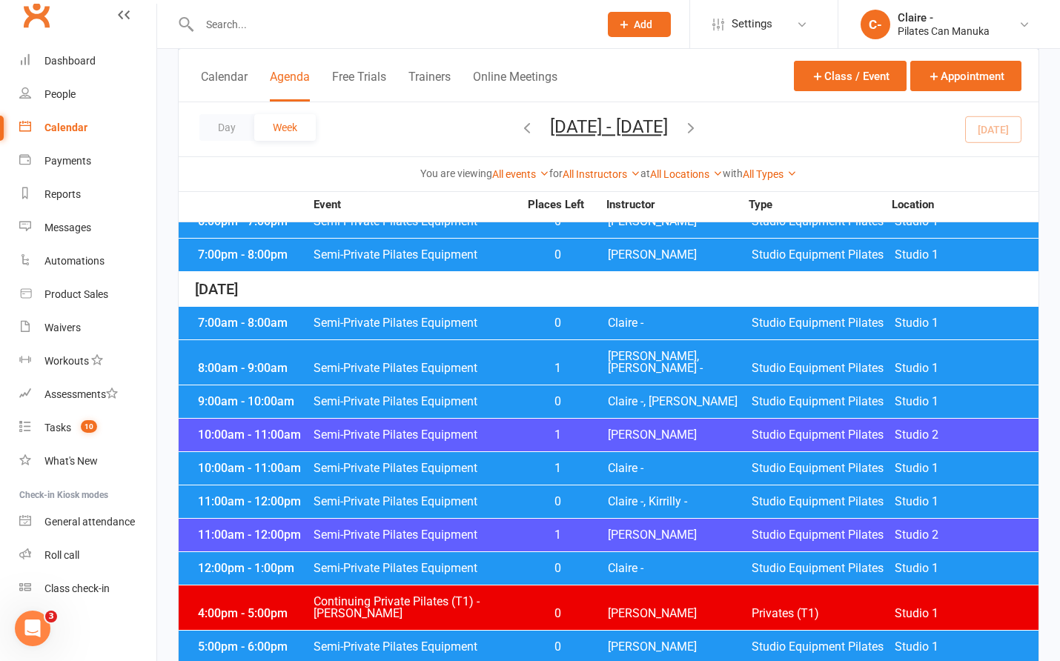
click at [630, 419] on div "10:00am - 11:00am Semi-Private Pilates Equipment 1 Claire D Studio Equipment Pi…" at bounding box center [609, 435] width 860 height 33
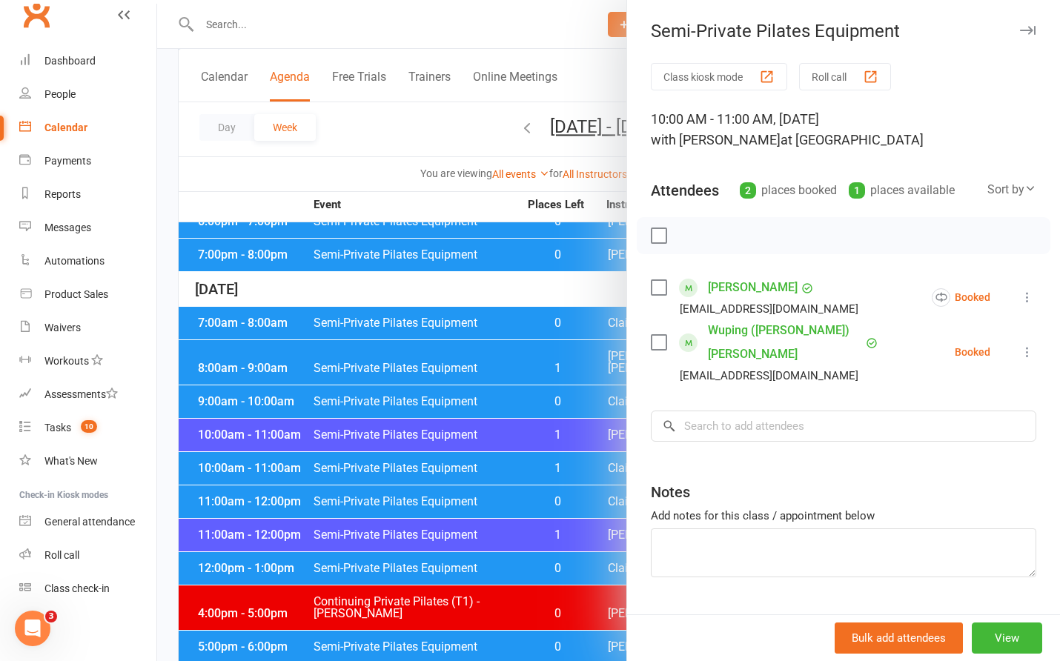
click at [589, 288] on div at bounding box center [608, 330] width 903 height 661
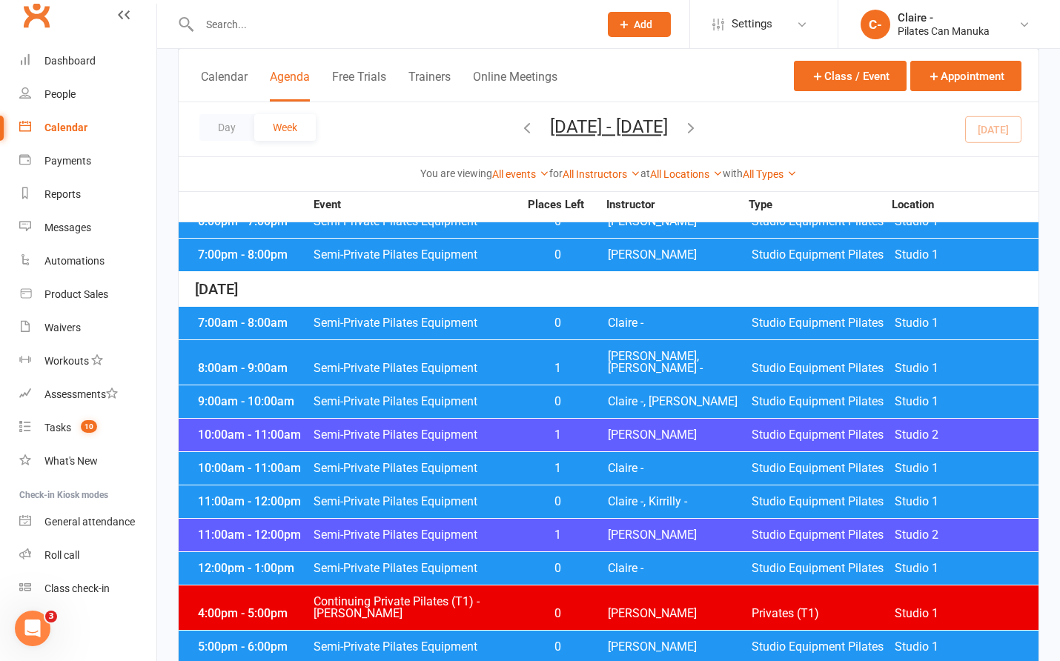
click at [646, 552] on div "12:00pm - 1:00pm Semi-Private Pilates Equipment 0 Claire - Studio Equipment Pil…" at bounding box center [609, 568] width 860 height 33
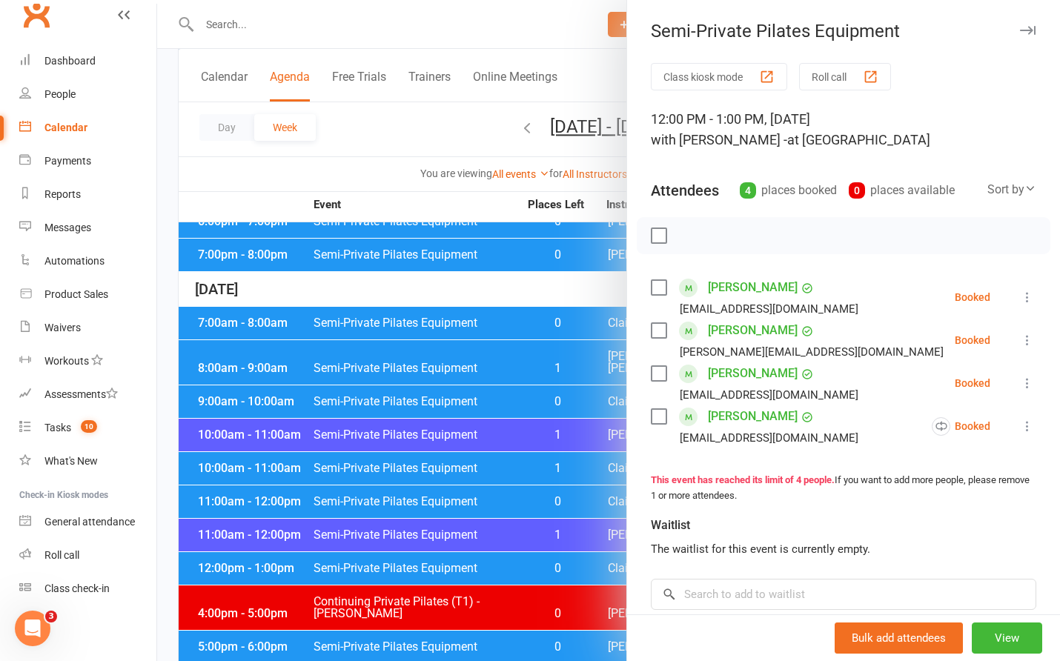
click at [583, 287] on div at bounding box center [608, 330] width 903 height 661
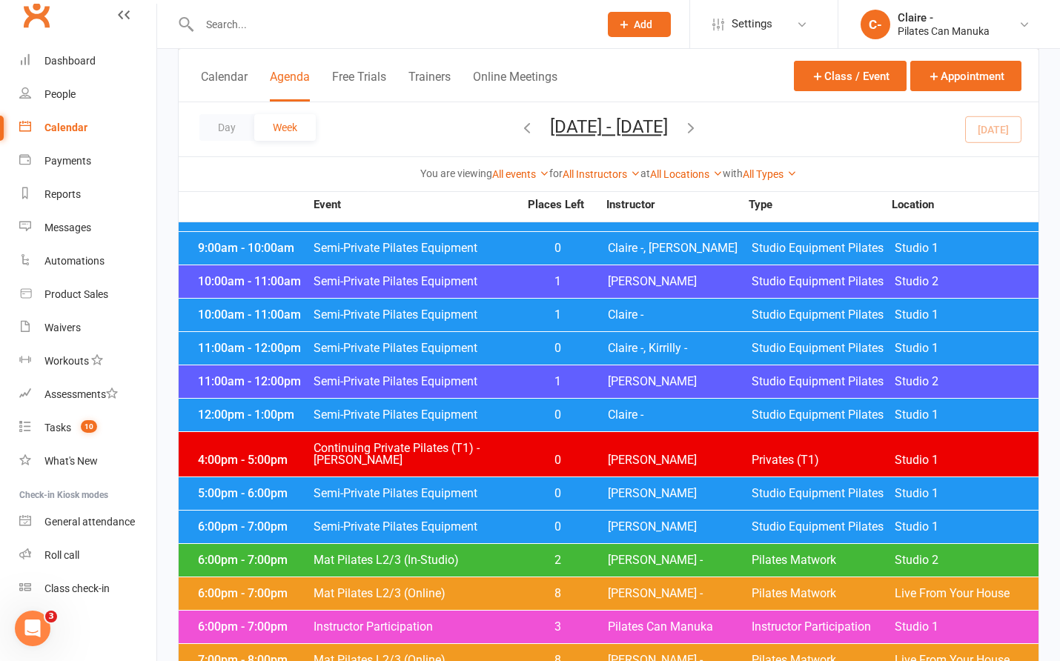
scroll to position [593, 0]
